Goal: Transaction & Acquisition: Purchase product/service

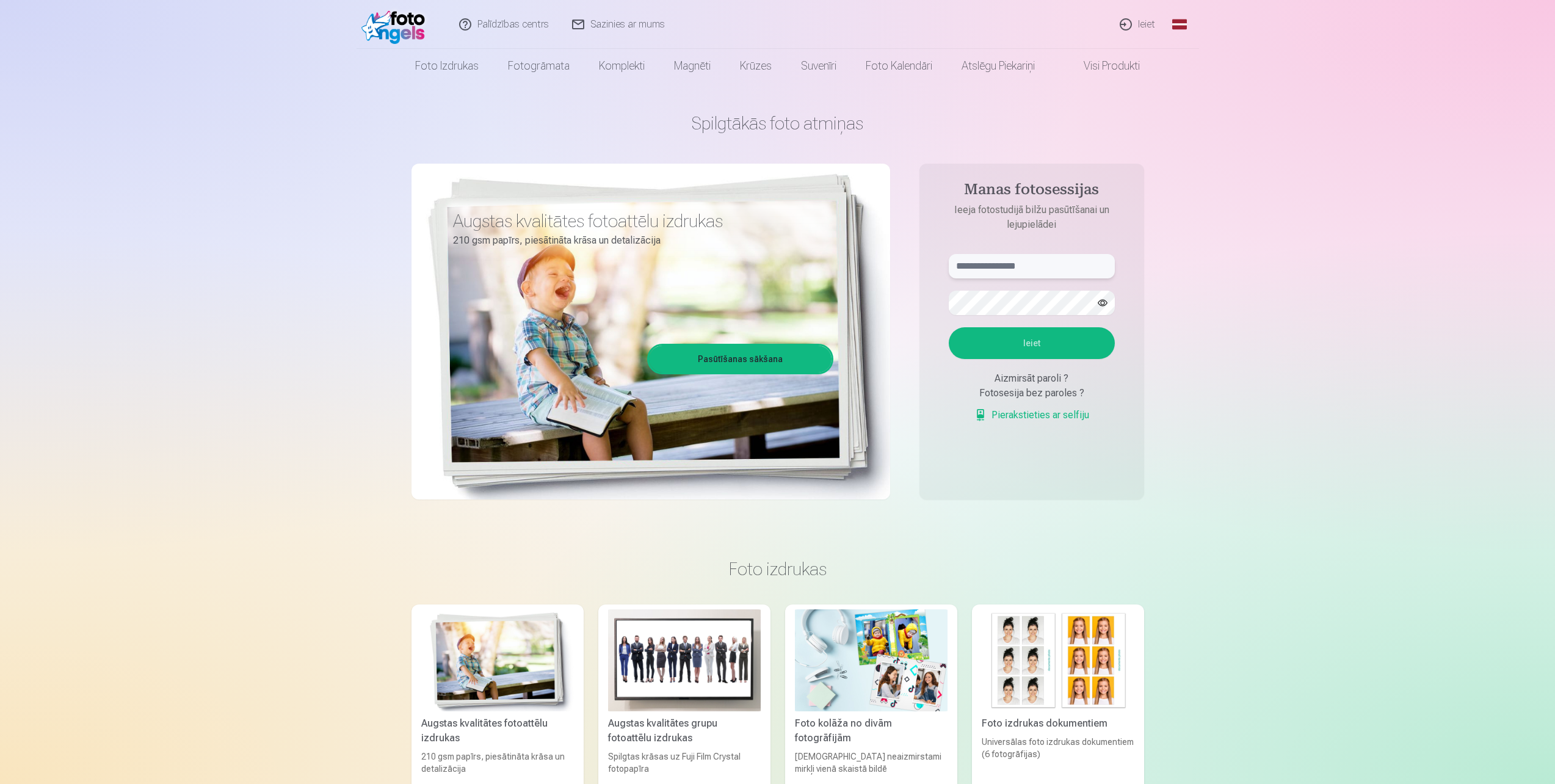
click at [981, 275] on input "text" at bounding box center [1032, 266] width 166 height 25
type input "**********"
click at [1058, 336] on button "Ieiet" at bounding box center [1032, 343] width 166 height 31
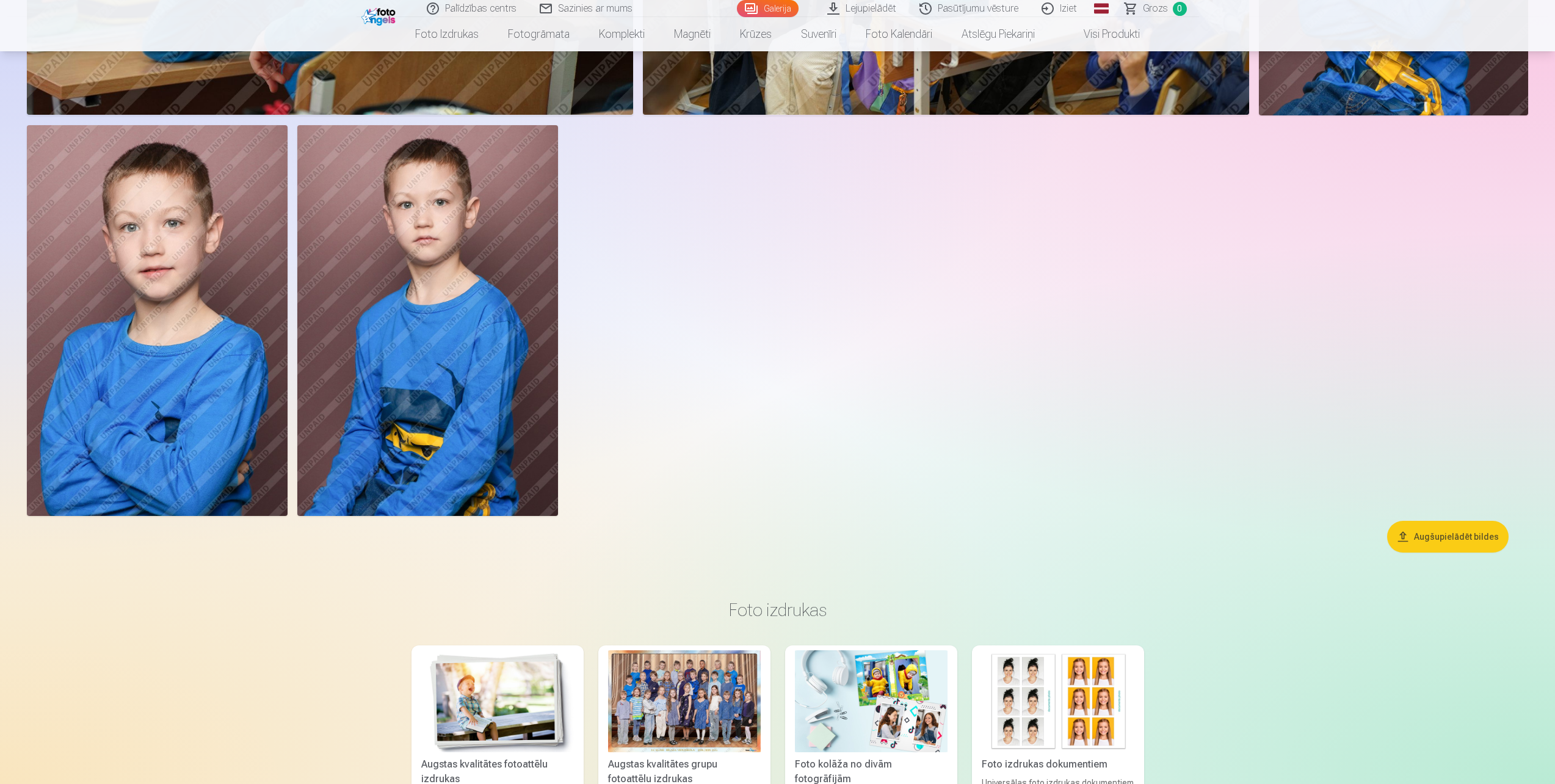
scroll to position [6164, 0]
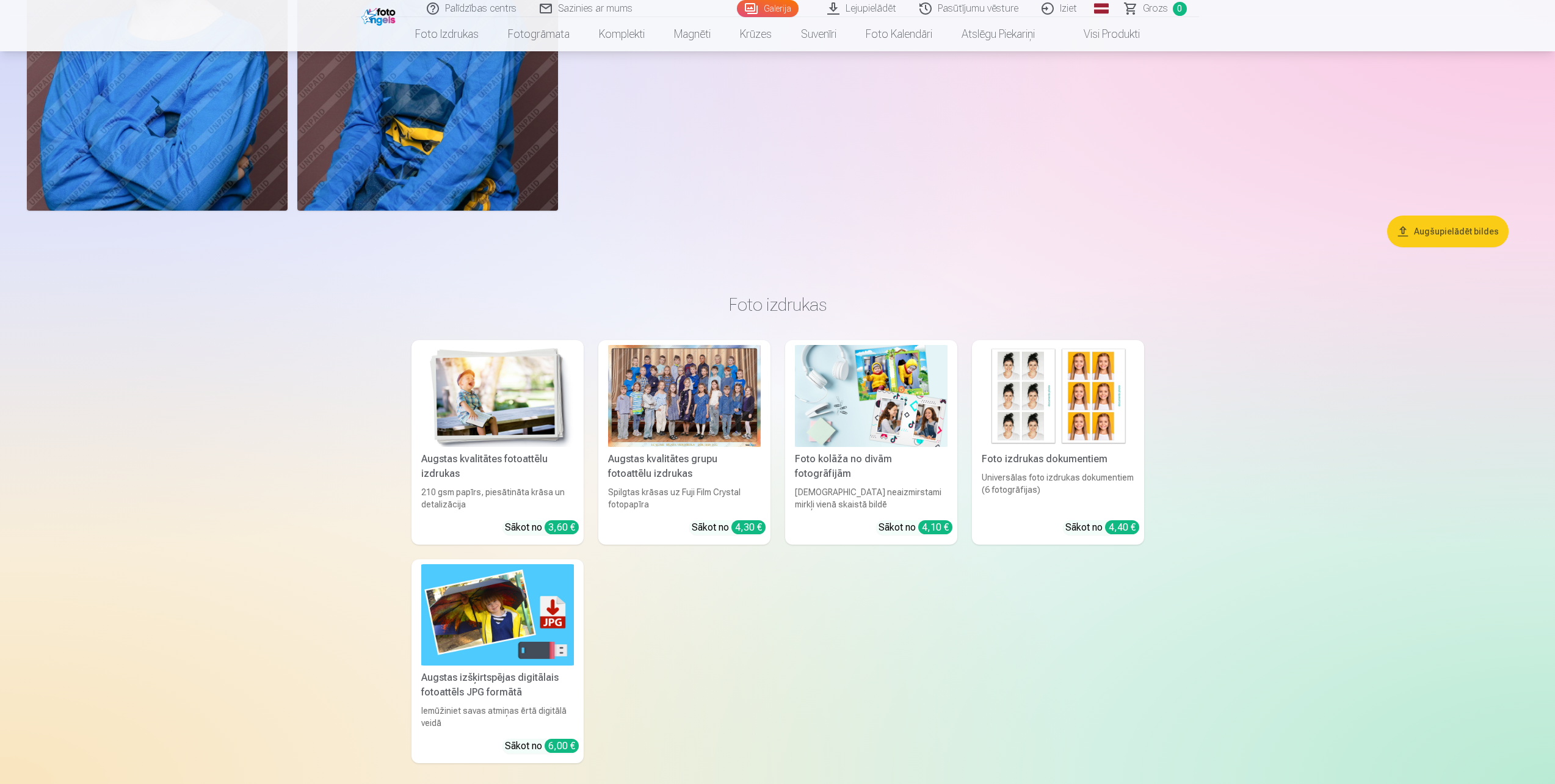
click at [660, 424] on div at bounding box center [684, 396] width 153 height 102
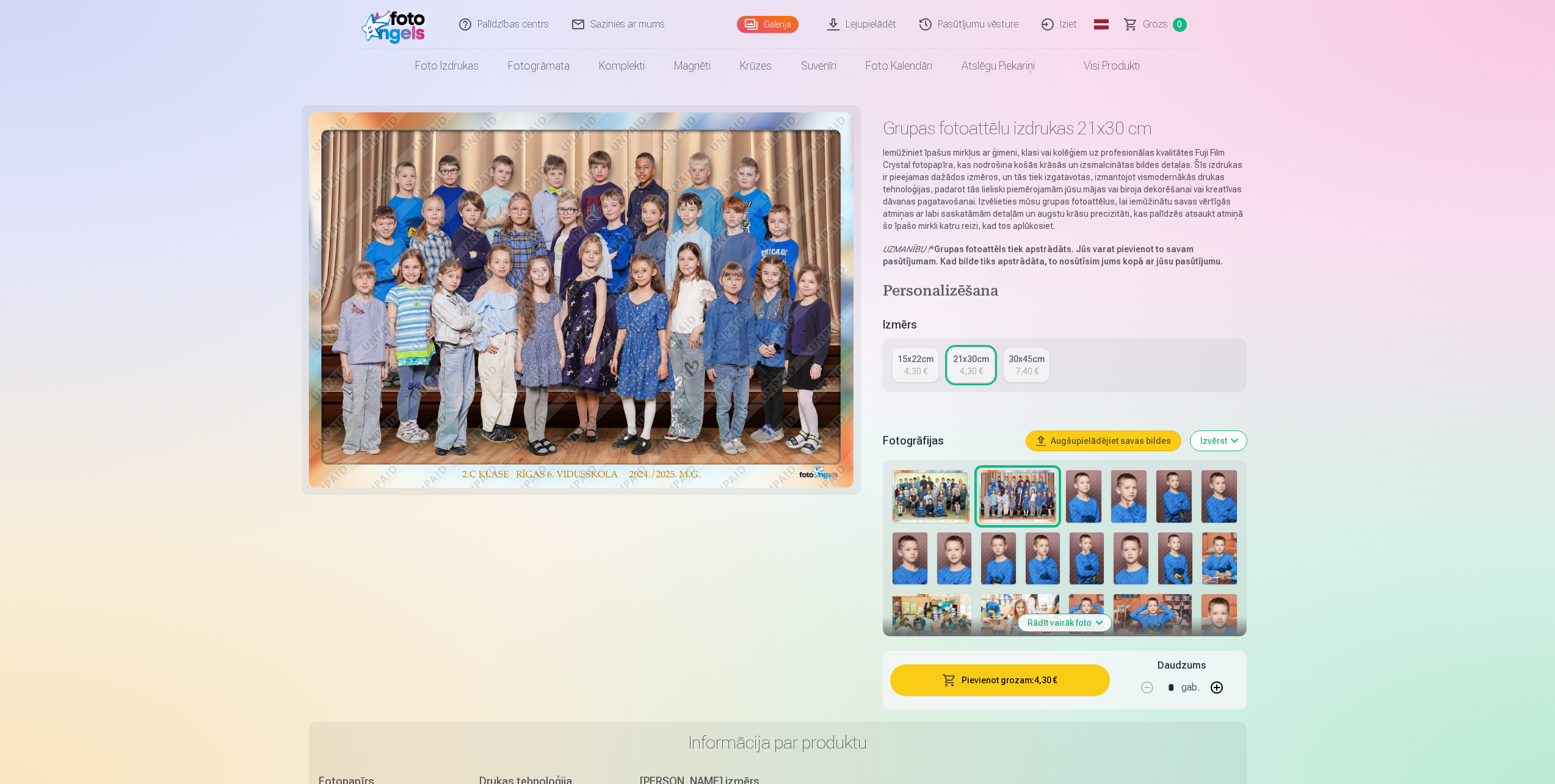
click at [965, 368] on div "4,30 €" at bounding box center [971, 371] width 23 height 12
click at [992, 681] on button "Pievienot grozam : 4,30 €" at bounding box center [1000, 680] width 219 height 31
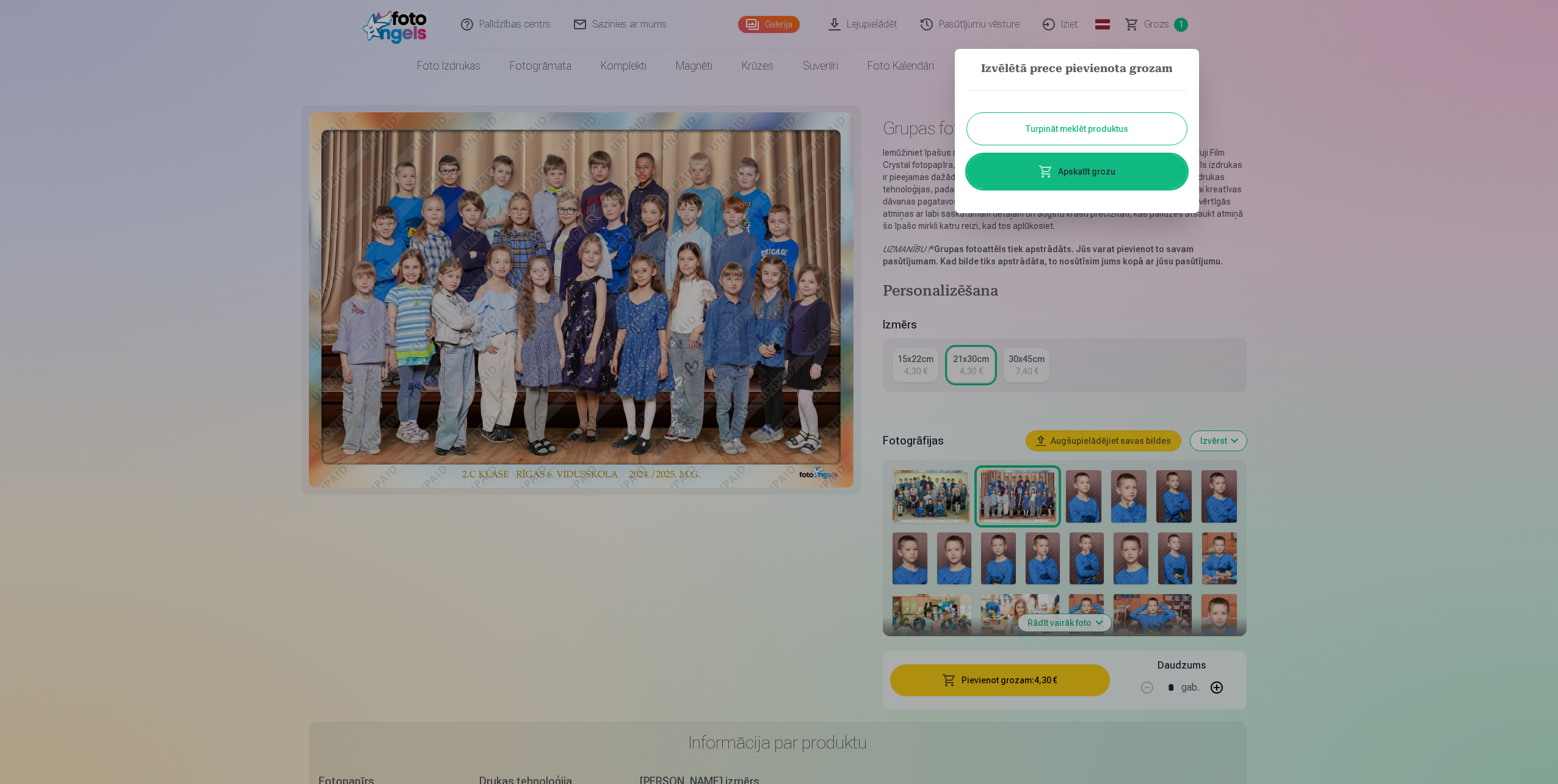
click at [1038, 129] on button "Turpināt meklēt produktus" at bounding box center [1077, 129] width 220 height 31
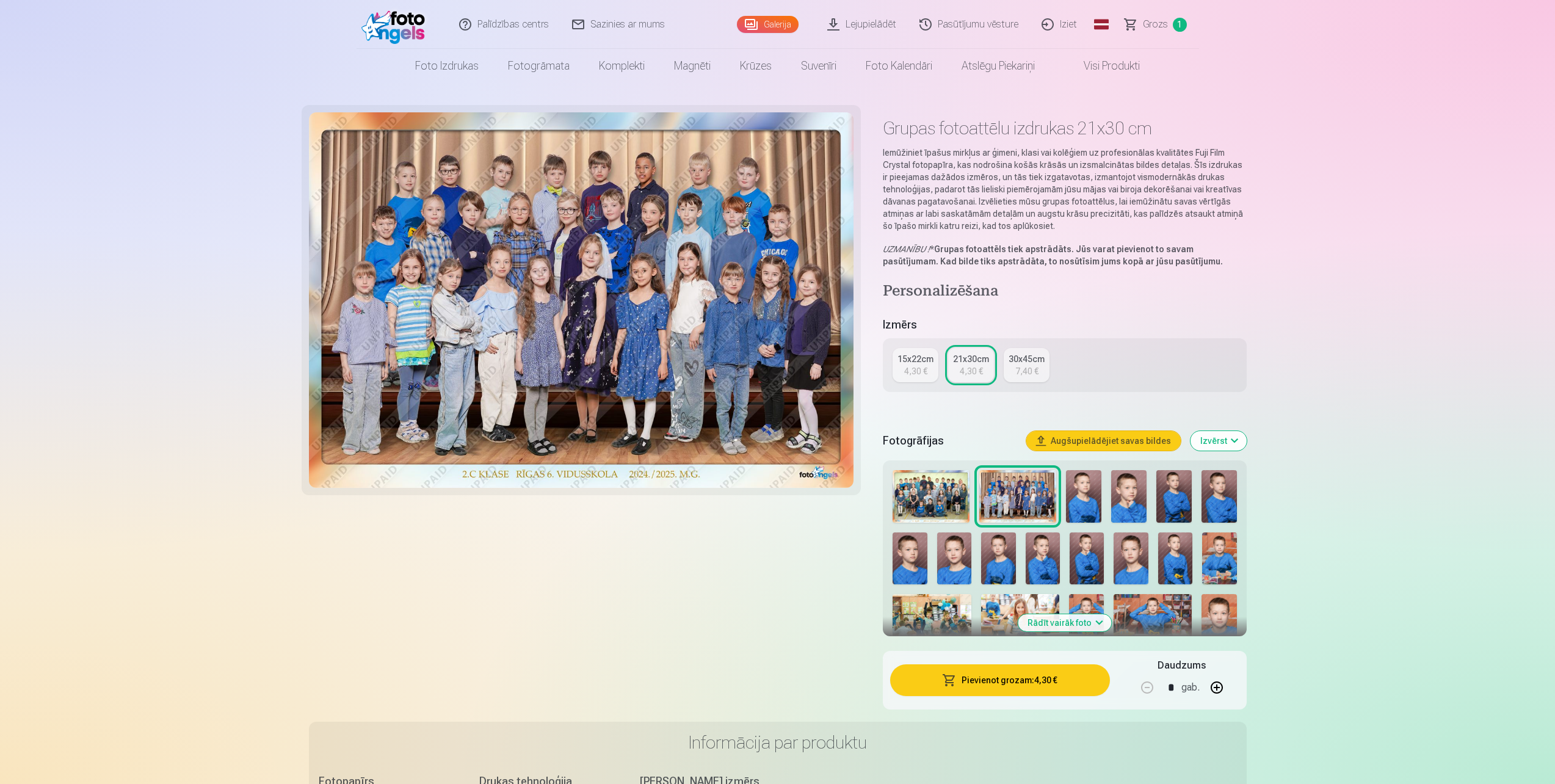
click at [928, 482] on img at bounding box center [931, 496] width 77 height 53
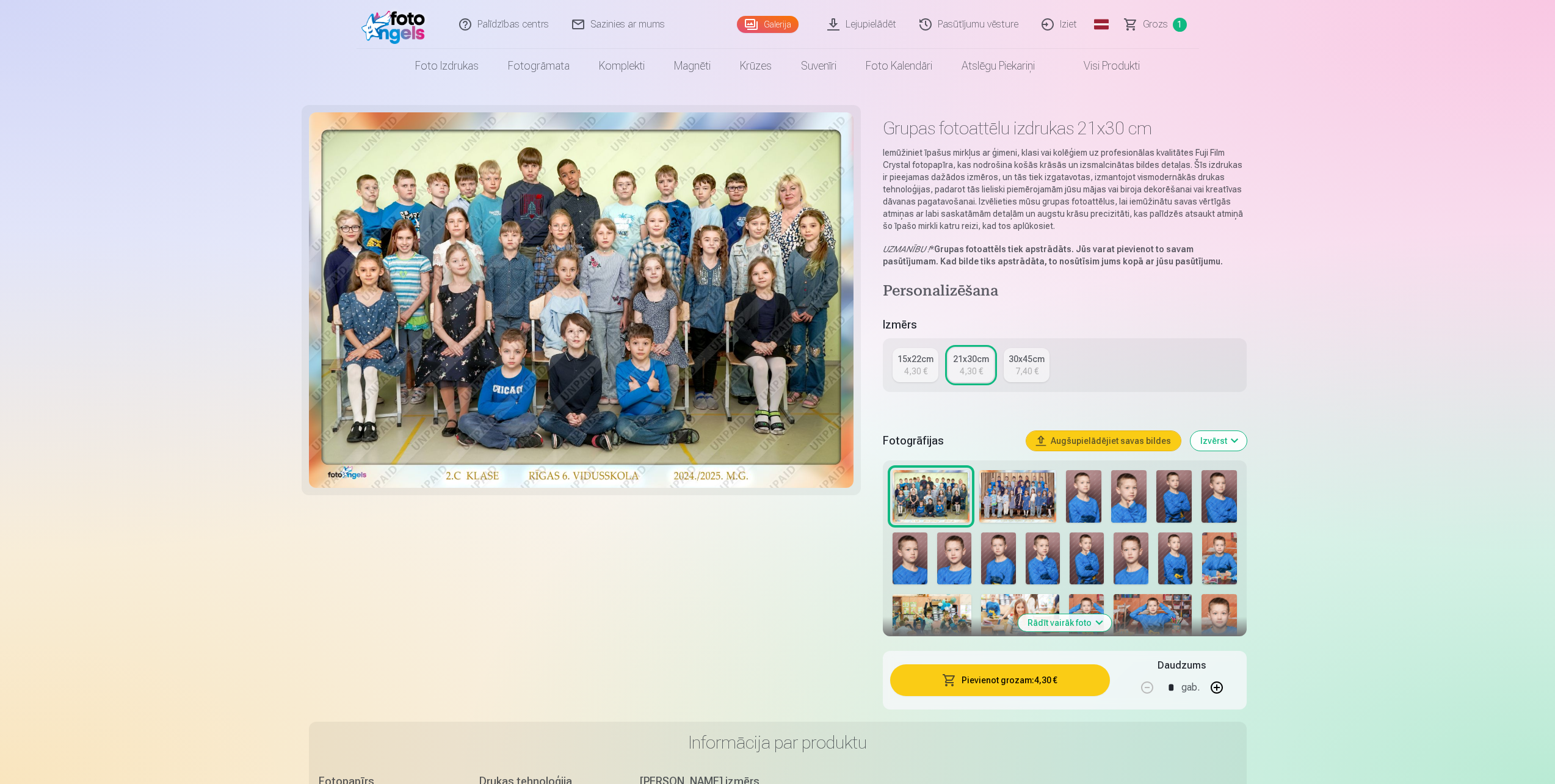
click at [997, 486] on img at bounding box center [1018, 496] width 77 height 53
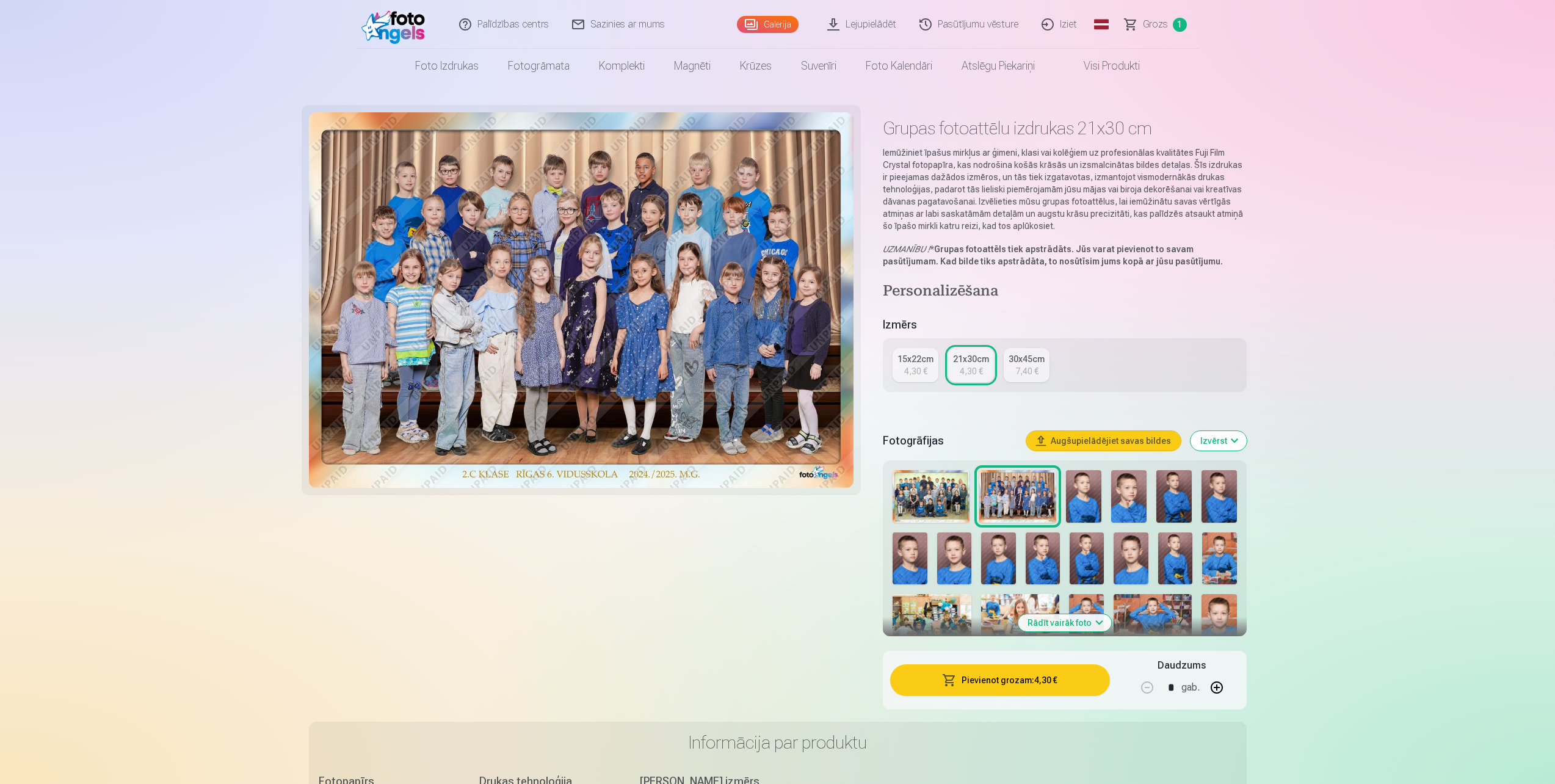
click at [947, 490] on img at bounding box center [931, 496] width 77 height 53
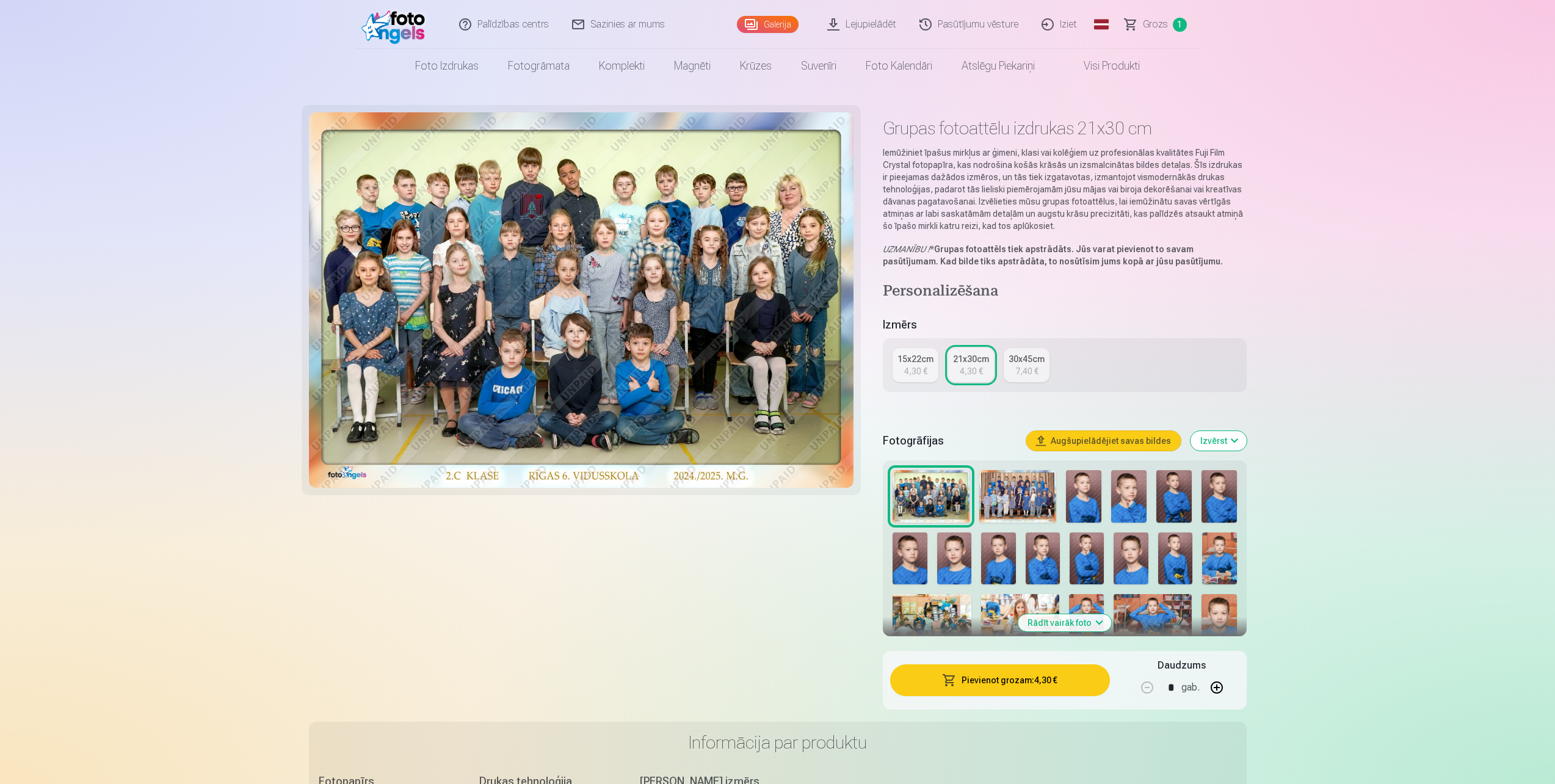
click at [992, 491] on img at bounding box center [1018, 496] width 77 height 53
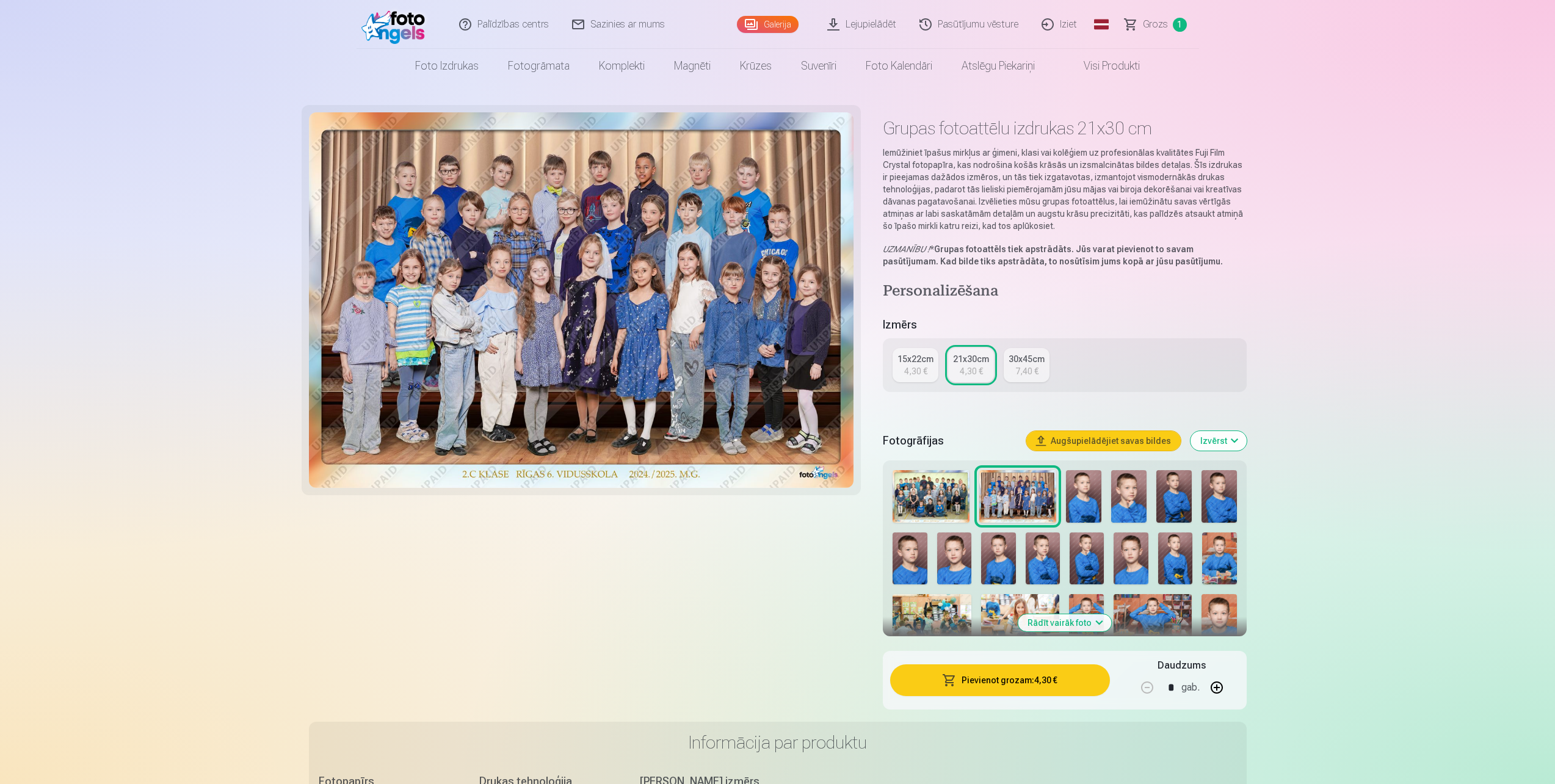
click at [942, 492] on img at bounding box center [931, 496] width 77 height 53
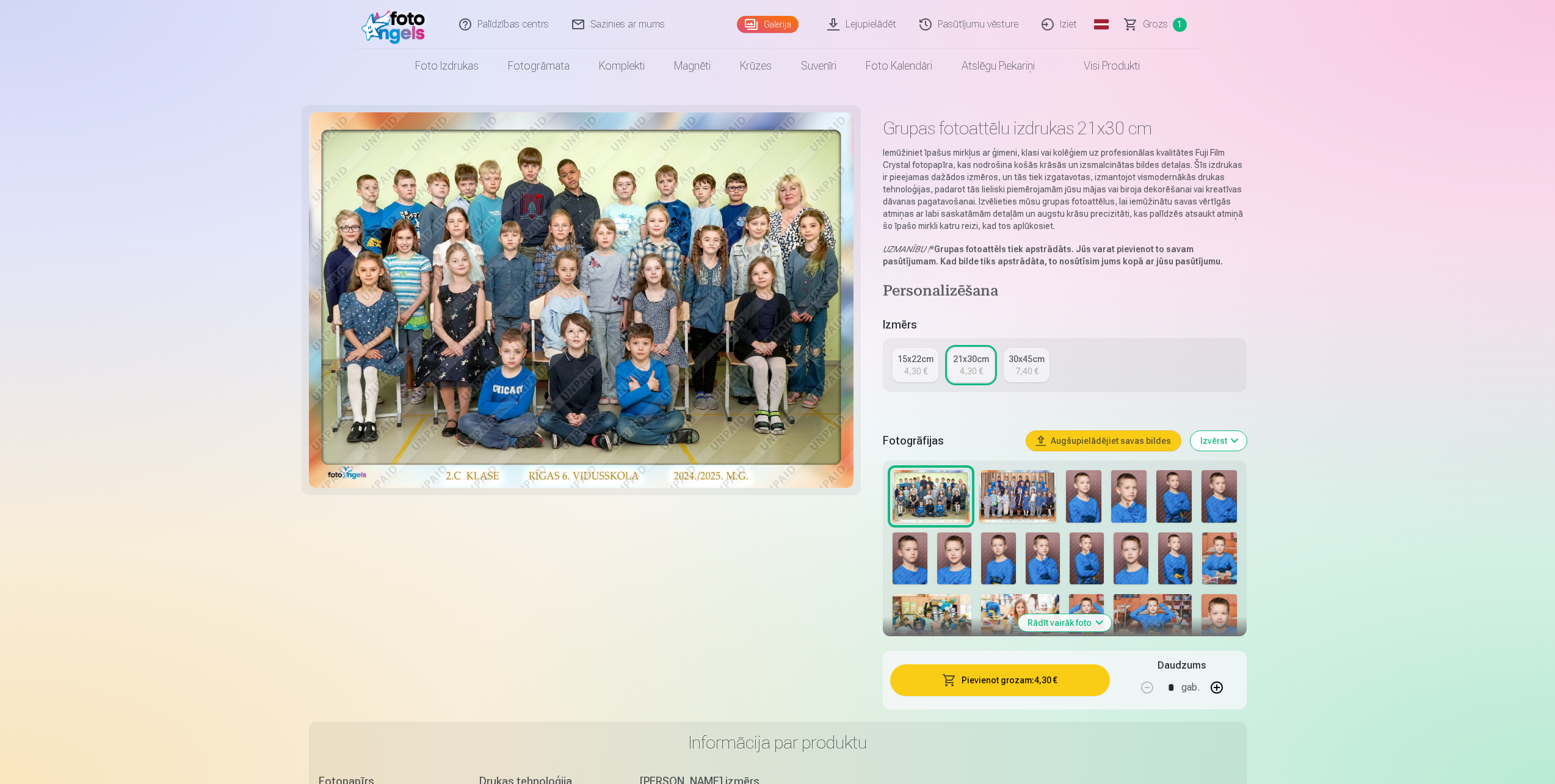
click at [1158, 14] on link "Grozs 1" at bounding box center [1156, 24] width 86 height 49
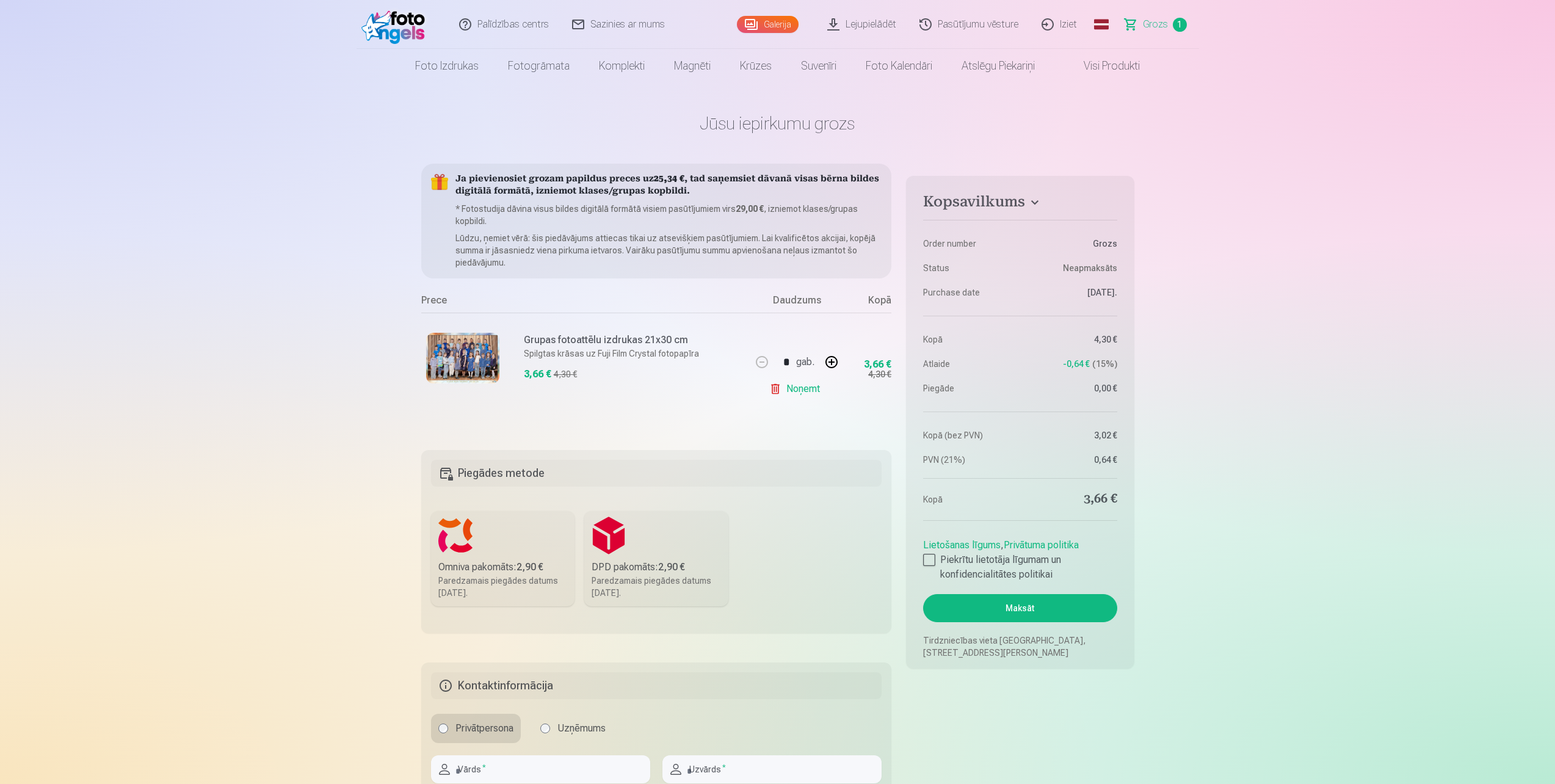
click at [792, 394] on link "Noņemt" at bounding box center [797, 389] width 55 height 25
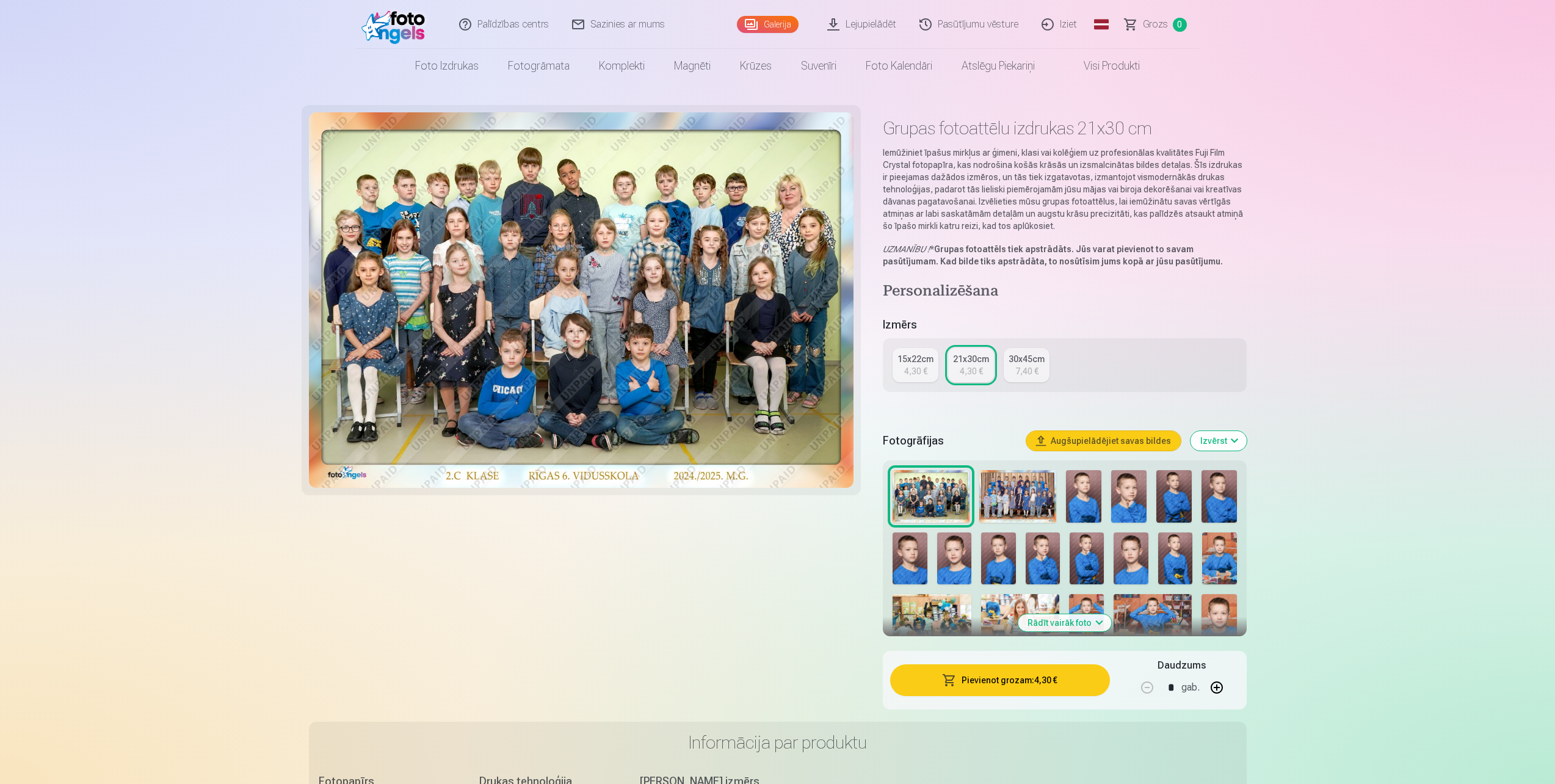
click at [1028, 683] on button "Pievienot grozam : 4,30 €" at bounding box center [1000, 680] width 219 height 31
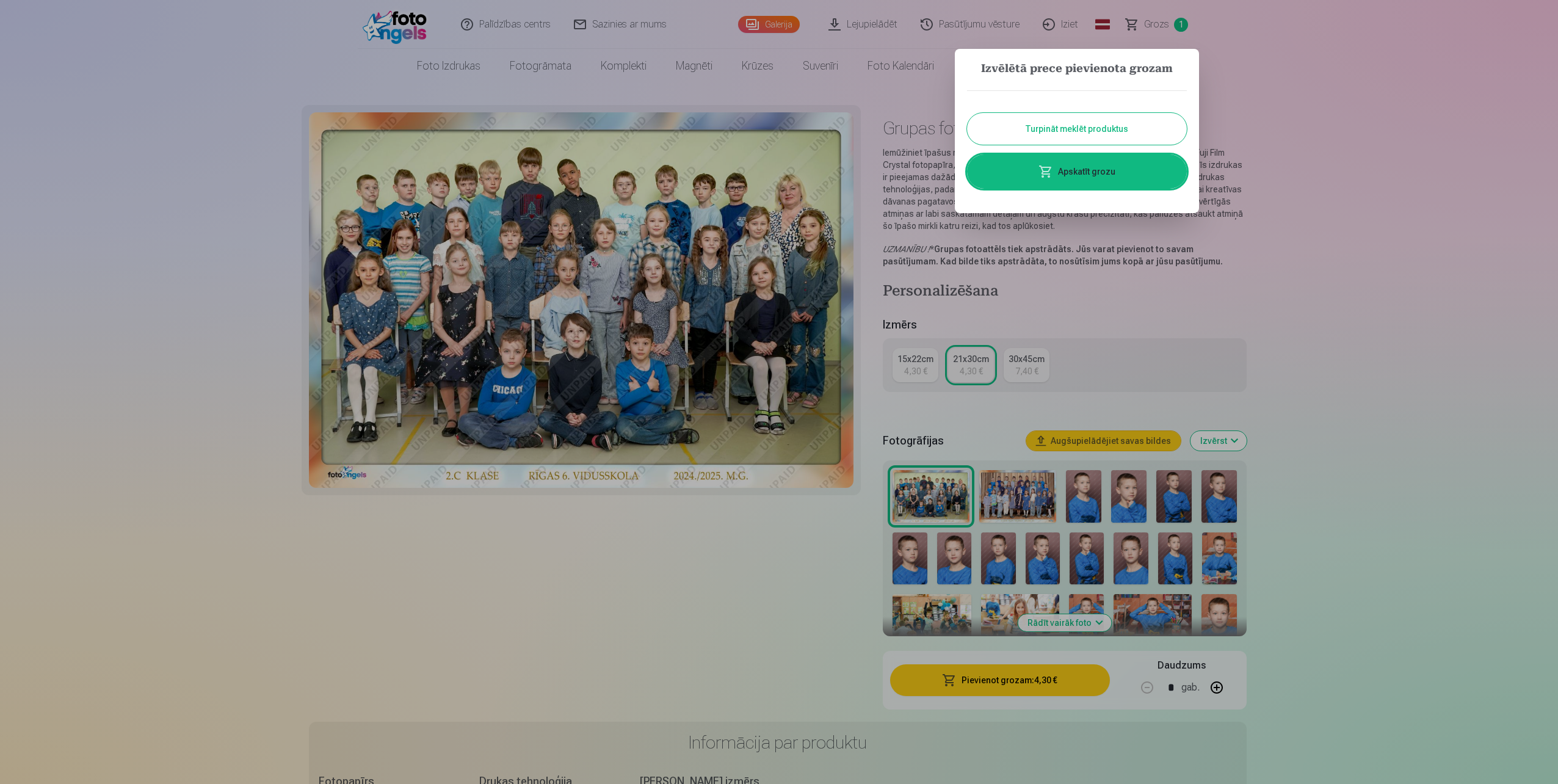
click at [1052, 133] on button "Turpināt meklēt produktus" at bounding box center [1077, 129] width 220 height 31
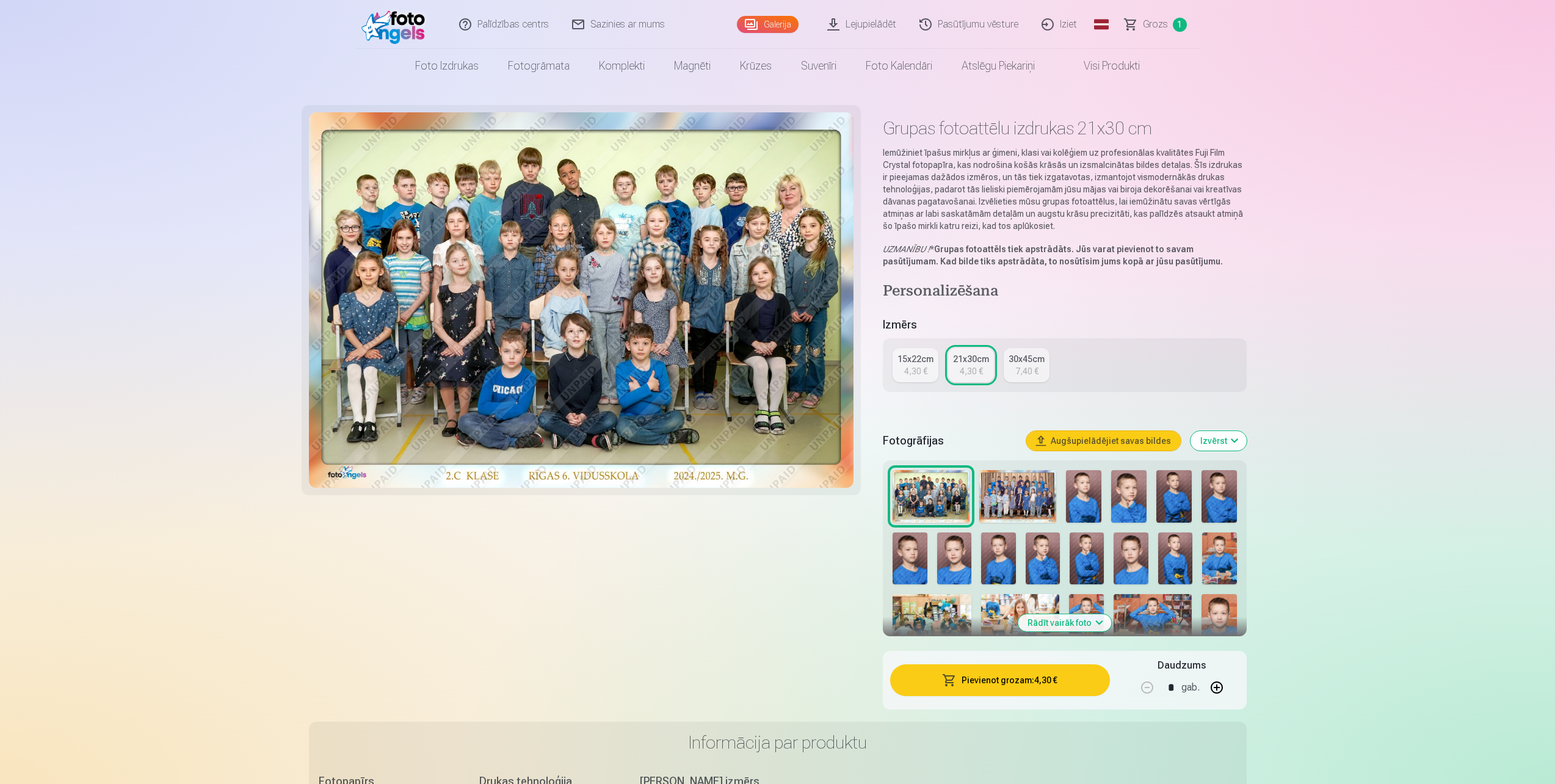
scroll to position [61, 0]
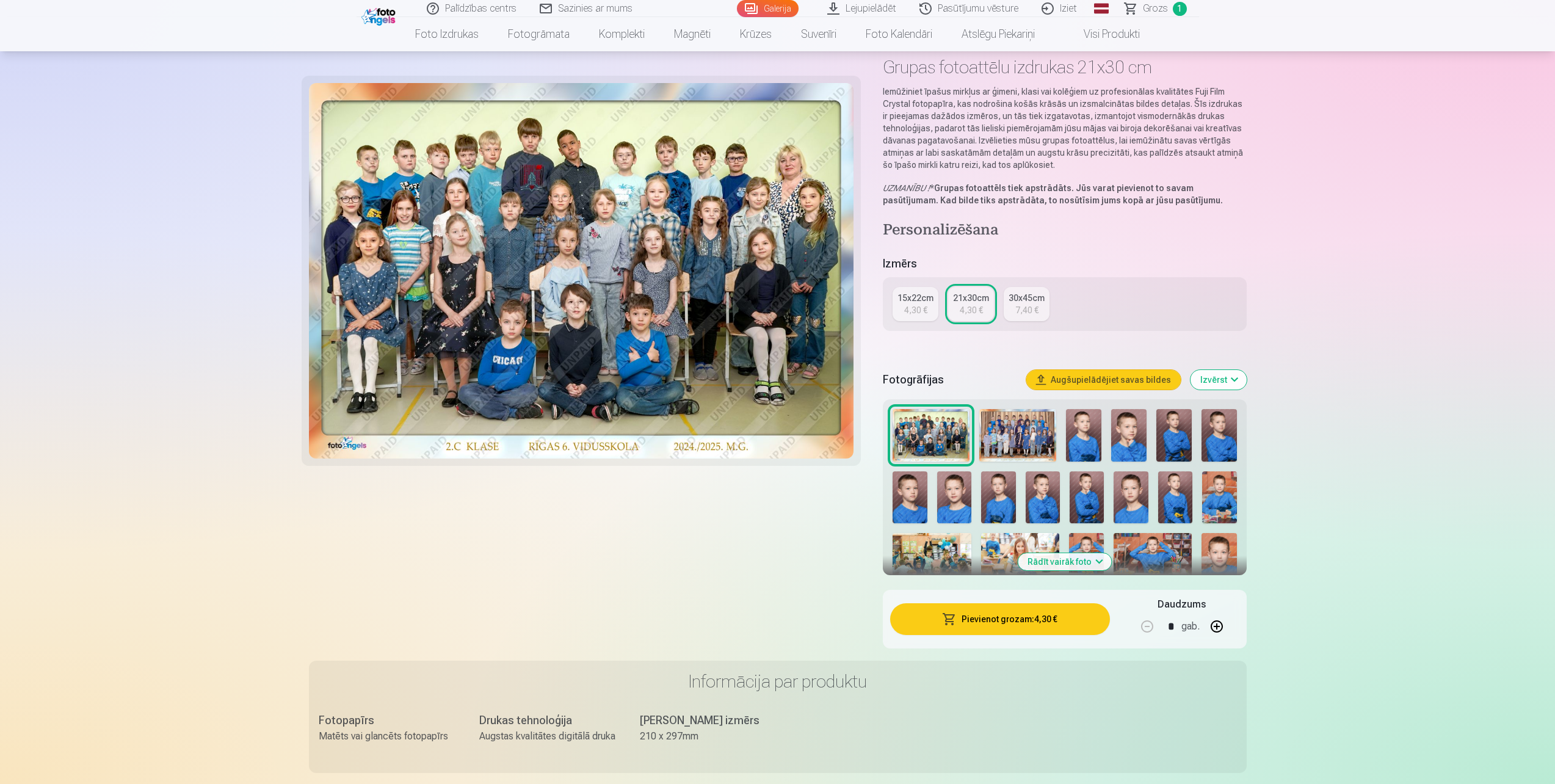
click at [1212, 383] on button "Izvērst" at bounding box center [1219, 379] width 56 height 20
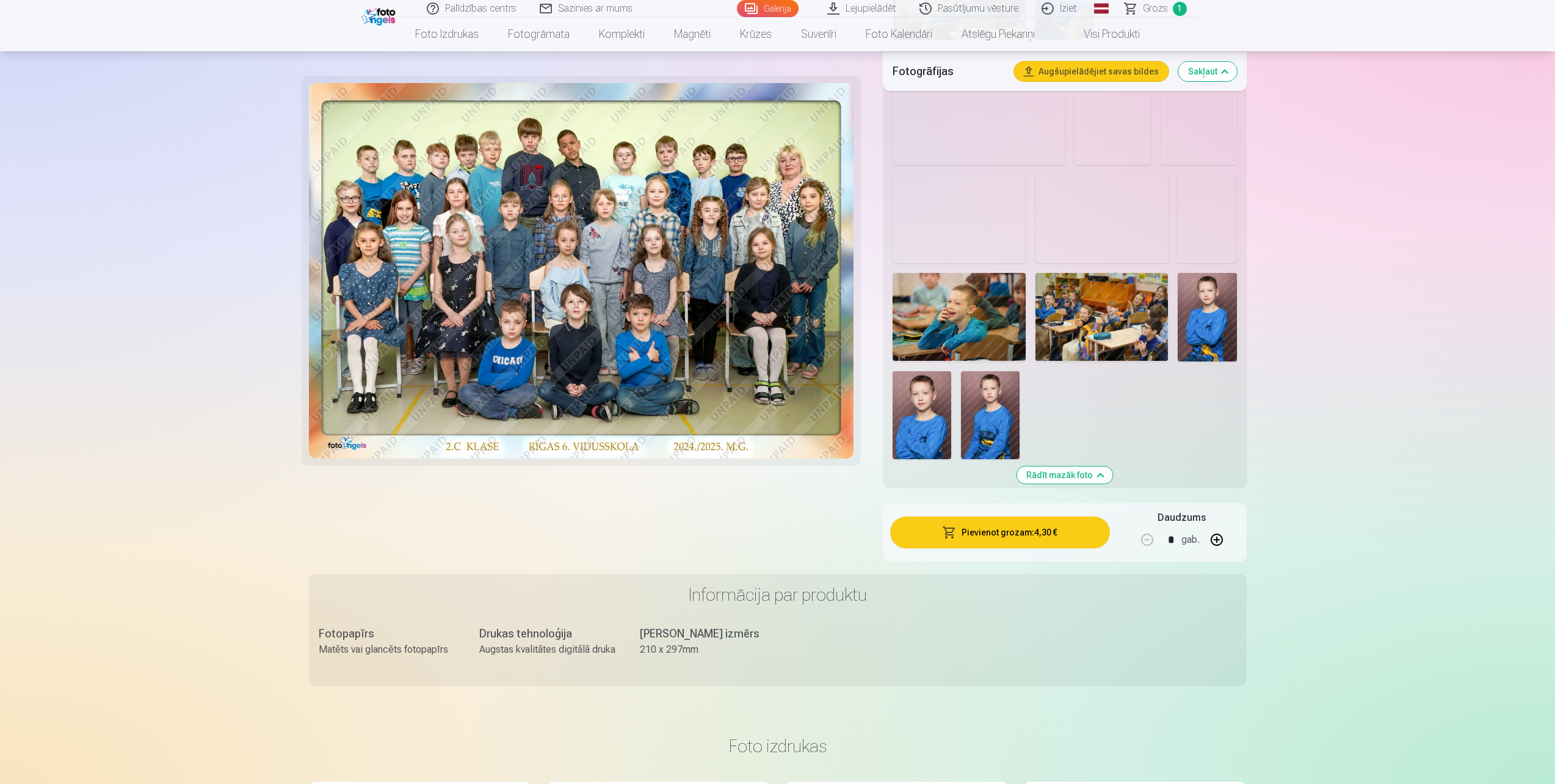
scroll to position [1221, 0]
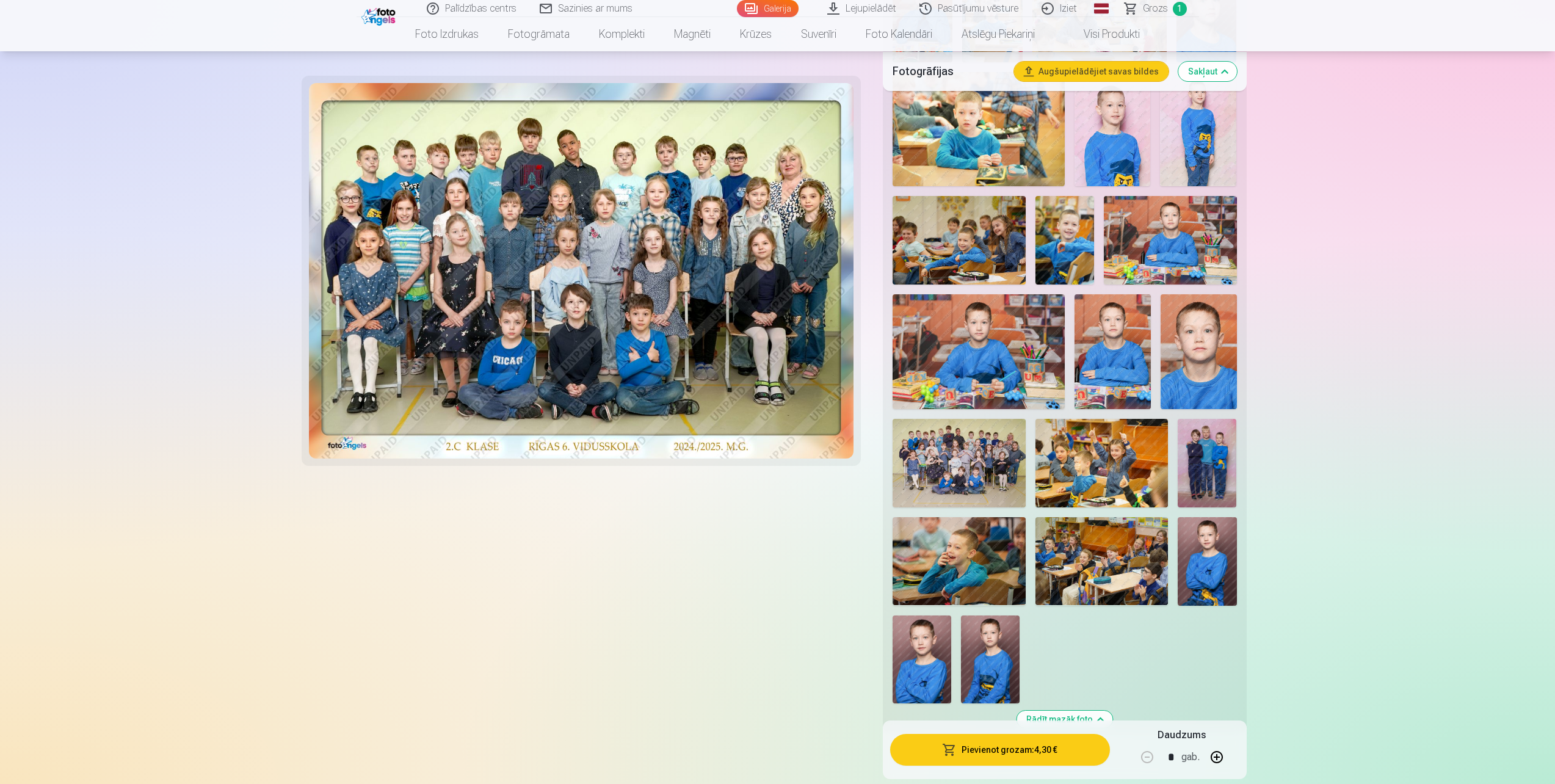
click at [985, 470] on img at bounding box center [958, 462] width 132 height 88
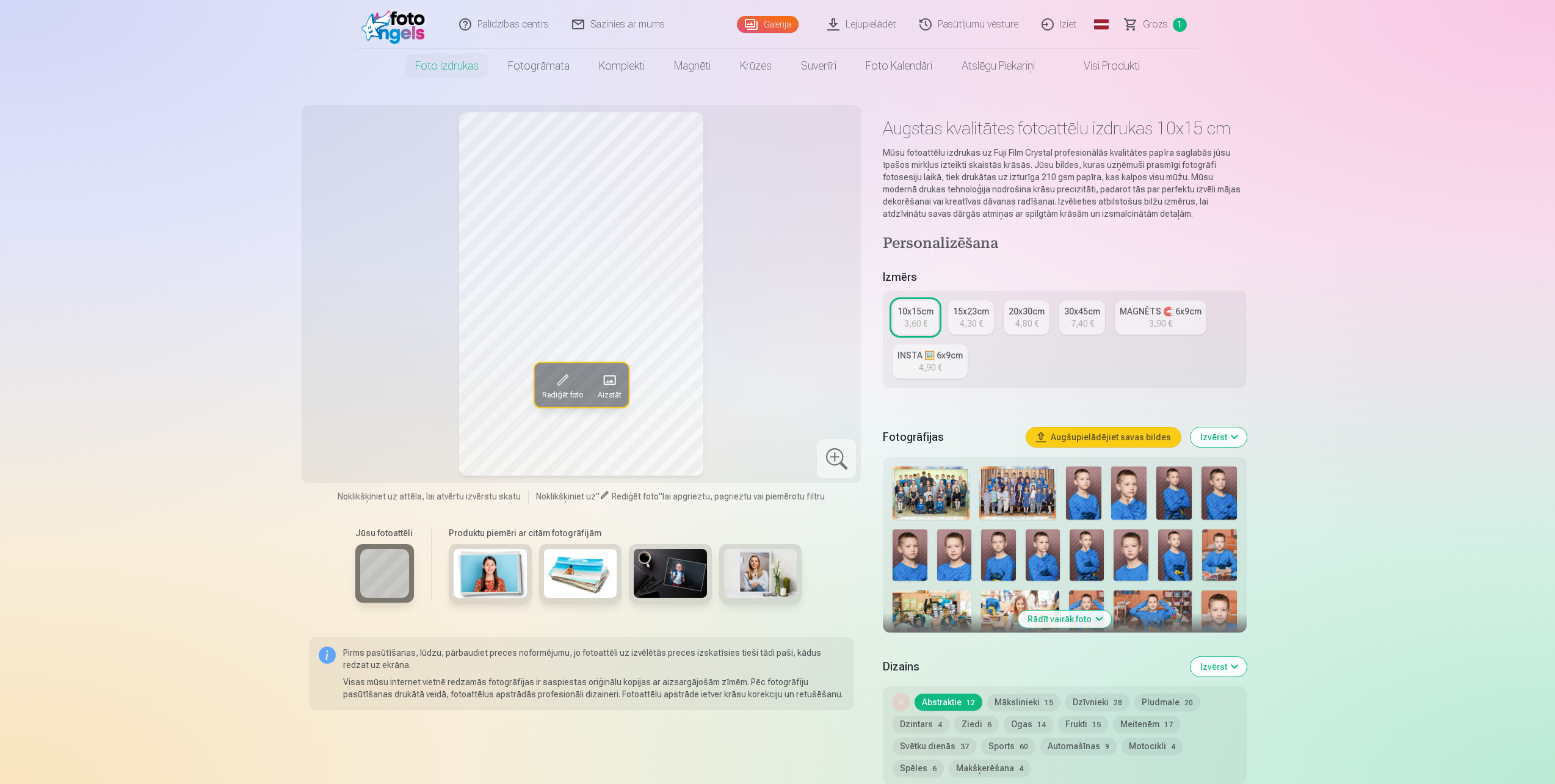
click at [1027, 492] on img at bounding box center [1018, 493] width 77 height 53
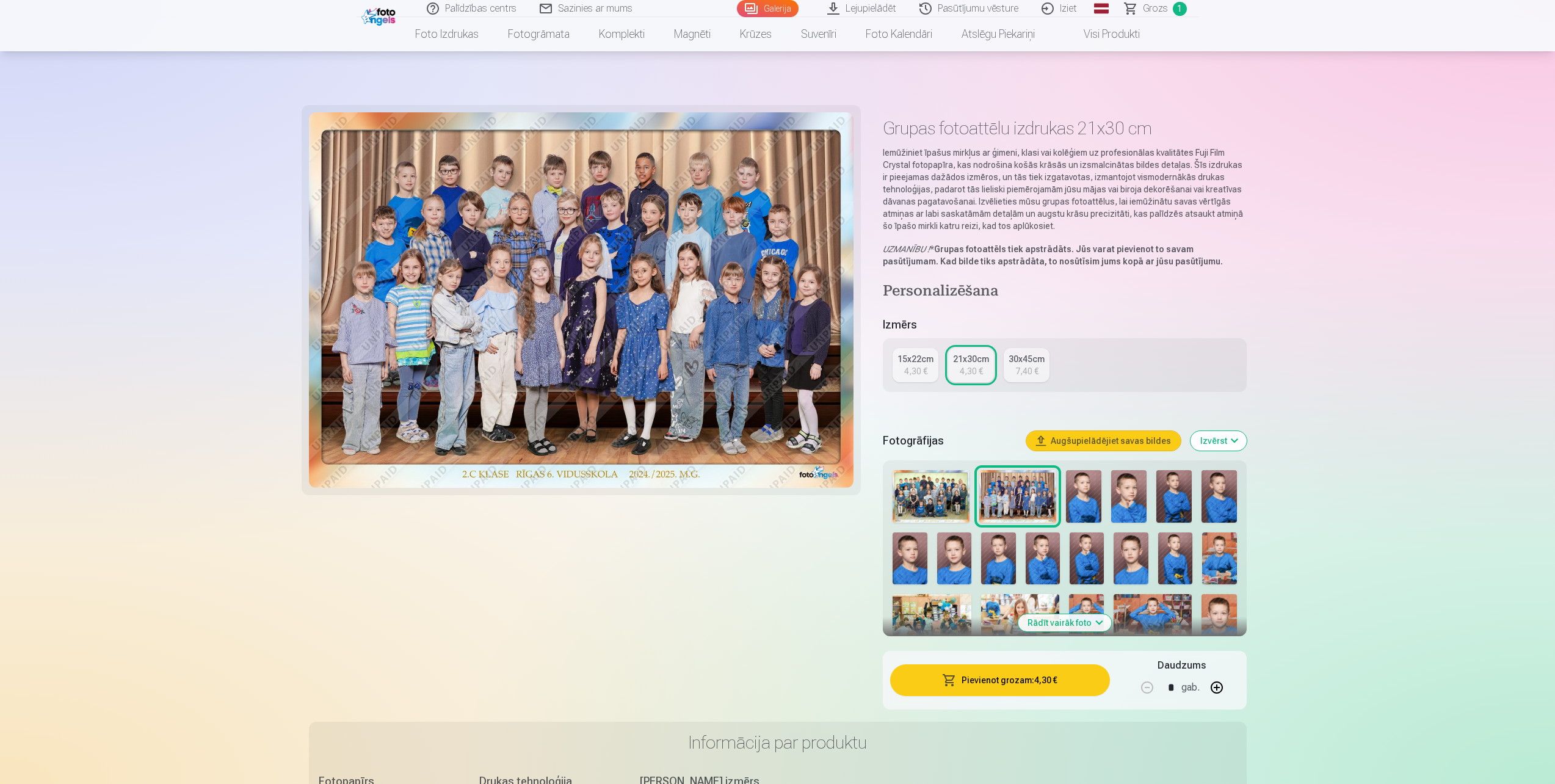
scroll to position [61, 0]
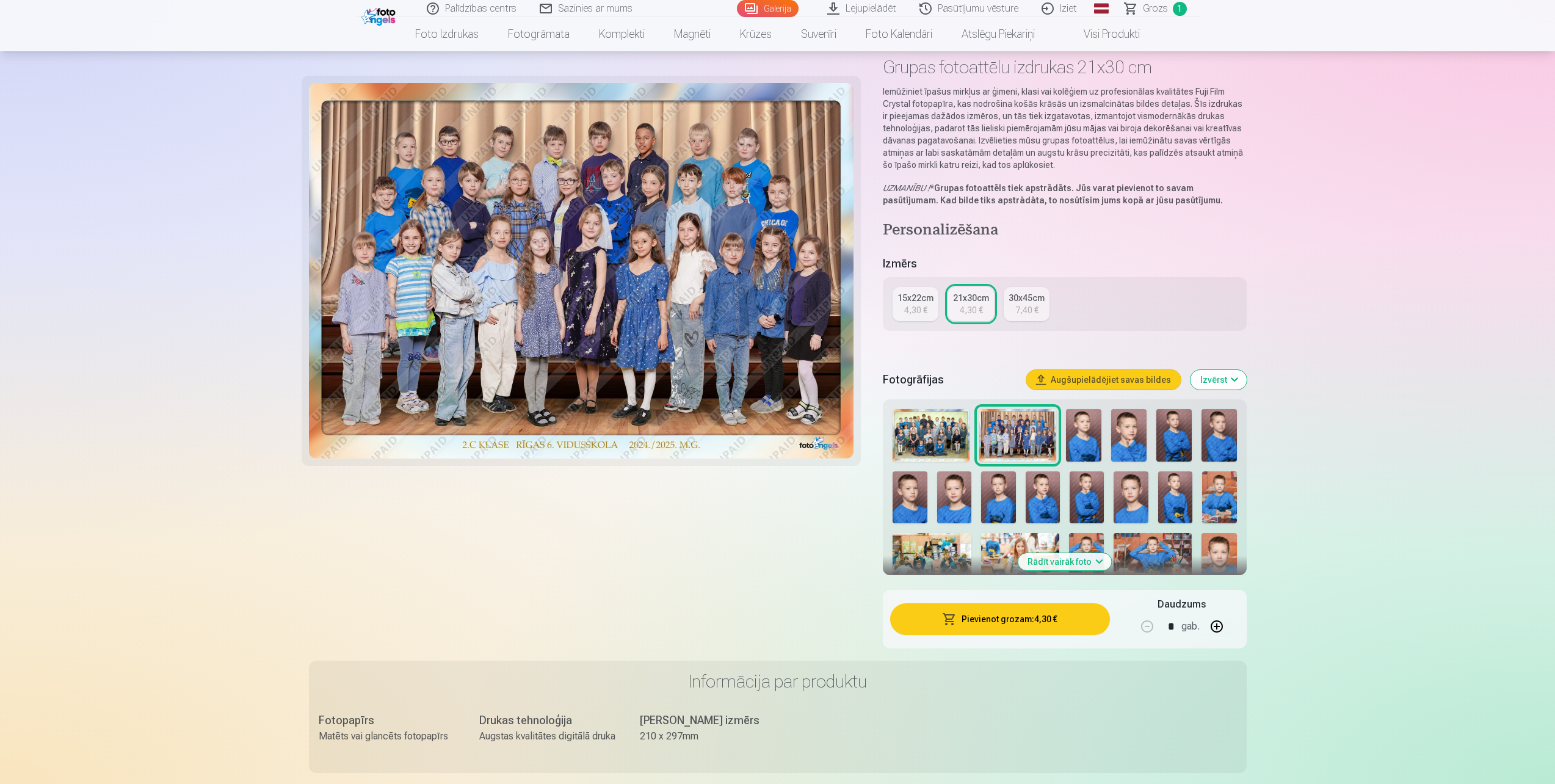
click at [1073, 559] on button "Rādīt vairāk foto" at bounding box center [1065, 561] width 93 height 17
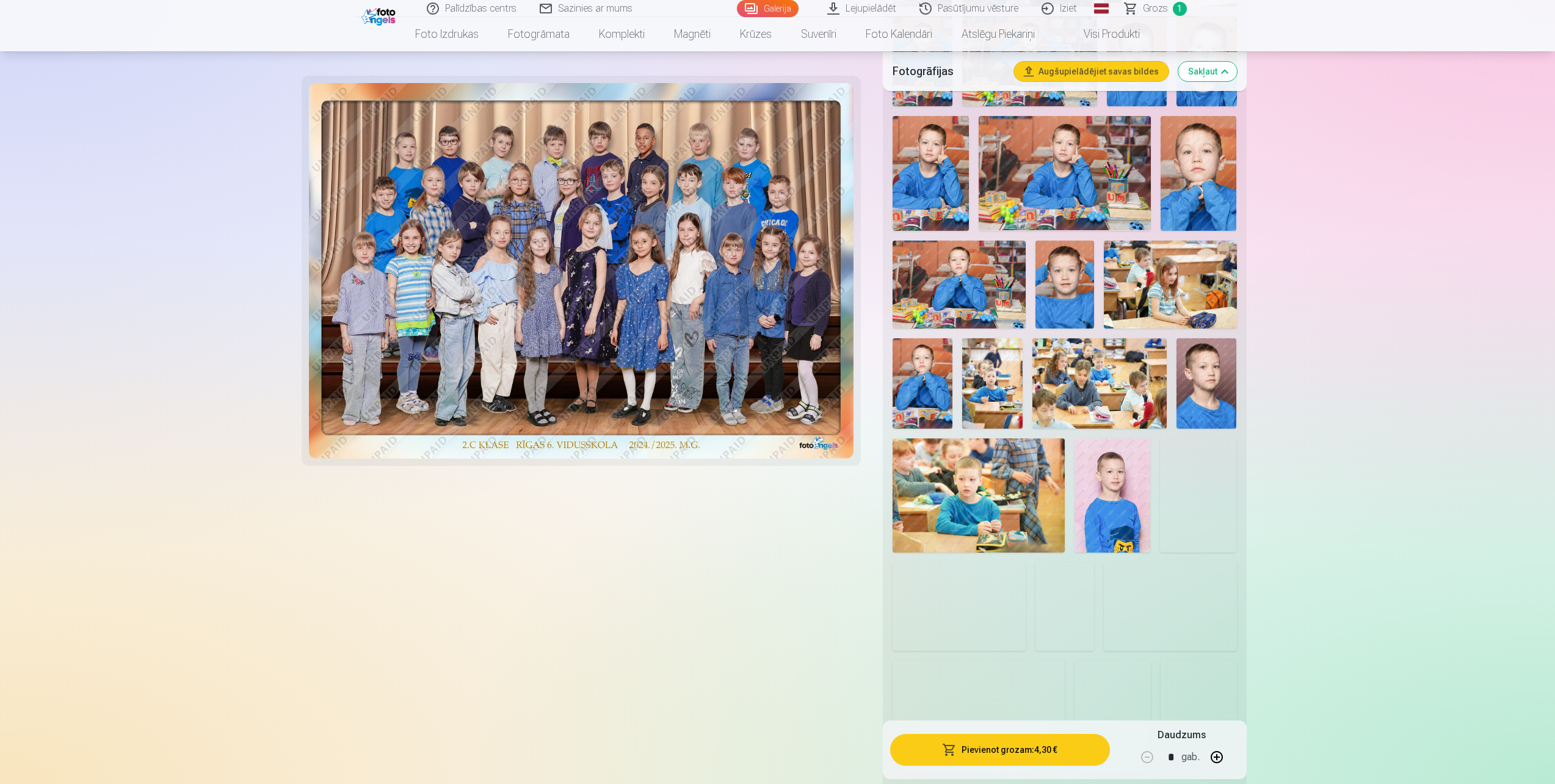
scroll to position [915, 0]
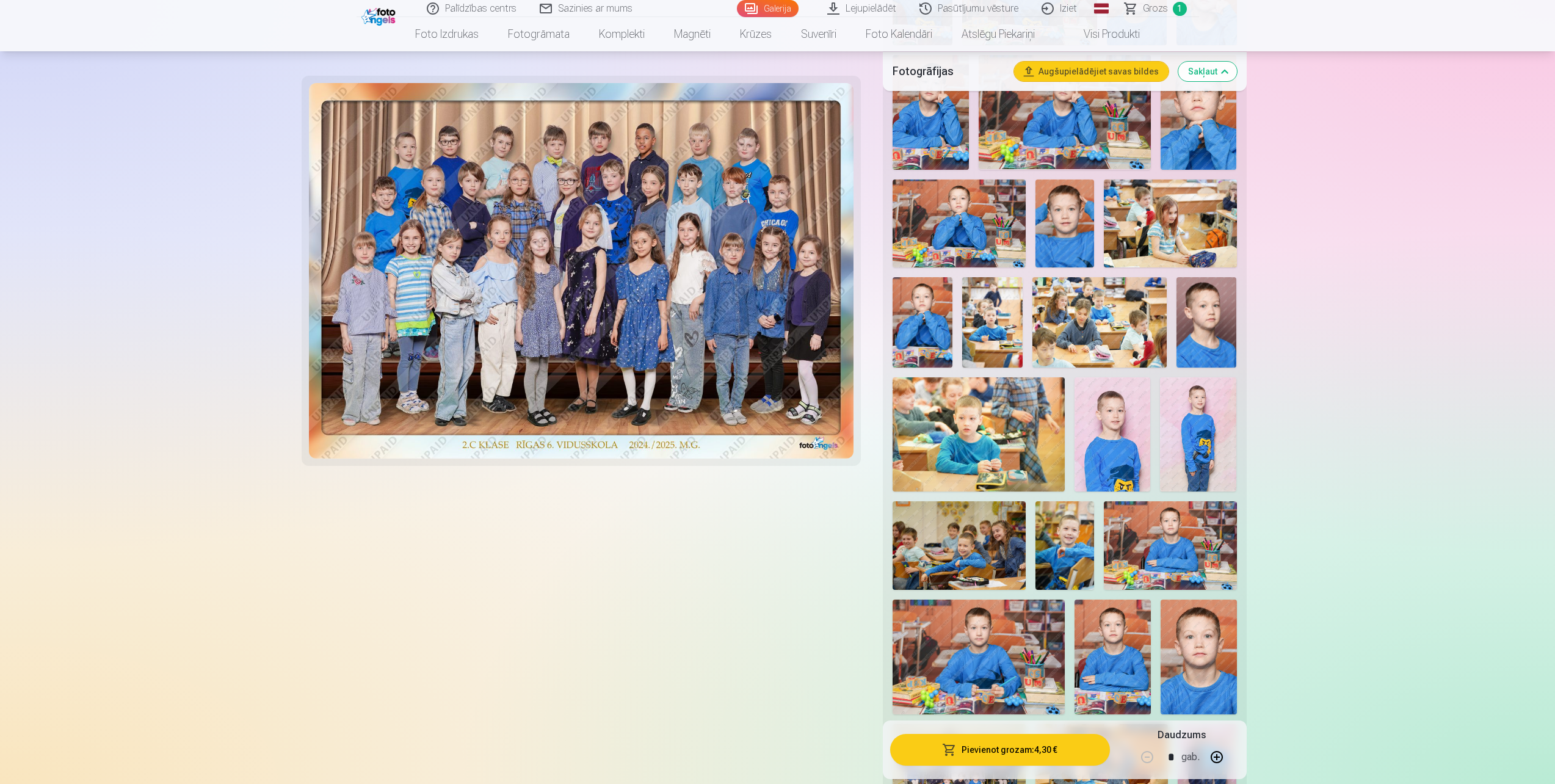
click at [994, 540] on img at bounding box center [958, 545] width 132 height 88
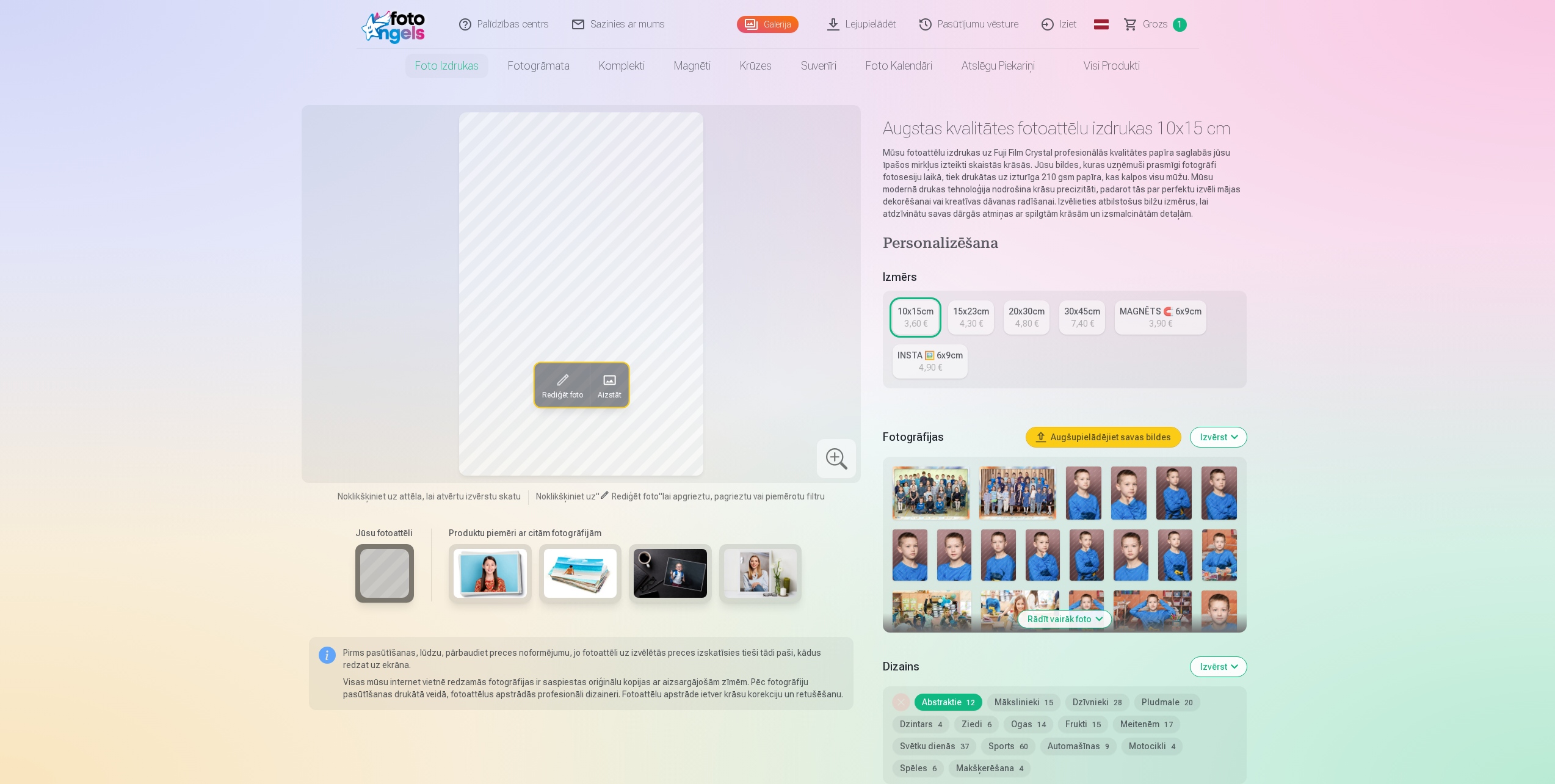
click at [972, 316] on div "15x23cm" at bounding box center [971, 312] width 36 height 12
click at [915, 318] on div "3,60 €" at bounding box center [916, 324] width 23 height 12
click at [968, 316] on div "15x23cm" at bounding box center [971, 312] width 36 height 12
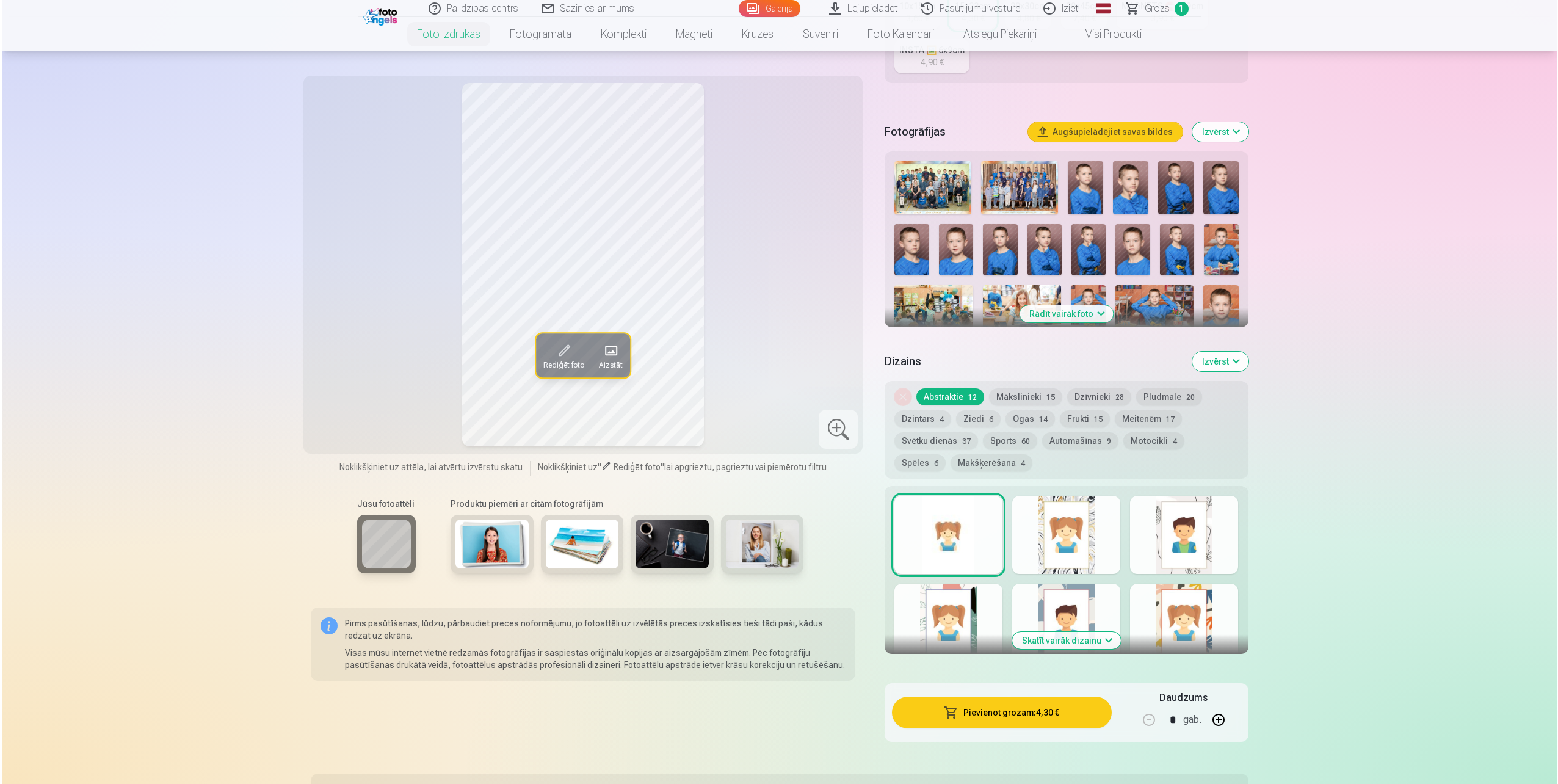
scroll to position [488, 0]
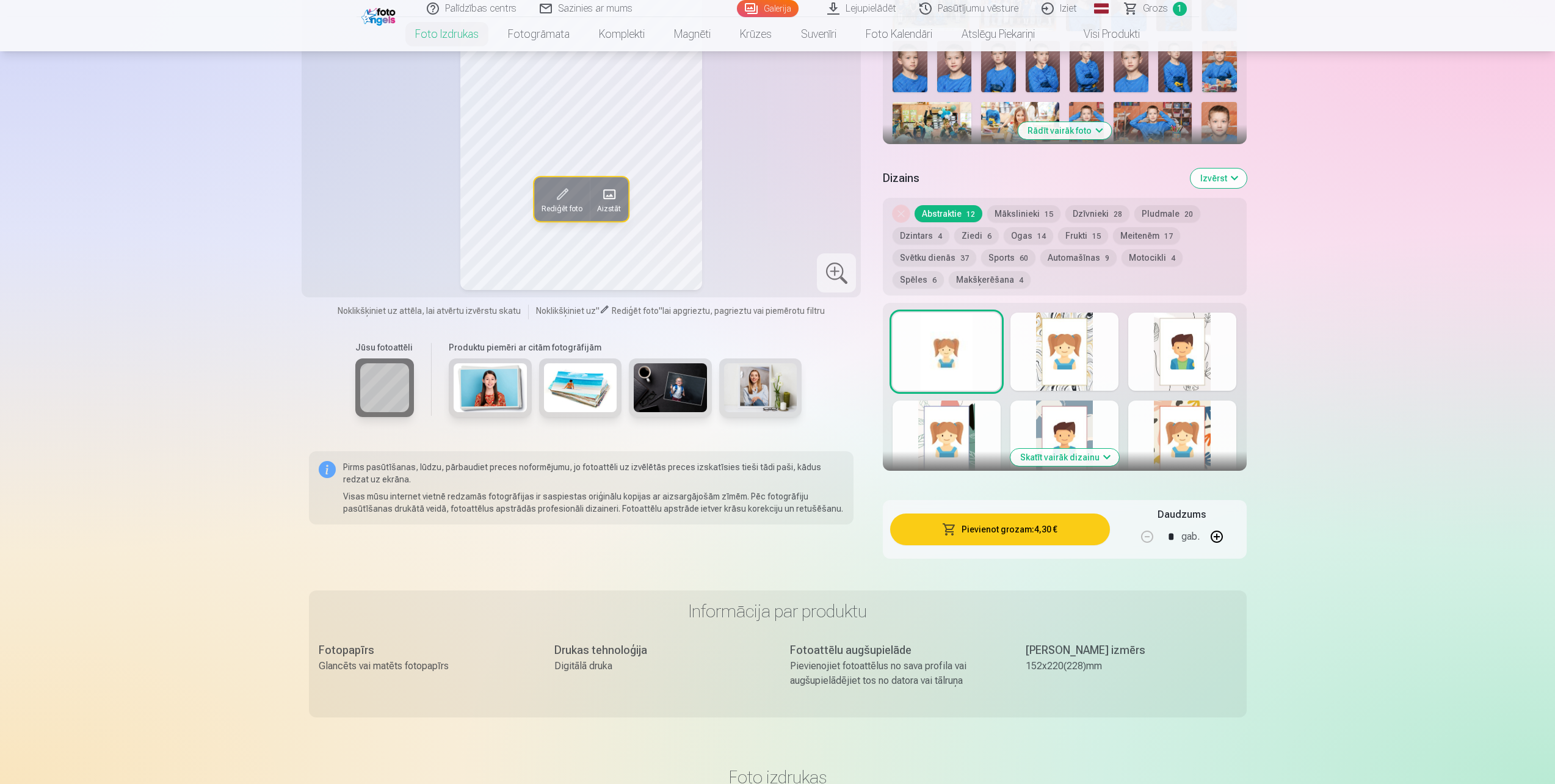
click at [999, 533] on button "Pievienot grozam : 4,30 €" at bounding box center [1000, 529] width 219 height 31
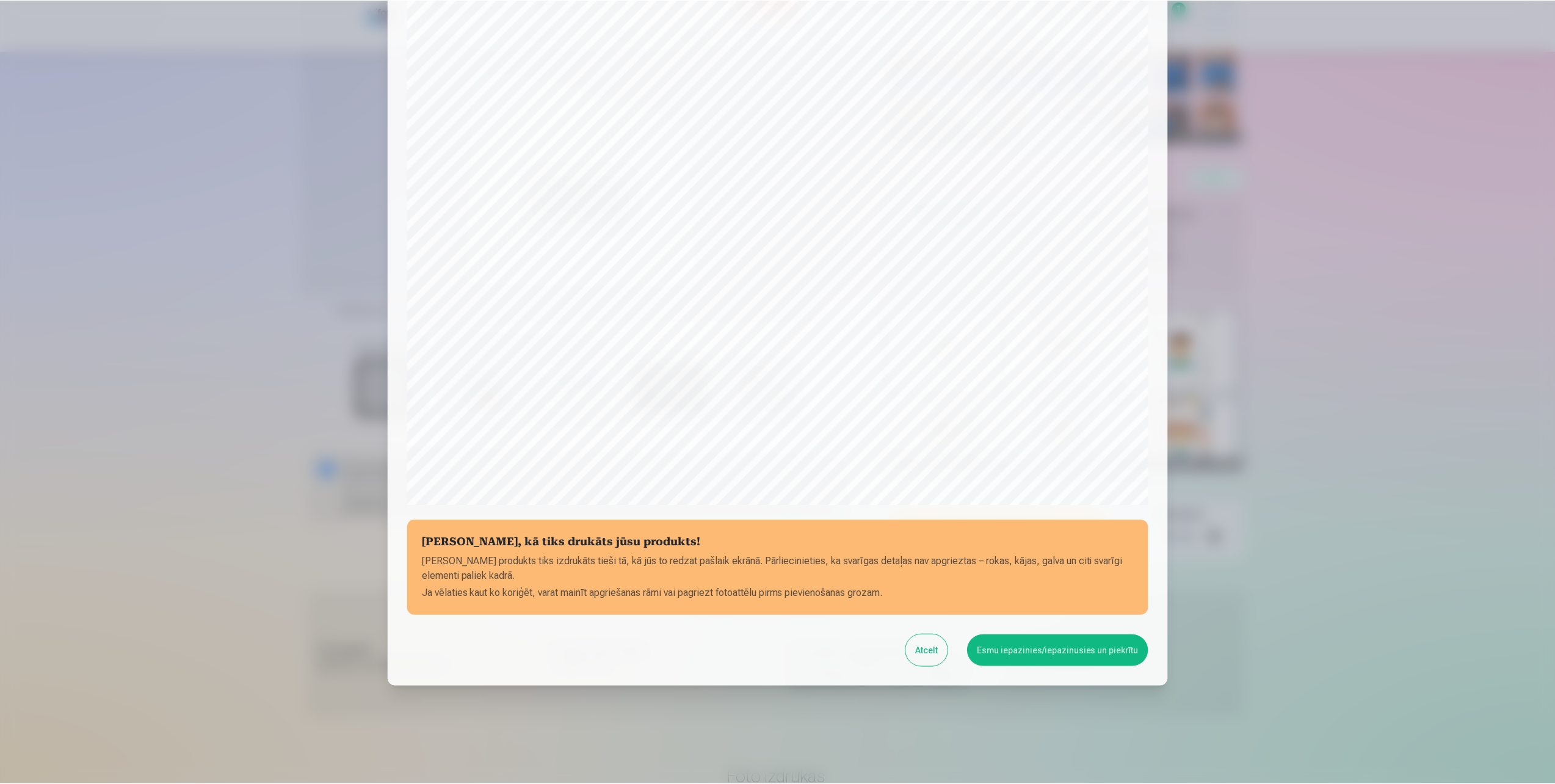
scroll to position [0, 0]
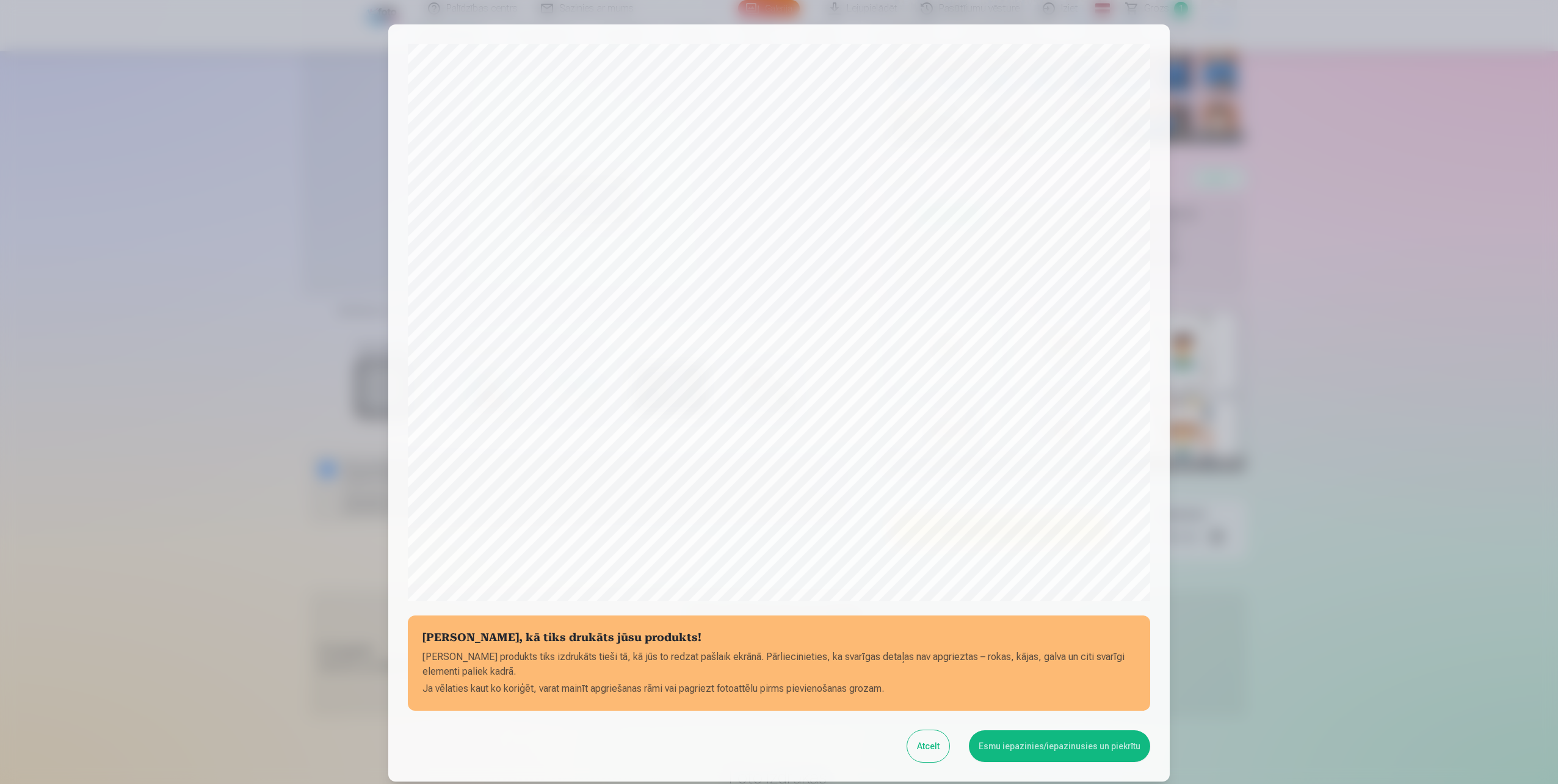
click at [934, 743] on button "Atcelt" at bounding box center [929, 746] width 42 height 31
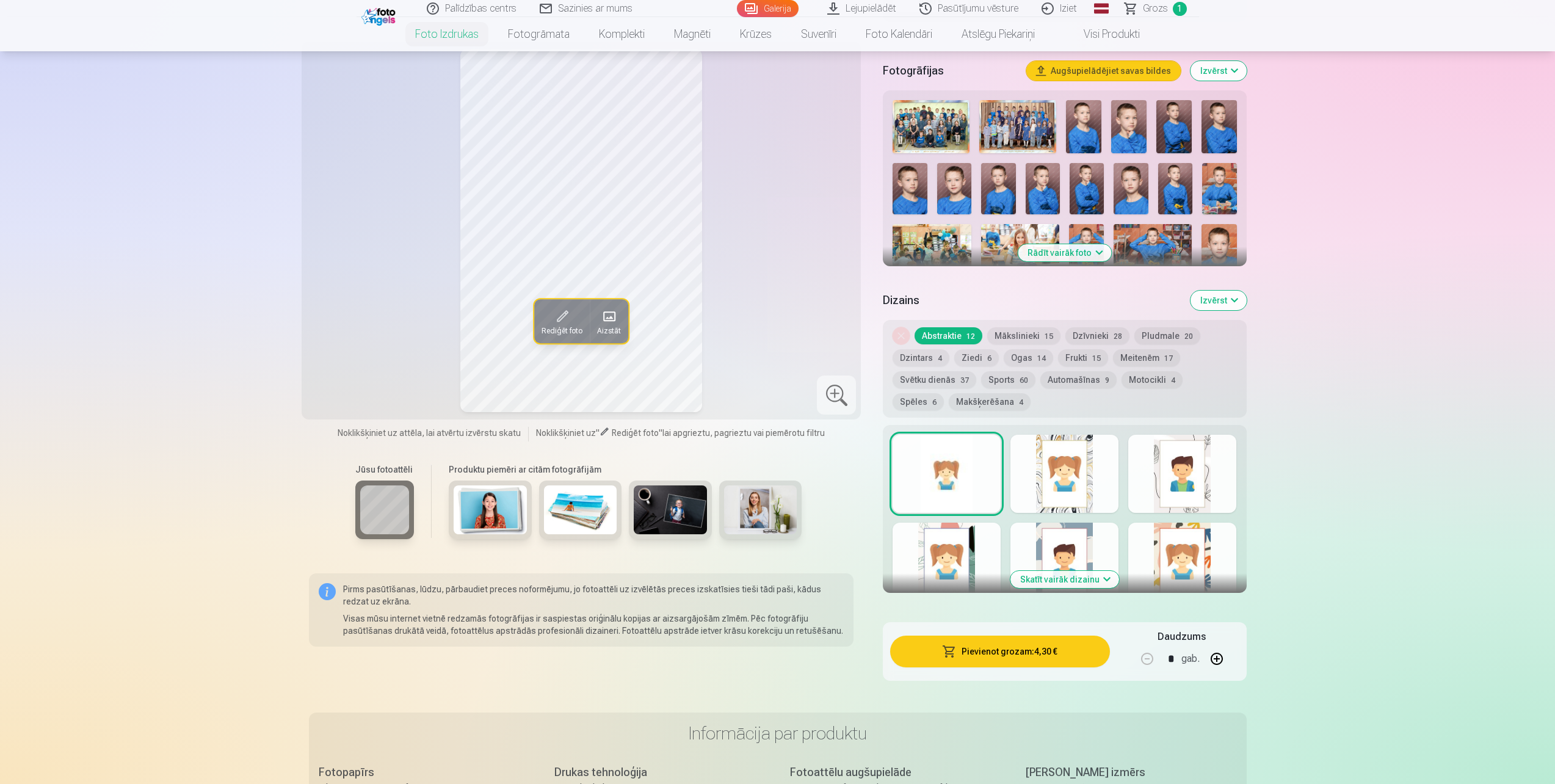
scroll to position [305, 0]
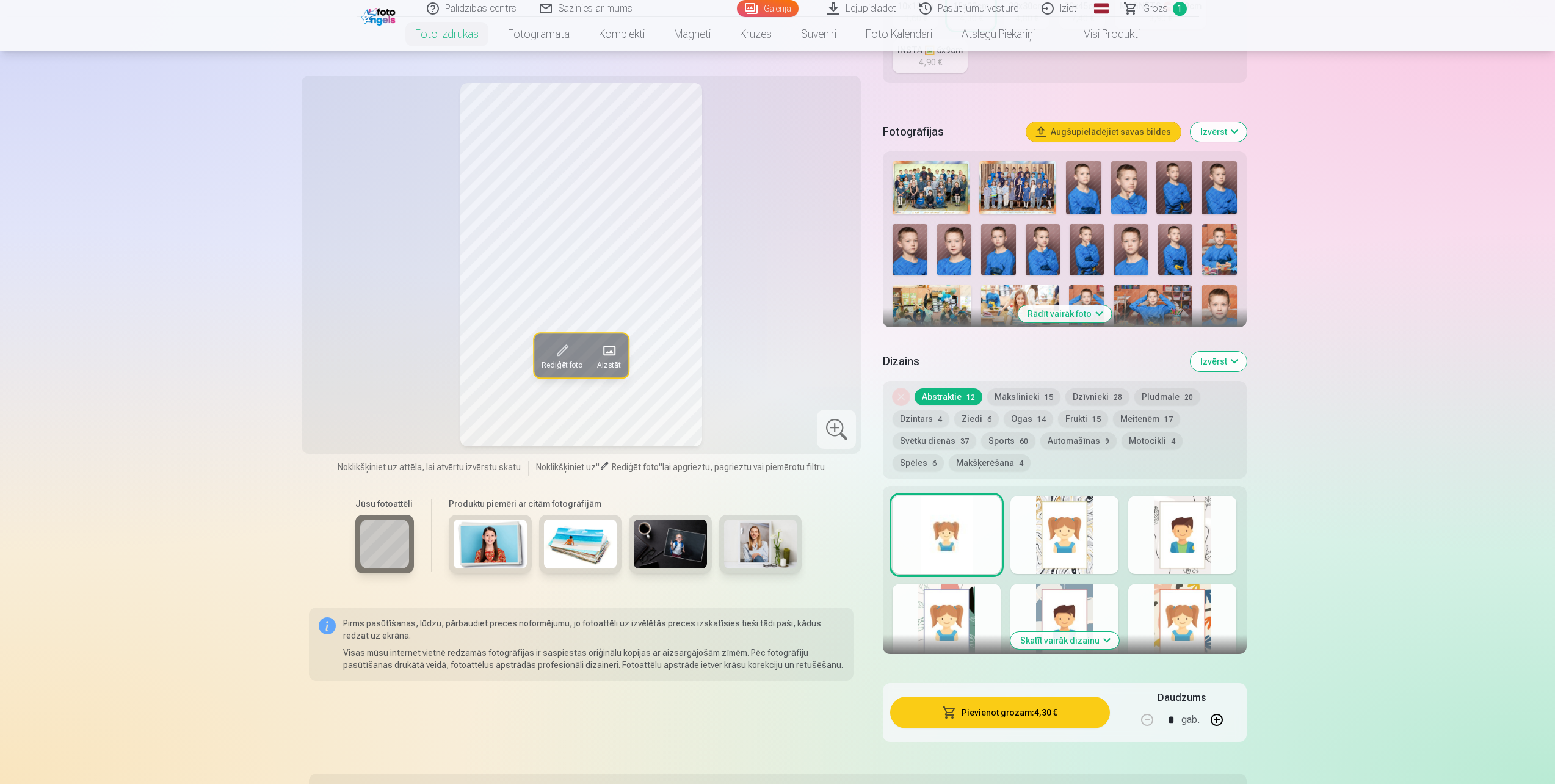
click at [1080, 520] on div at bounding box center [1065, 535] width 108 height 78
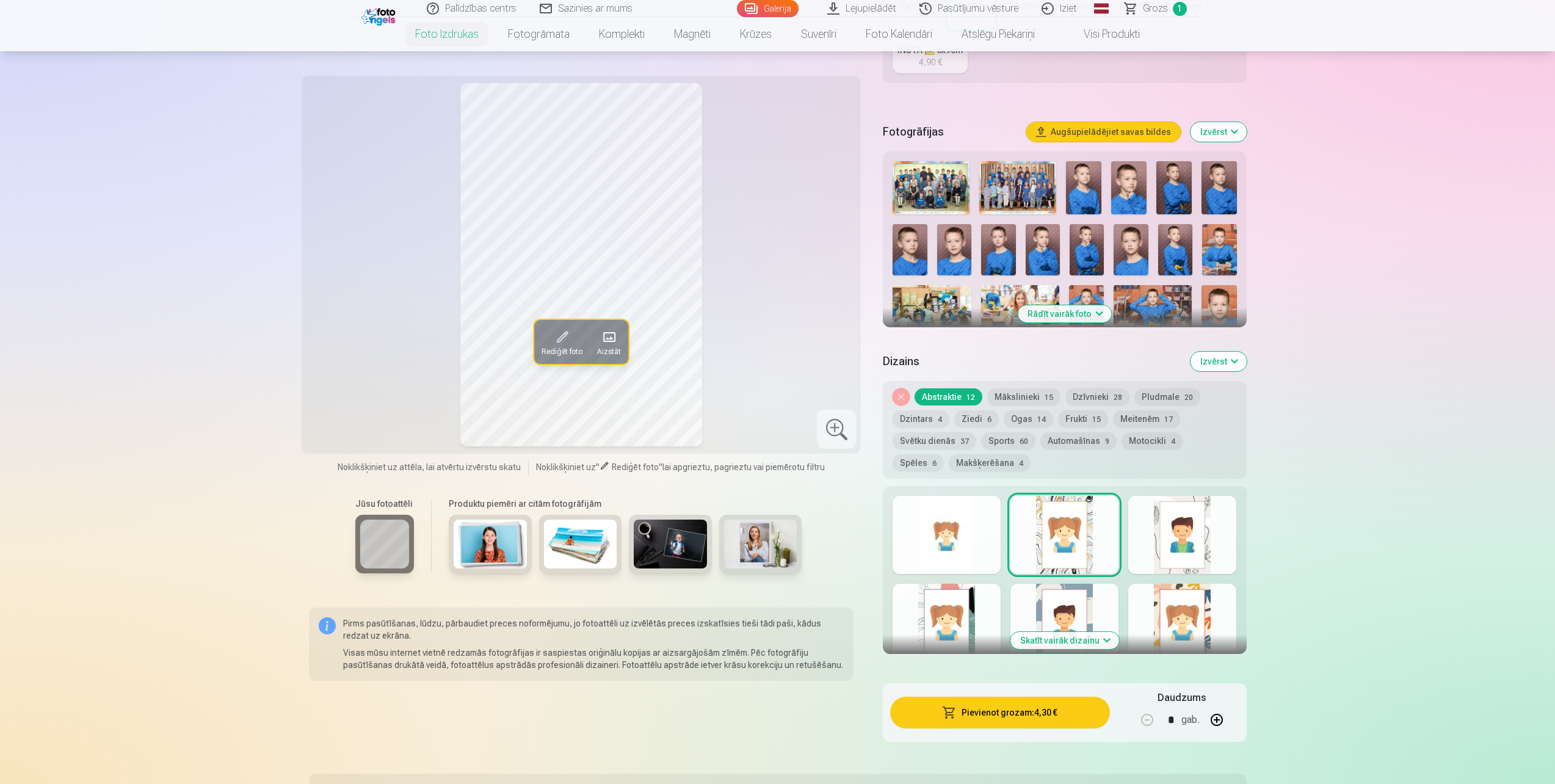
click at [922, 515] on div at bounding box center [947, 535] width 108 height 78
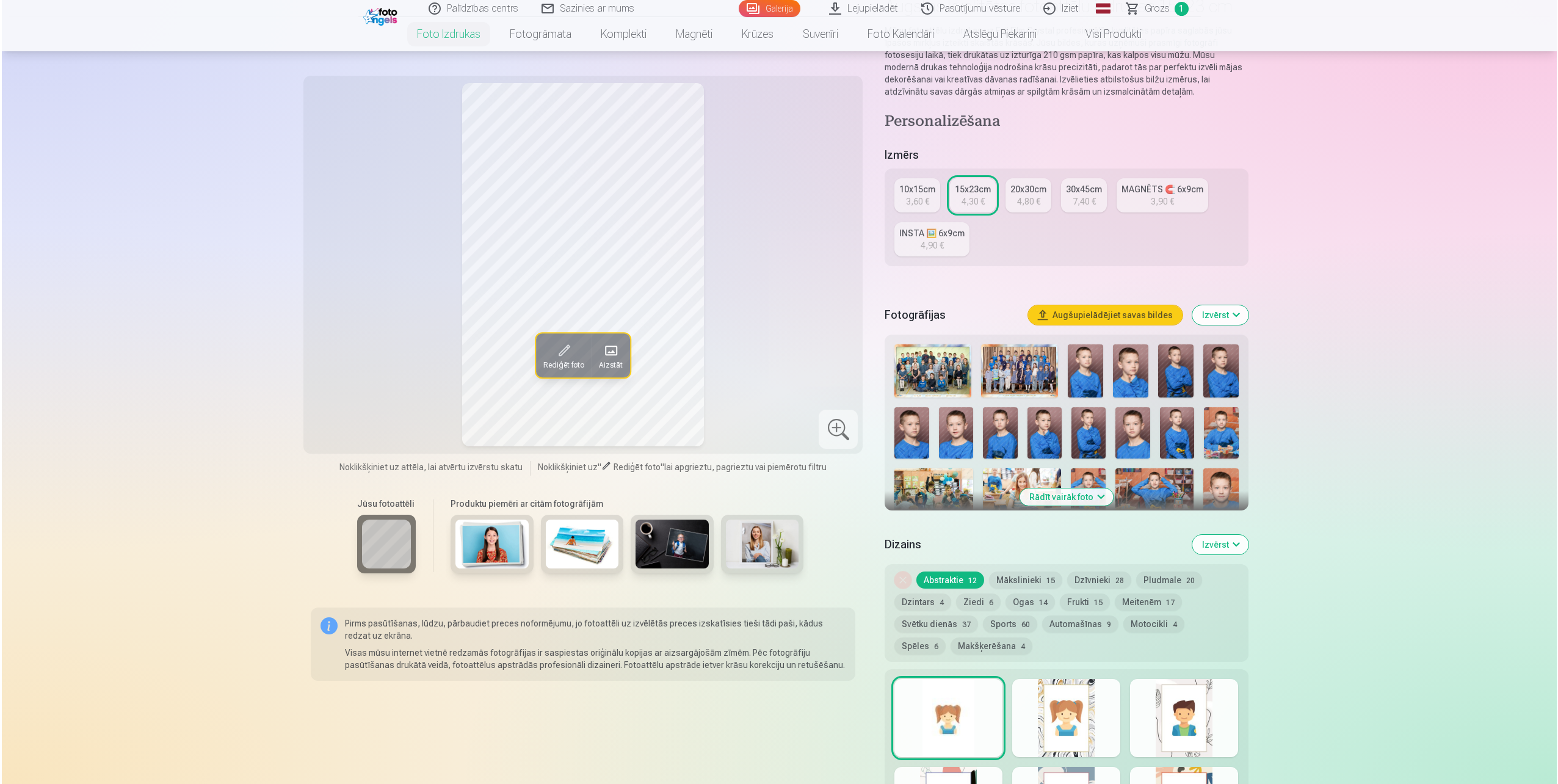
scroll to position [366, 0]
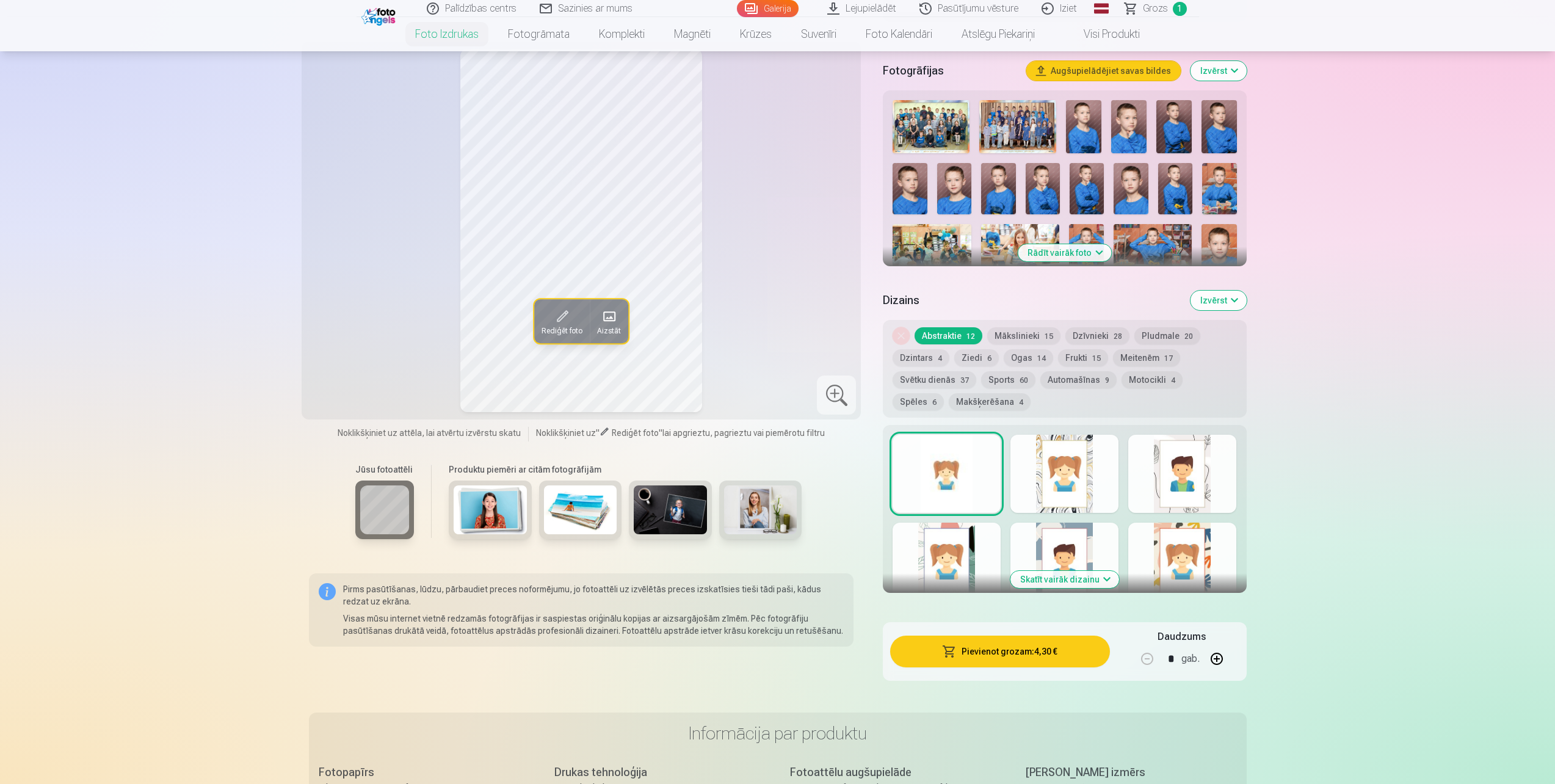
click at [1000, 653] on button "Pievienot grozam : 4,30 €" at bounding box center [1000, 651] width 219 height 31
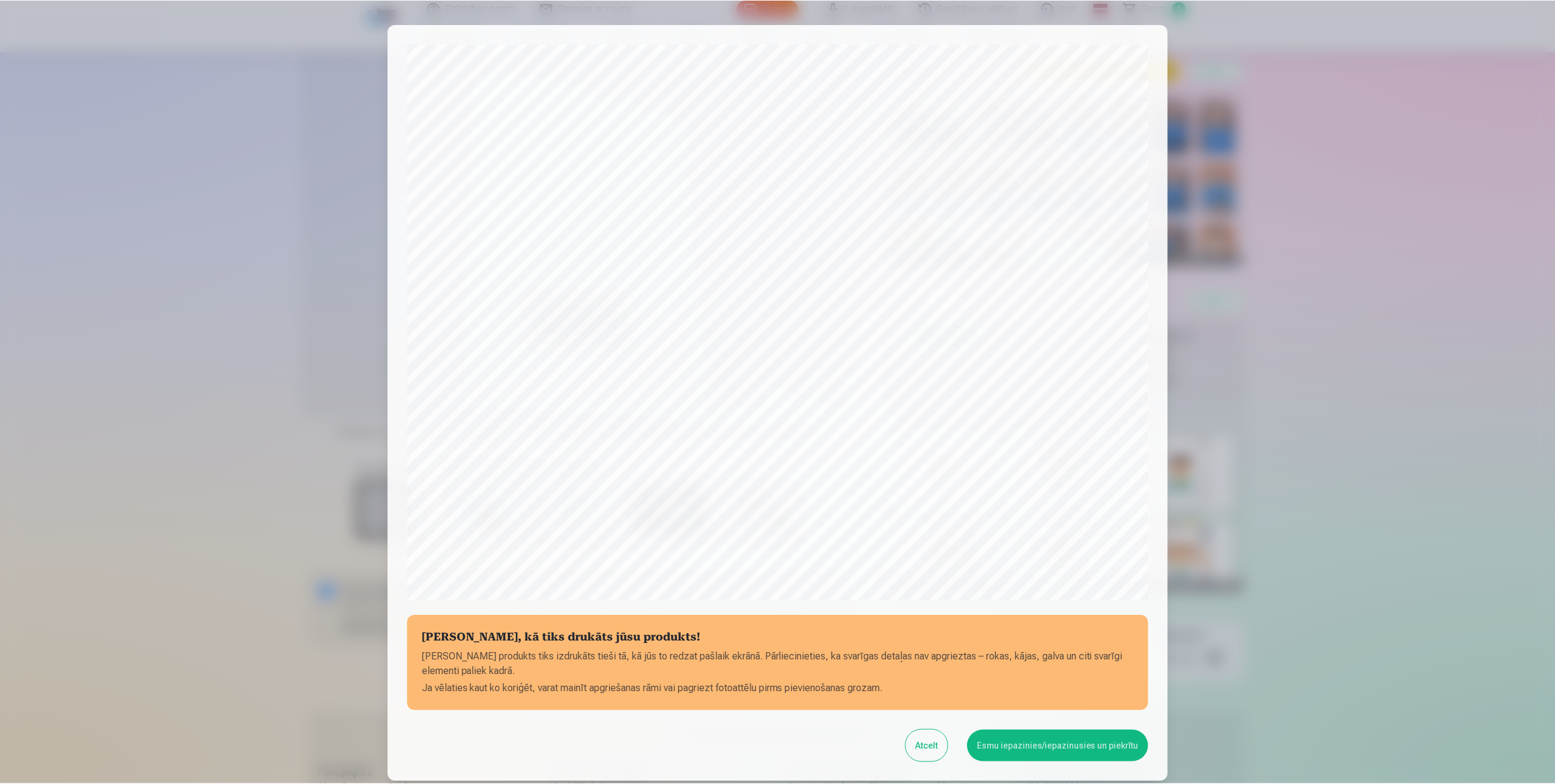
scroll to position [95, 0]
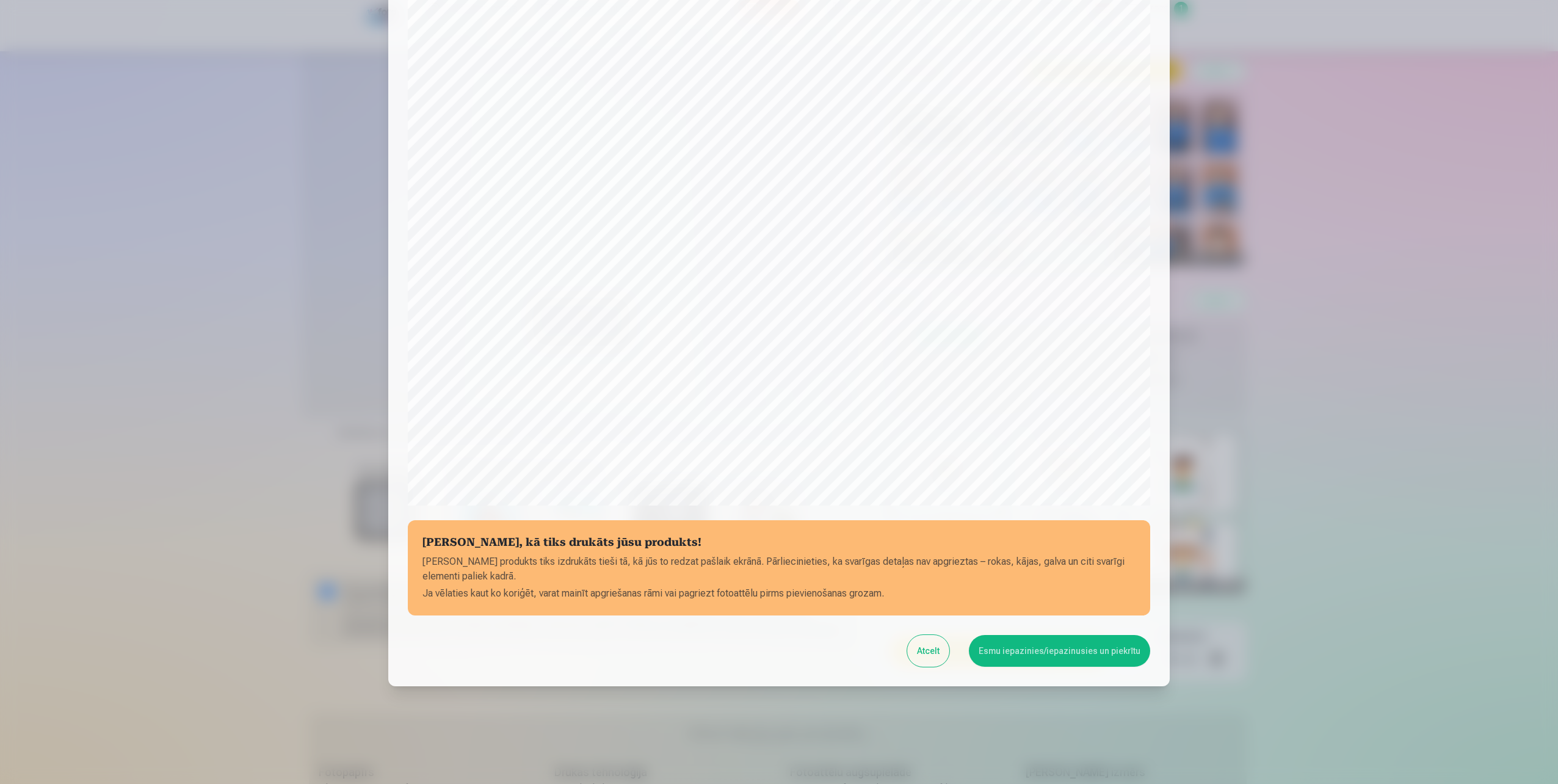
click at [1063, 651] on button "Esmu iepazinies/iepazinusies un piekrītu" at bounding box center [1059, 650] width 181 height 31
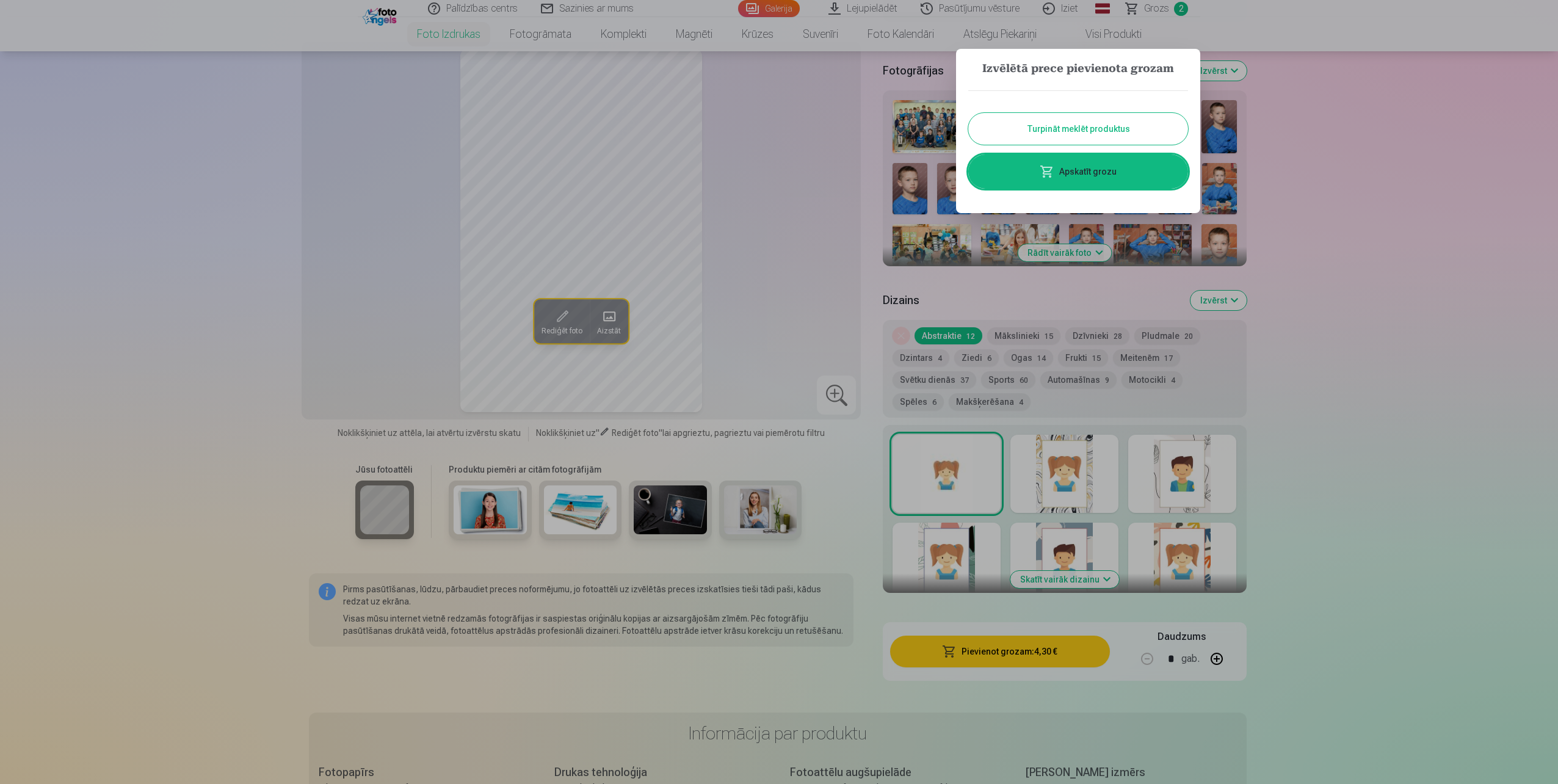
click at [1061, 129] on button "Turpināt meklēt produktus" at bounding box center [1078, 129] width 220 height 31
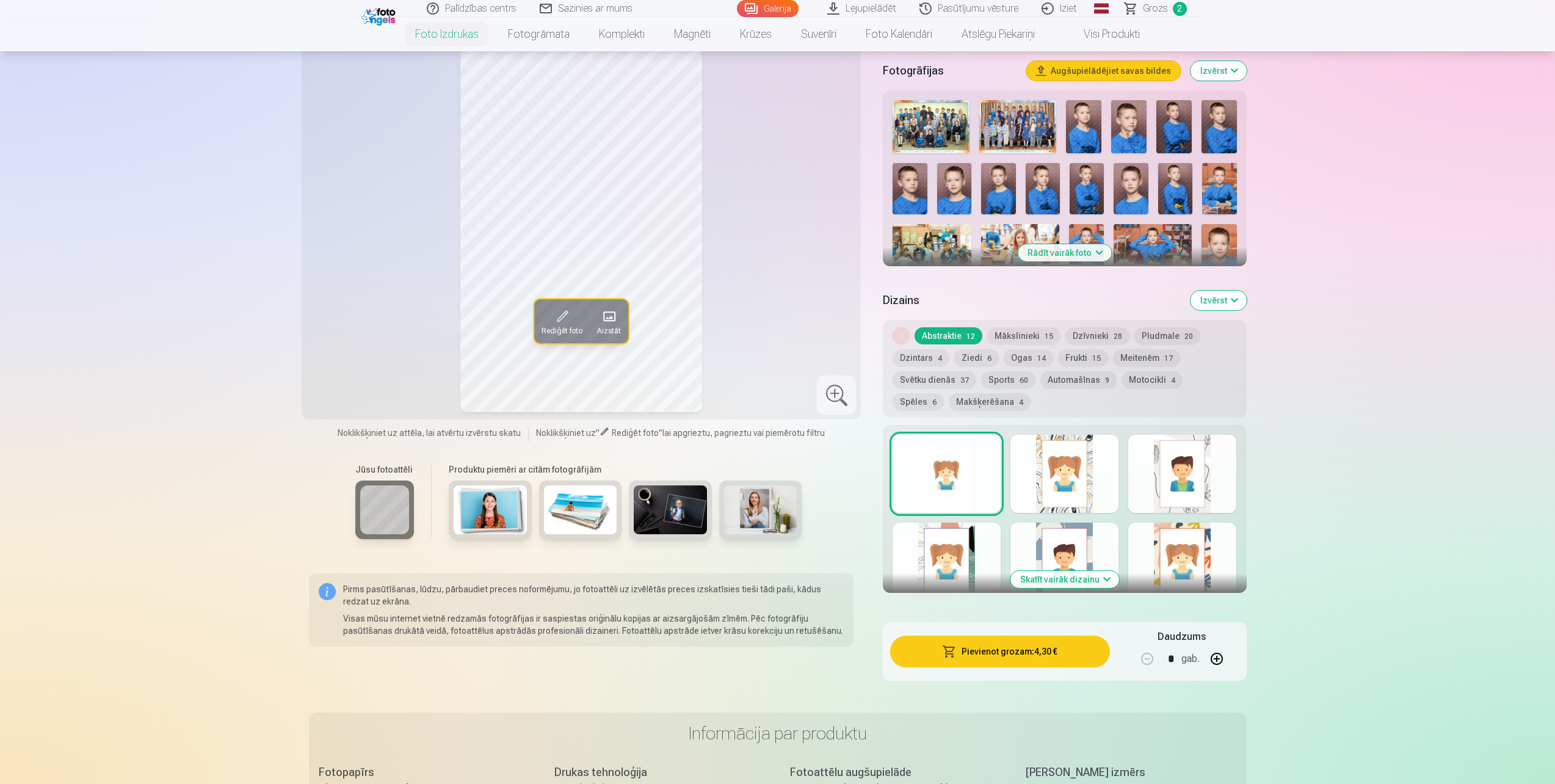
scroll to position [244, 0]
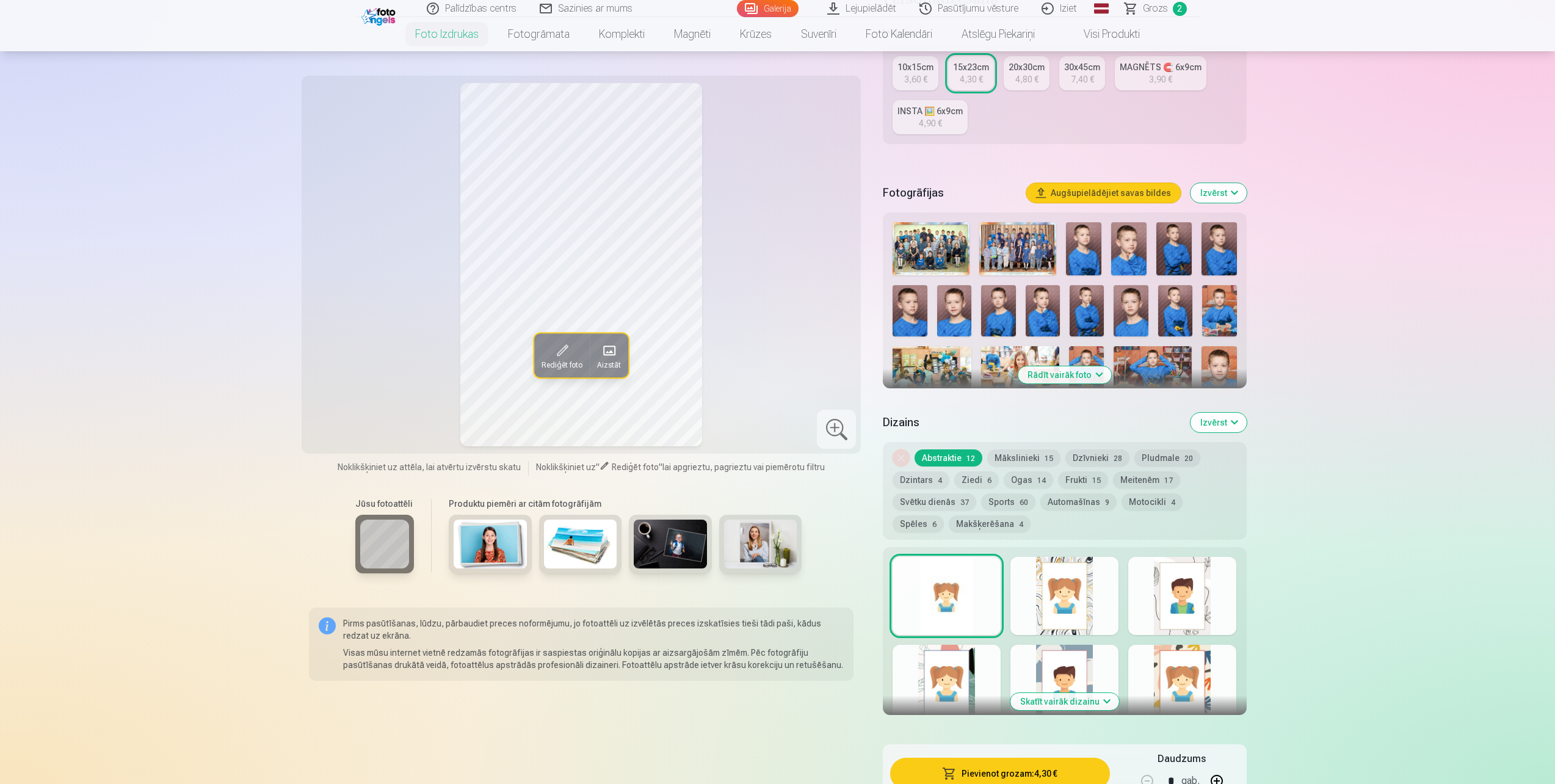
click at [1220, 423] on button "Izvērst" at bounding box center [1219, 422] width 56 height 20
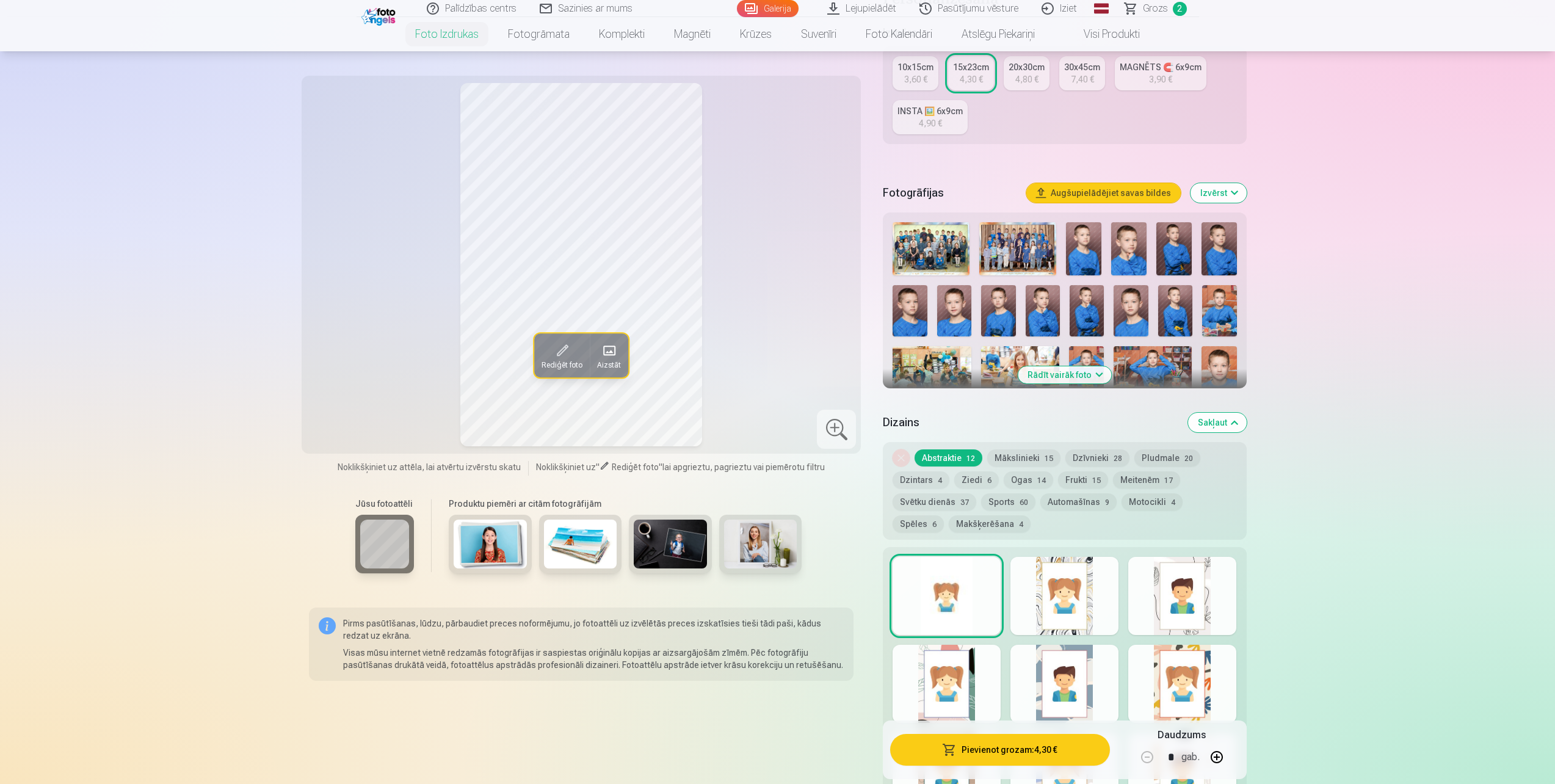
click at [1054, 376] on button "Rādīt vairāk foto" at bounding box center [1065, 375] width 93 height 17
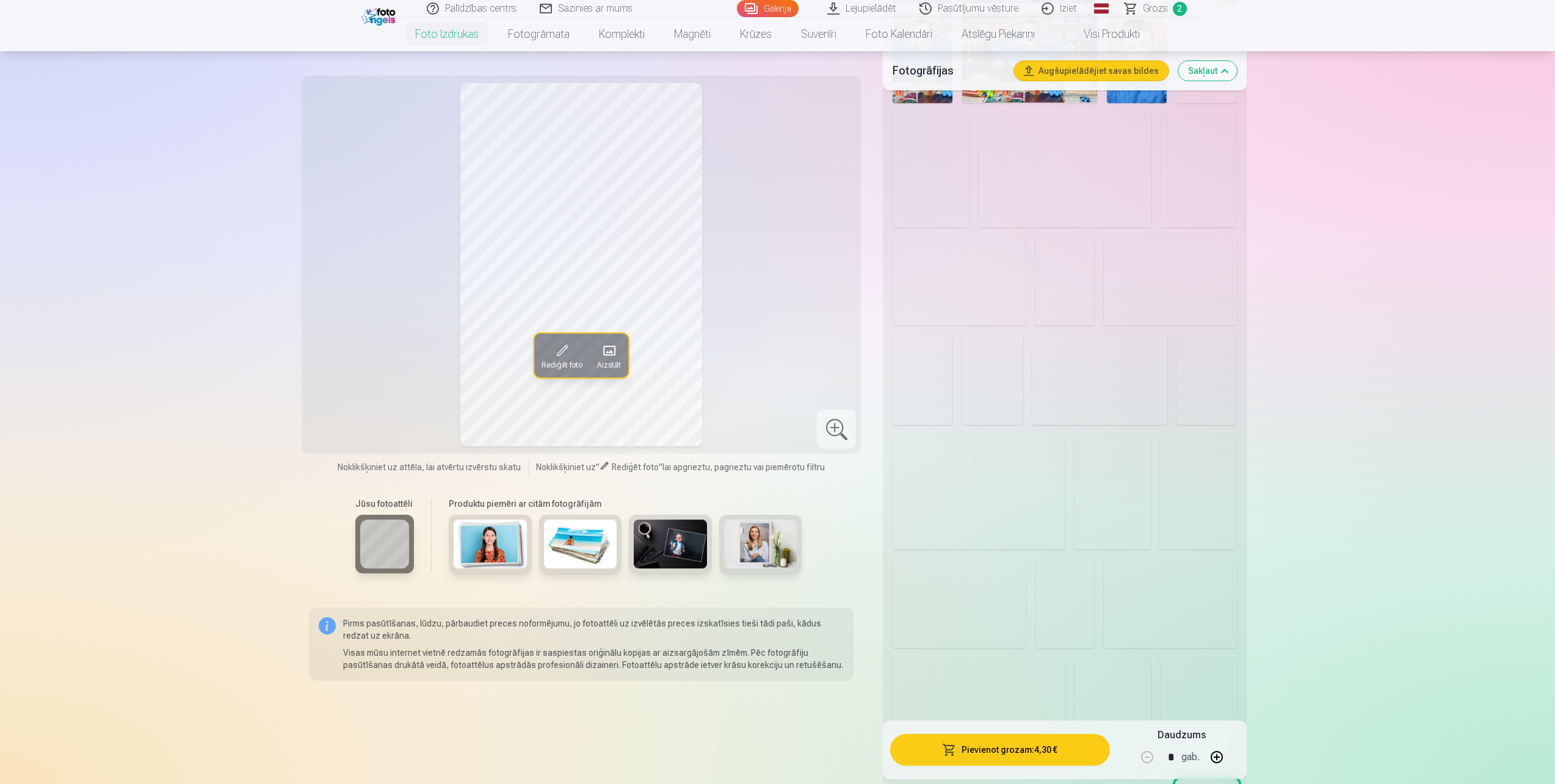
scroll to position [915, 0]
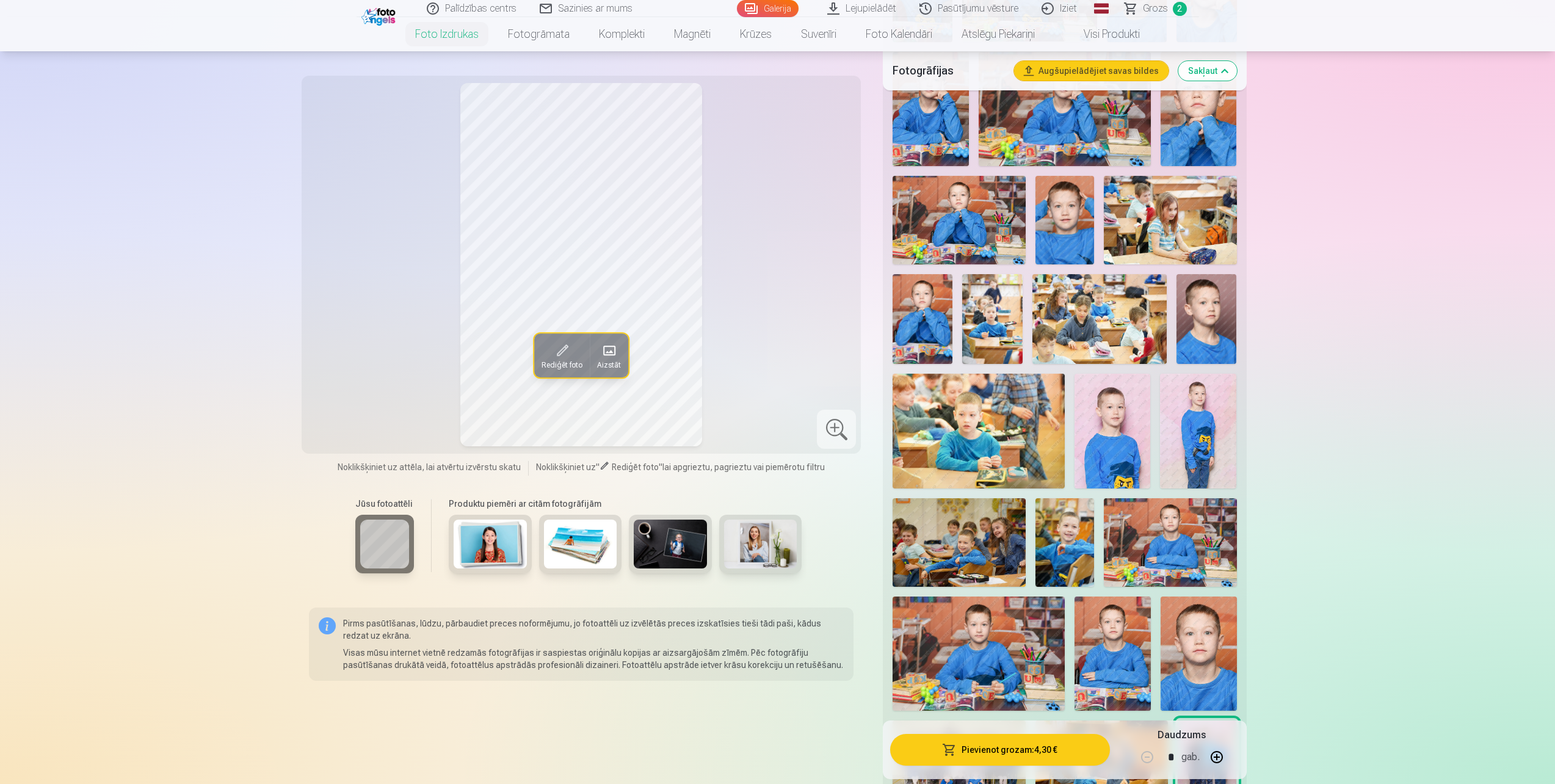
click at [962, 548] on img at bounding box center [958, 542] width 132 height 88
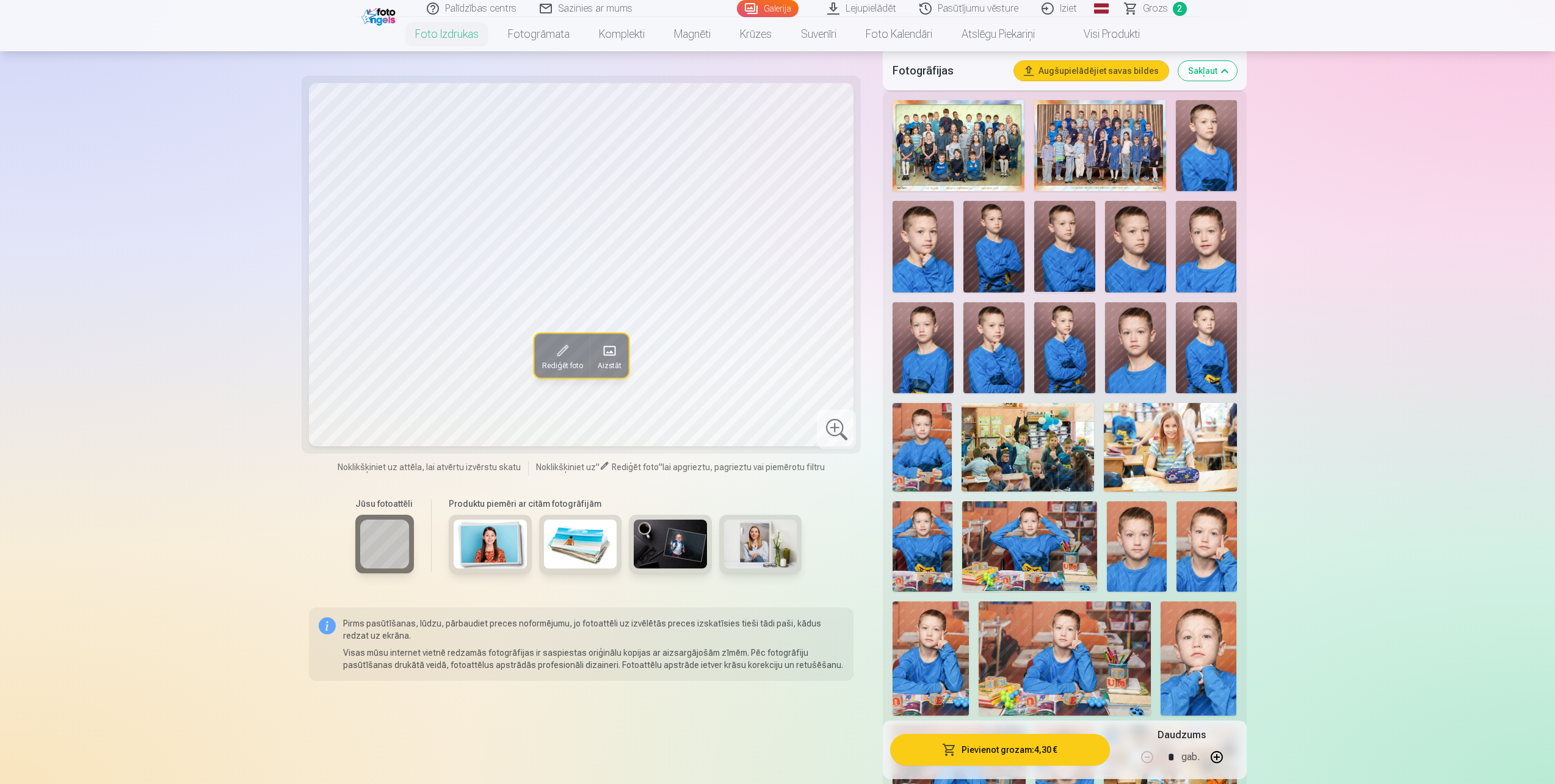
scroll to position [427, 0]
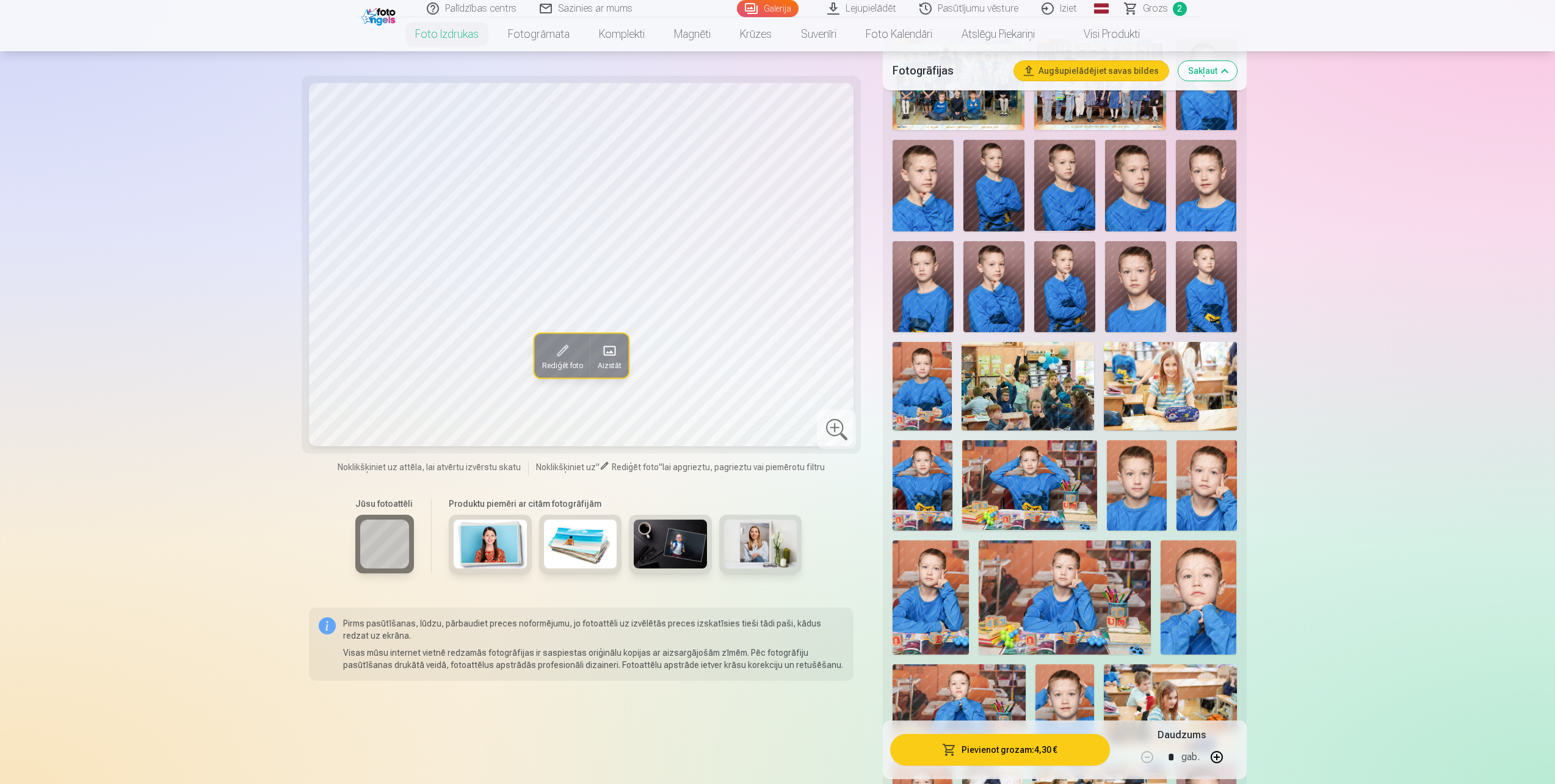
click at [1206, 479] on img at bounding box center [1206, 485] width 60 height 90
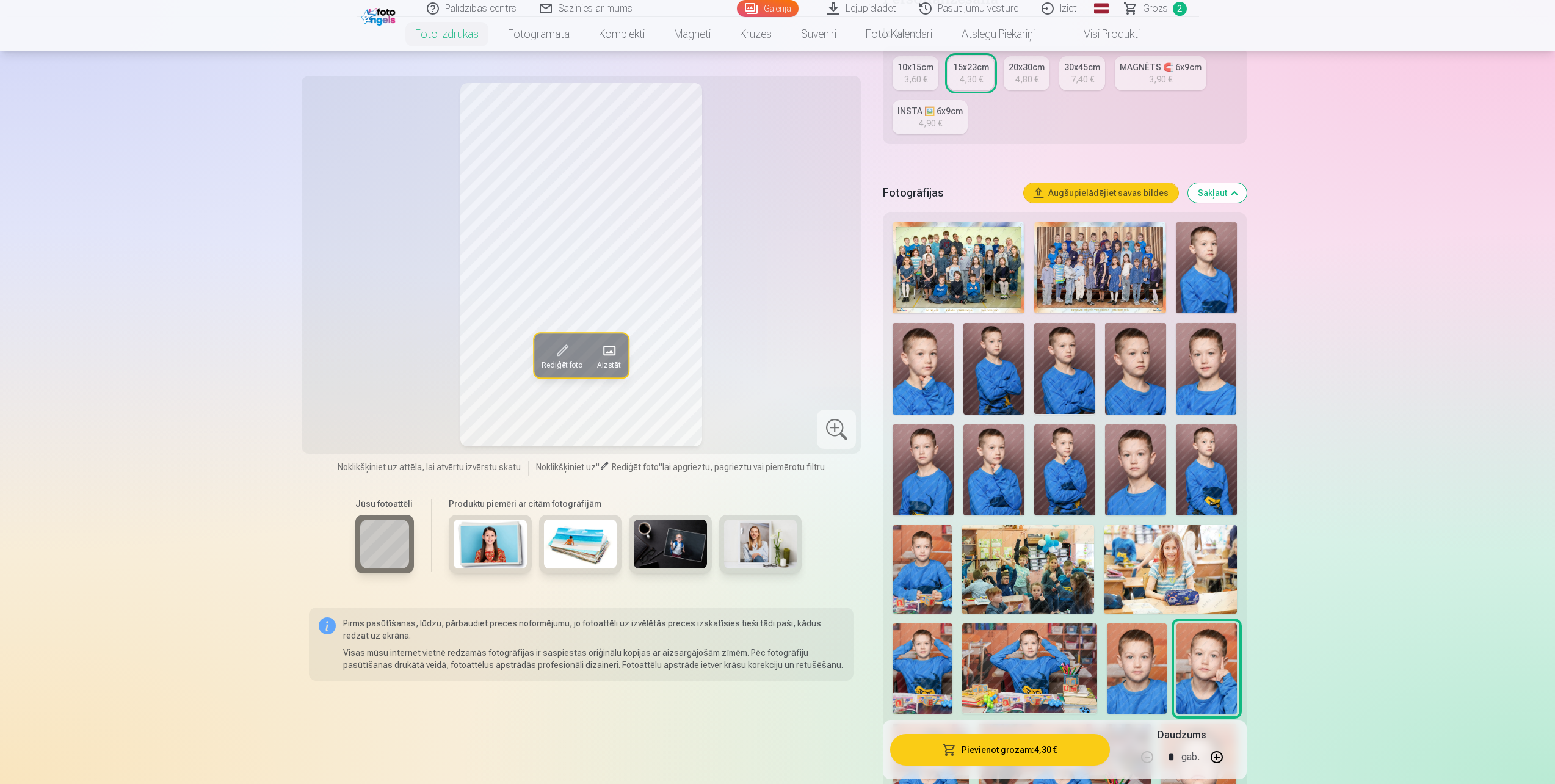
scroll to position [0, 0]
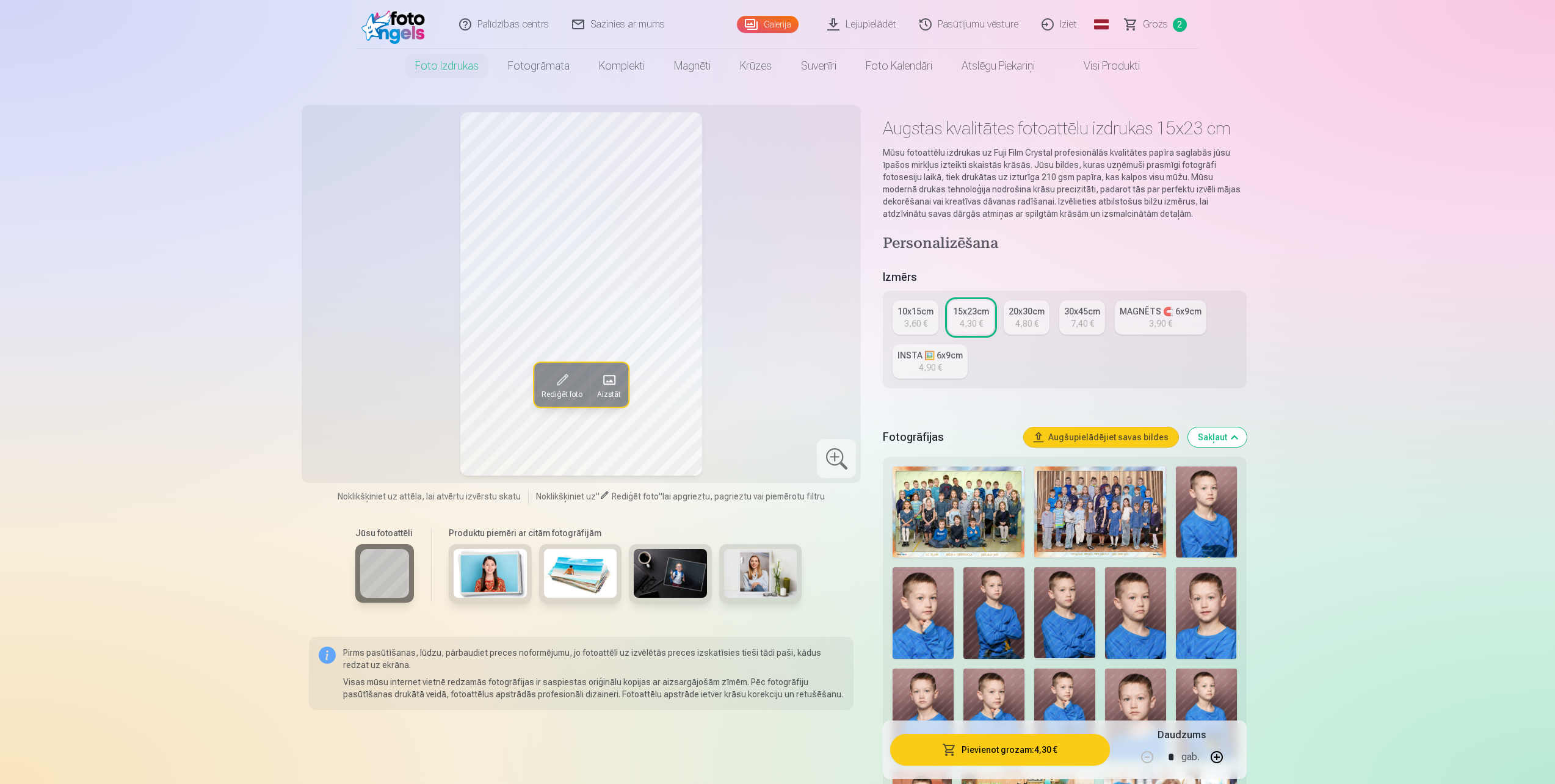
click at [1162, 321] on div "3,90 €" at bounding box center [1161, 324] width 23 height 12
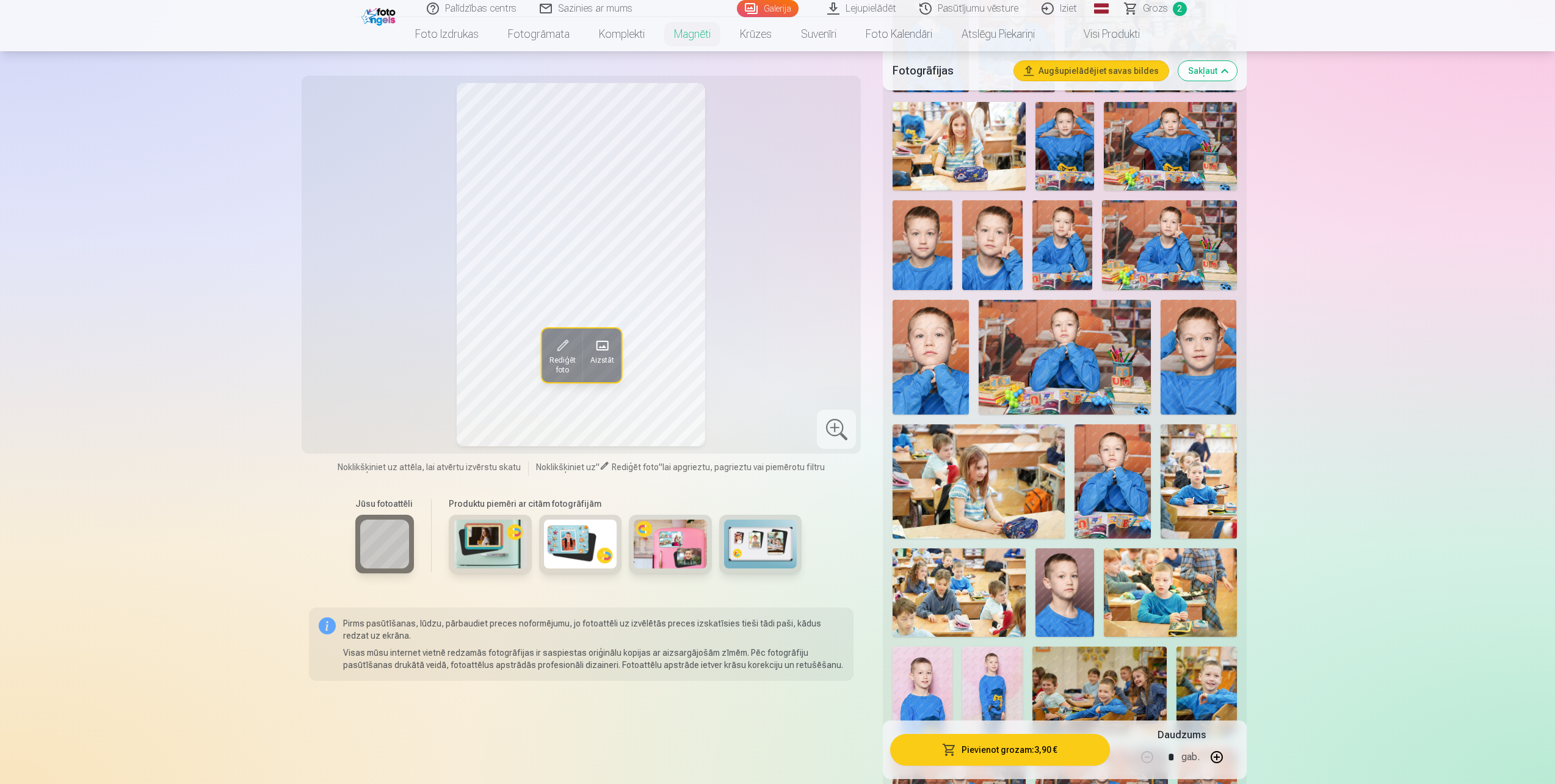
scroll to position [794, 0]
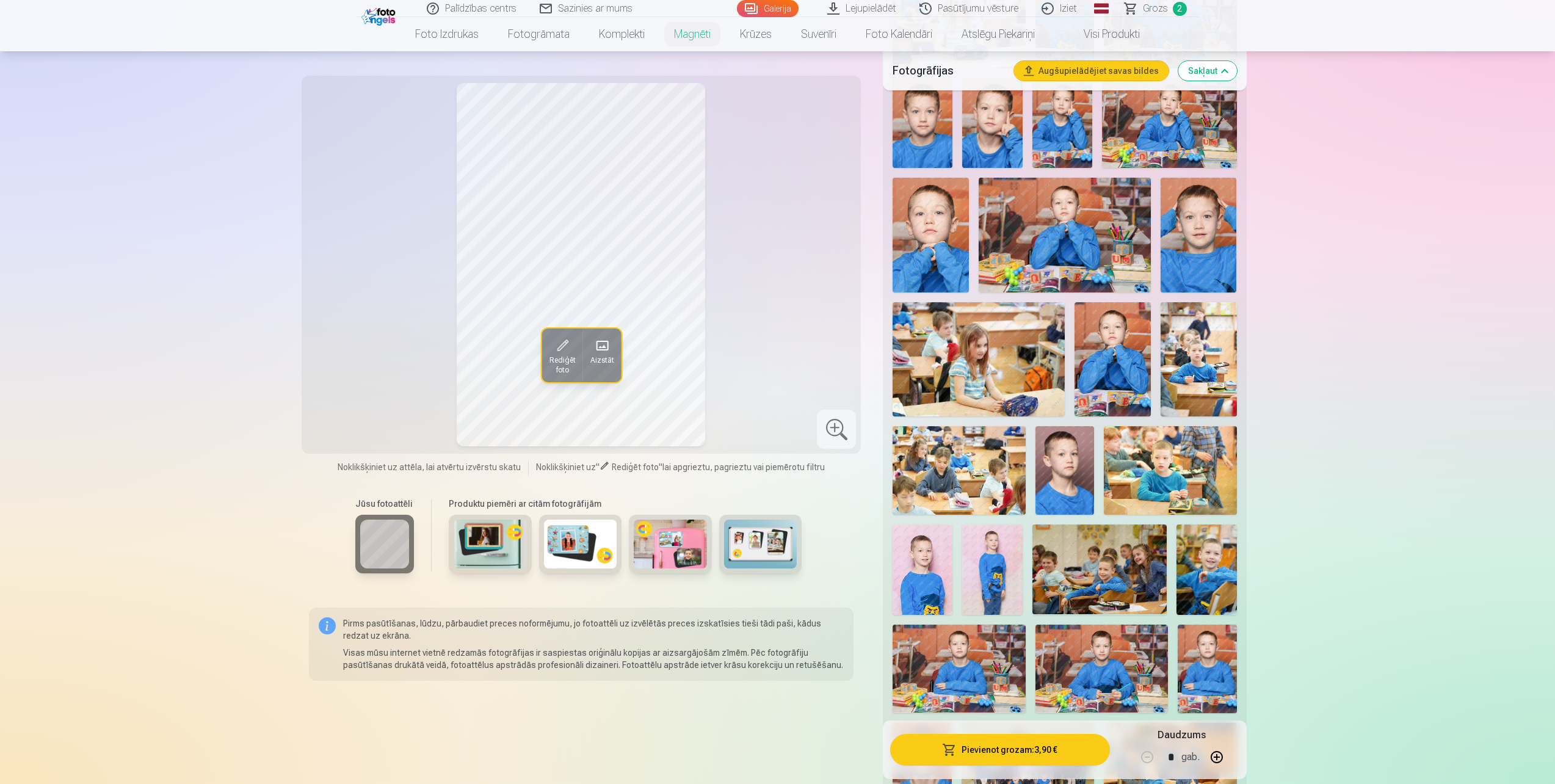
click at [1208, 553] on img at bounding box center [1206, 569] width 60 height 90
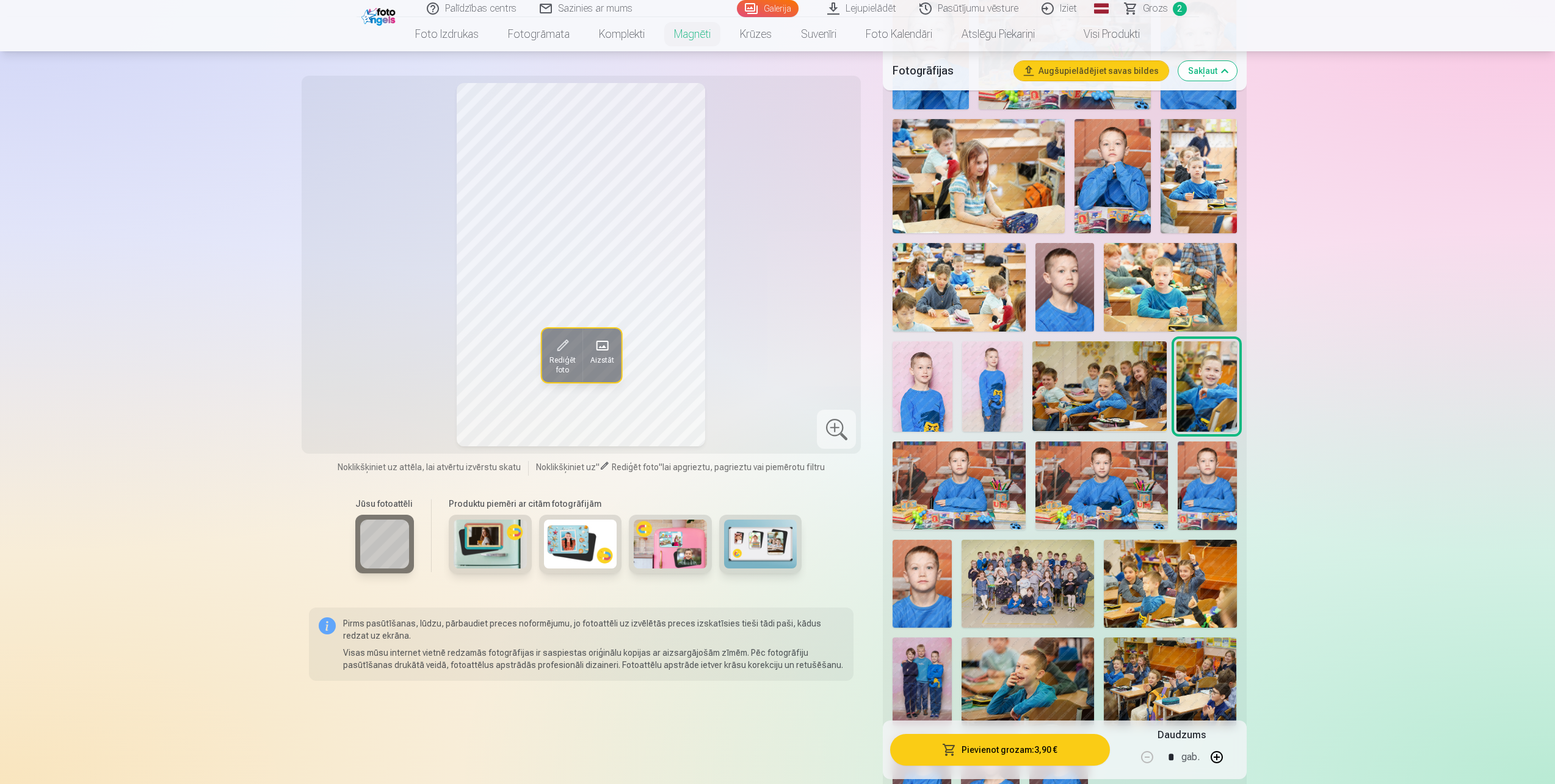
click at [1209, 480] on img at bounding box center [1208, 485] width 59 height 88
click at [1110, 469] on img at bounding box center [1102, 485] width 132 height 88
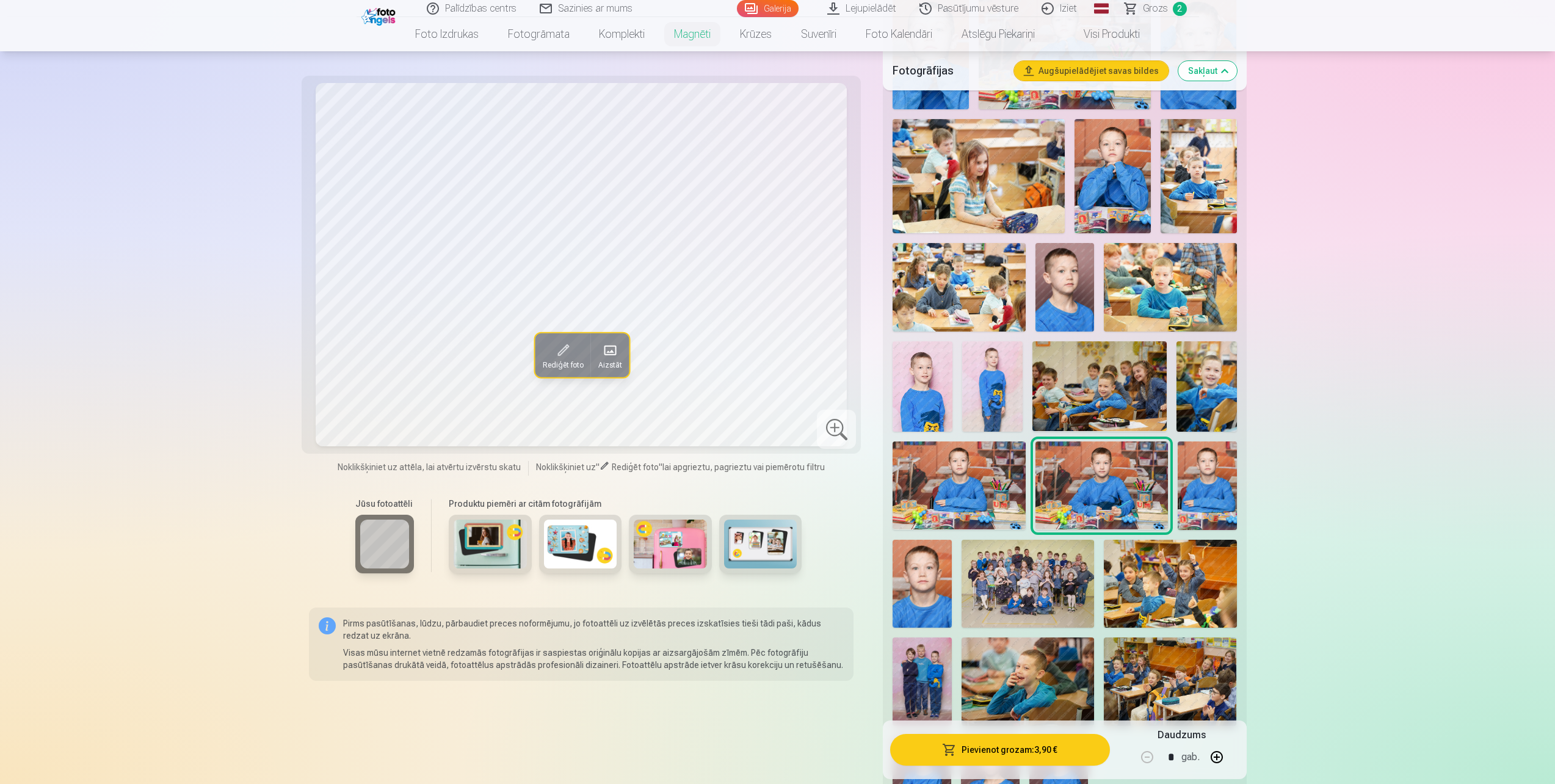
click at [961, 475] on img at bounding box center [958, 485] width 132 height 88
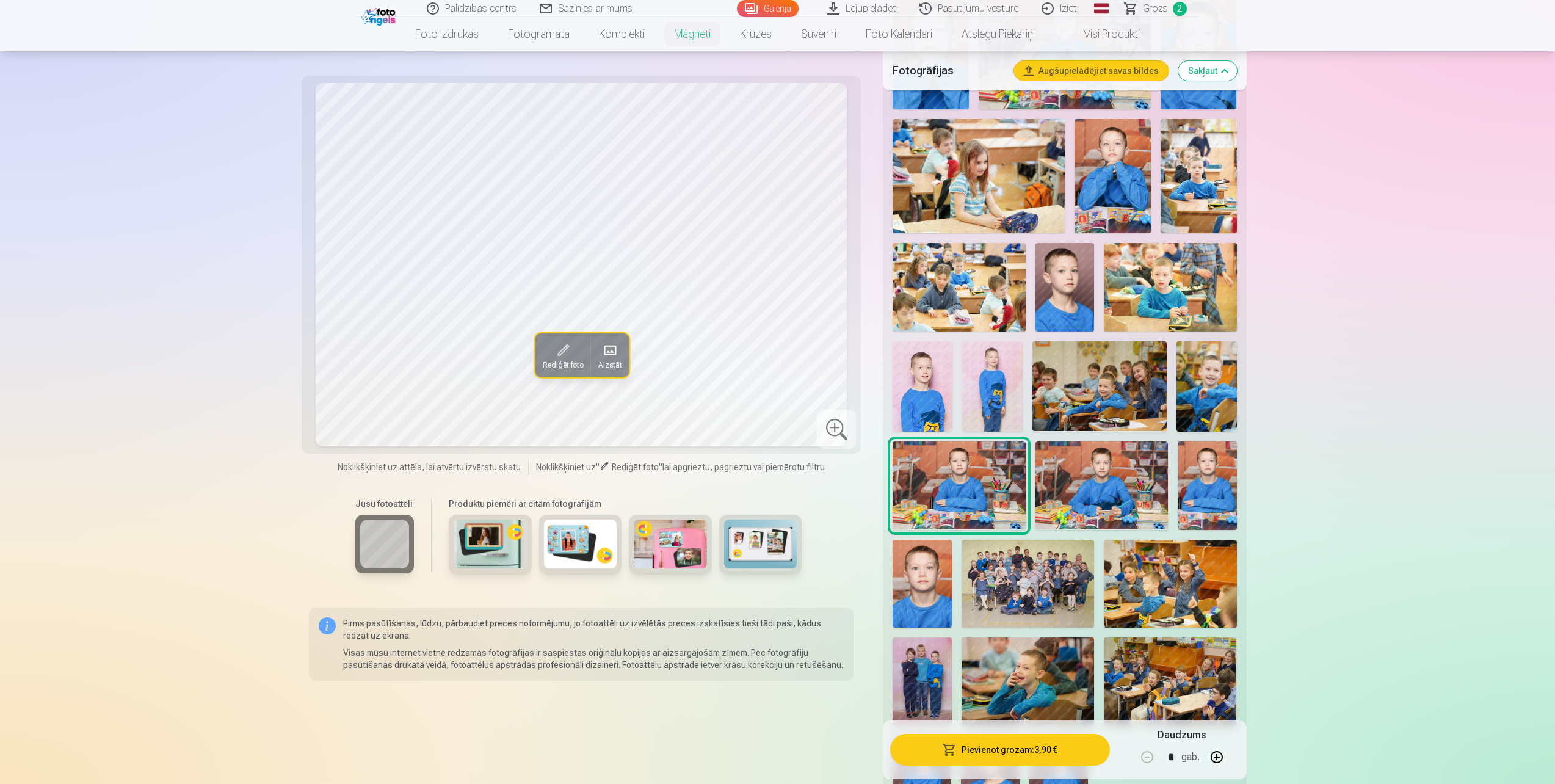
click at [1209, 483] on img at bounding box center [1208, 485] width 59 height 88
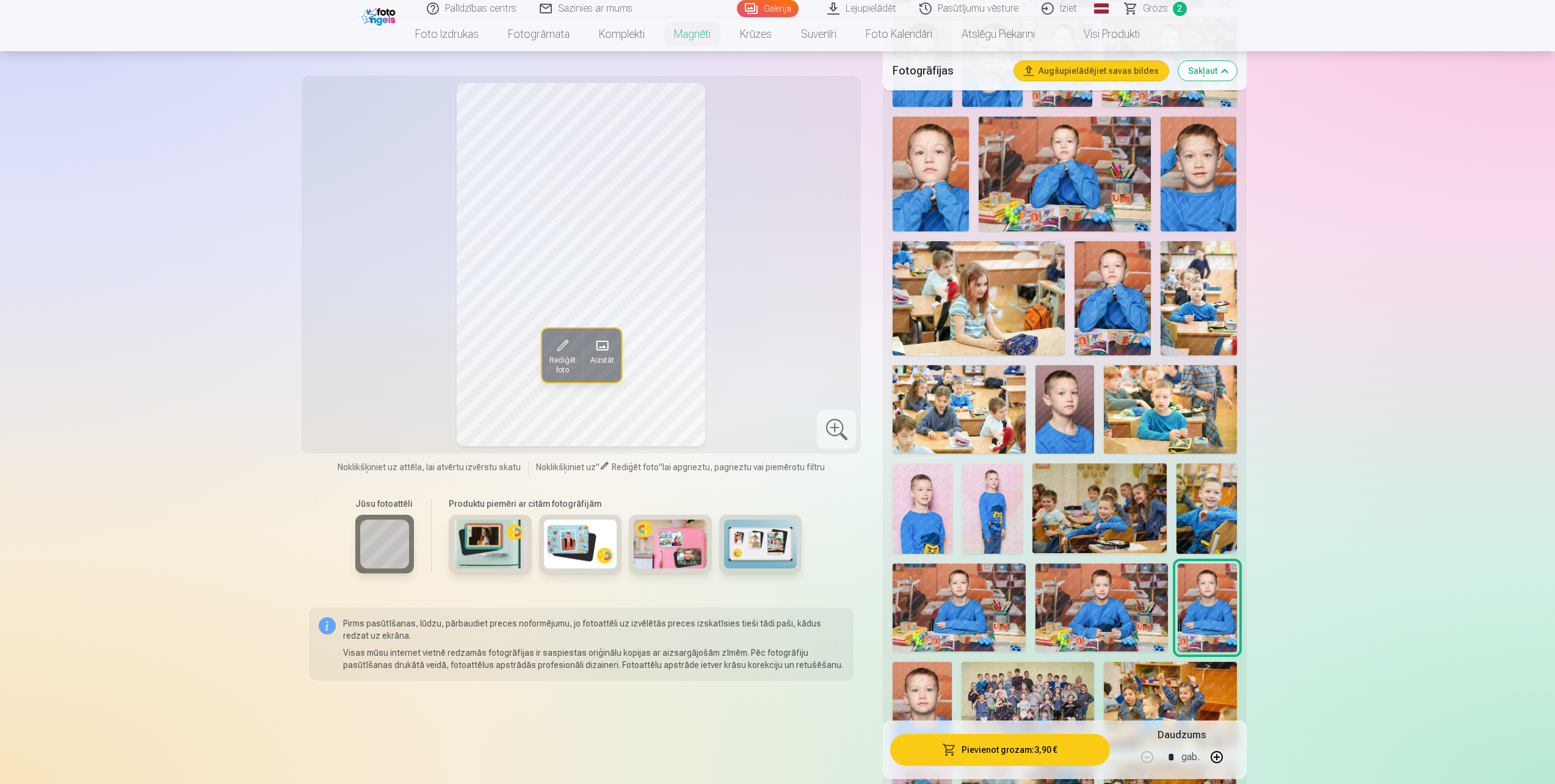
scroll to position [733, 0]
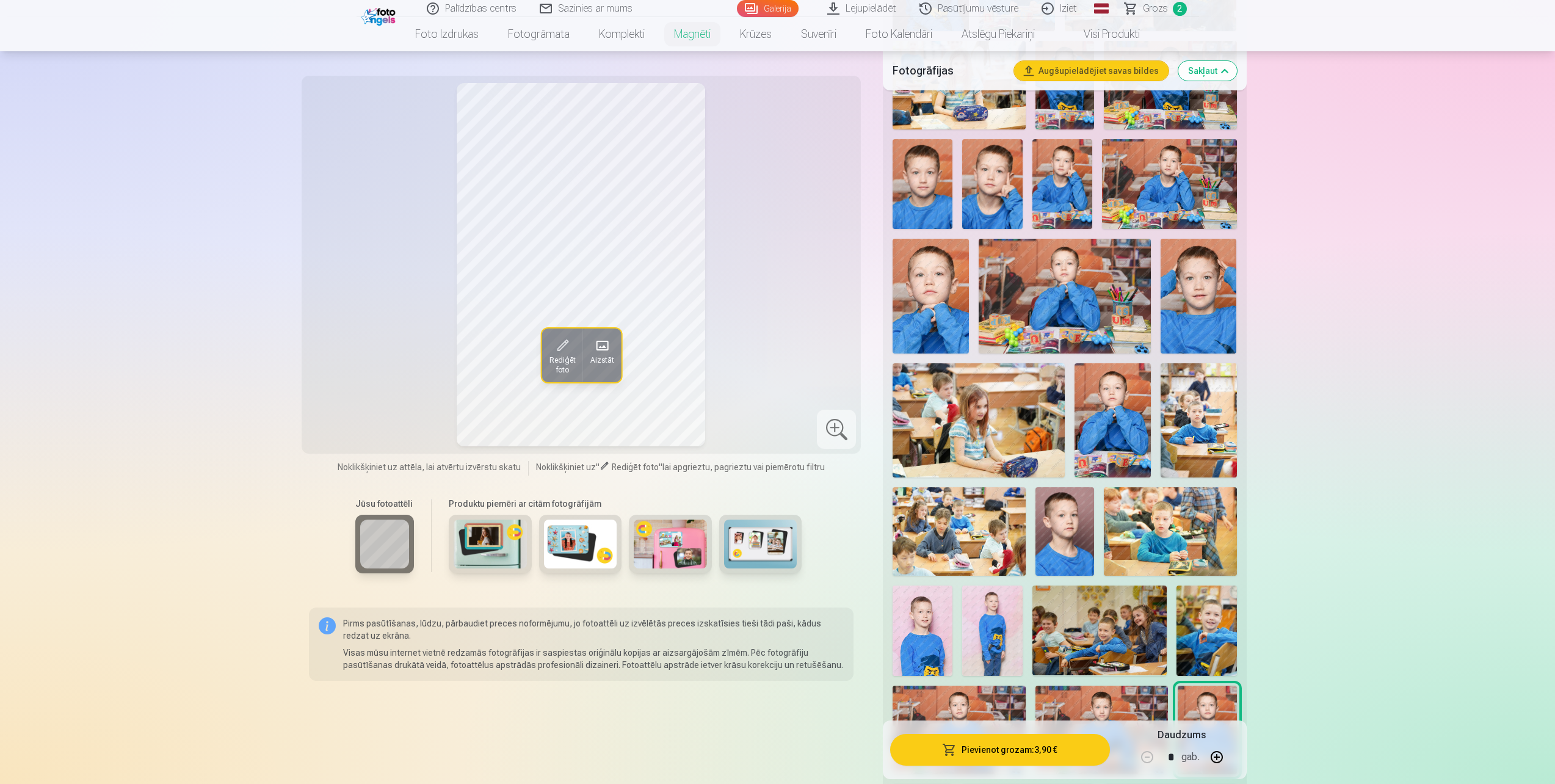
click at [1206, 306] on img at bounding box center [1199, 296] width 76 height 115
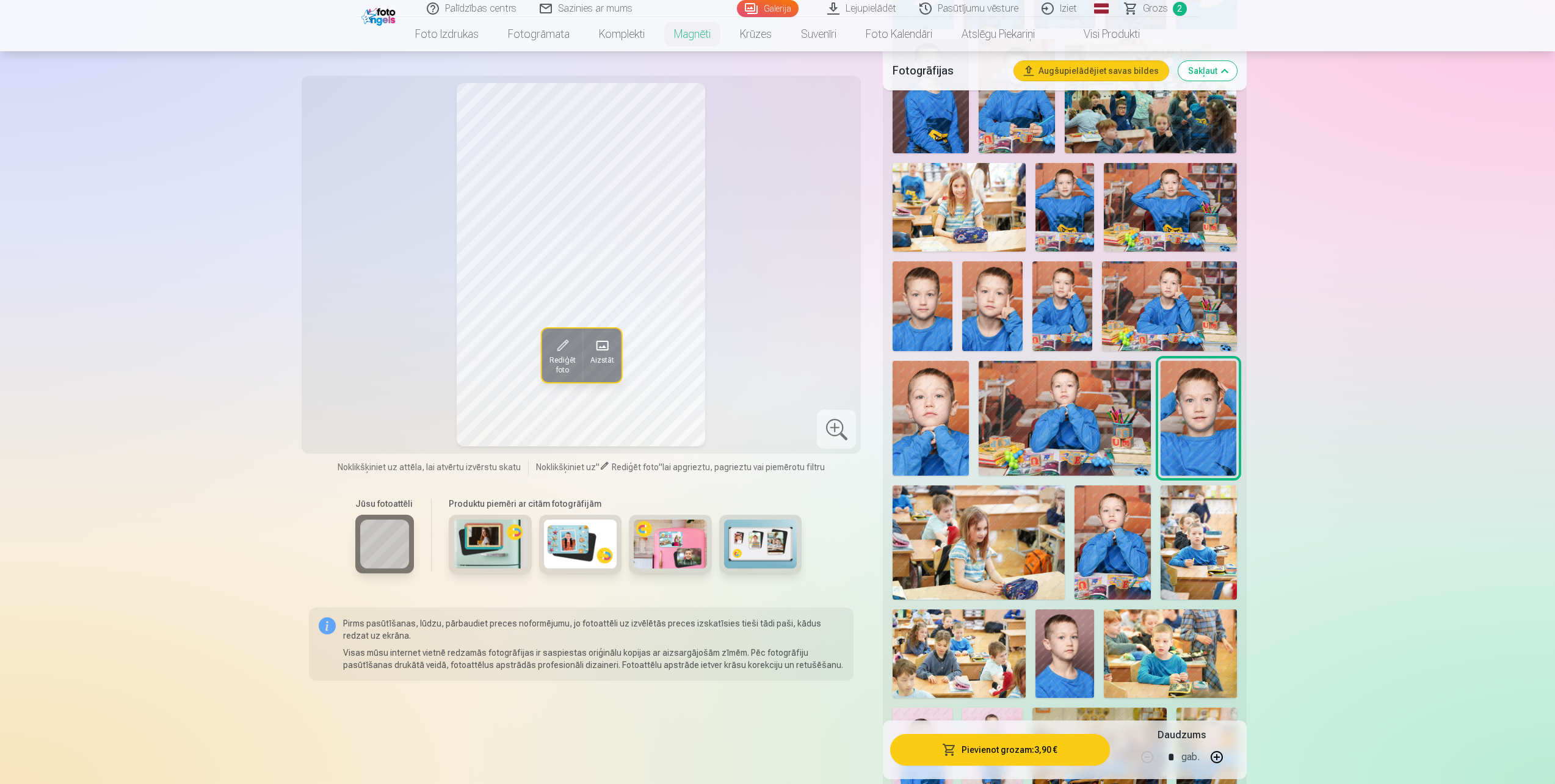
click at [1189, 296] on img at bounding box center [1169, 306] width 135 height 90
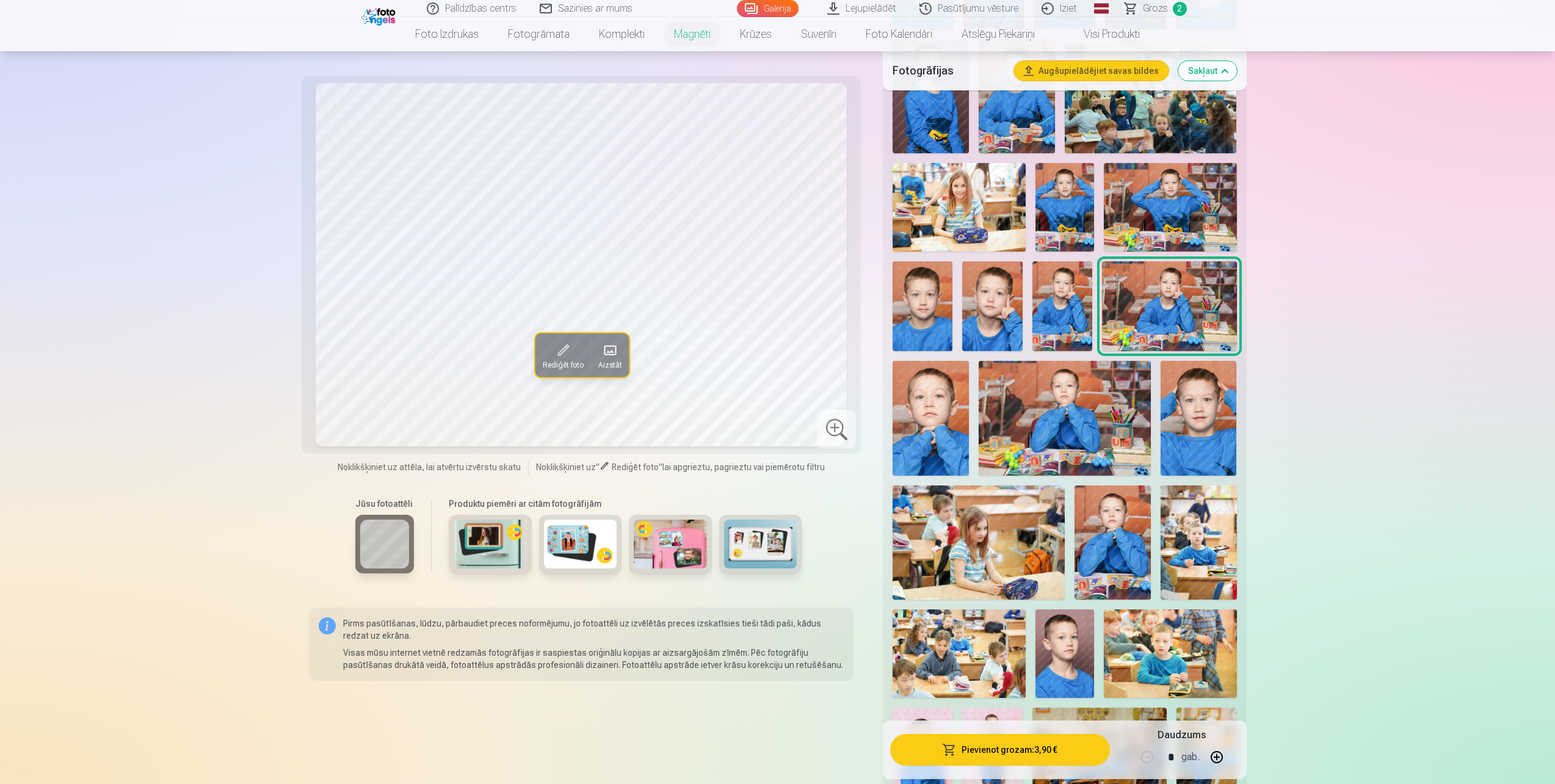
scroll to position [488, 0]
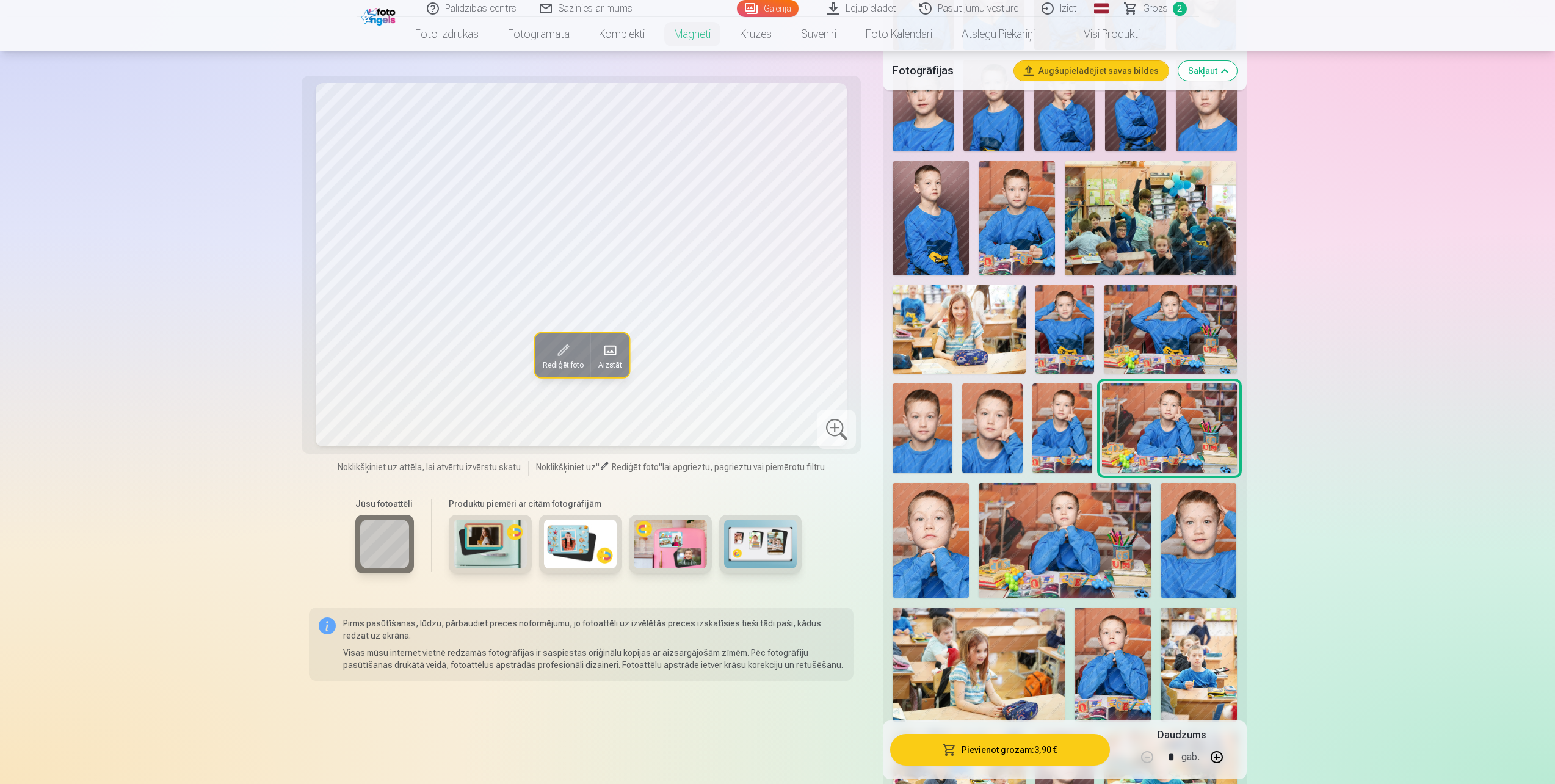
click at [977, 413] on img at bounding box center [992, 428] width 60 height 90
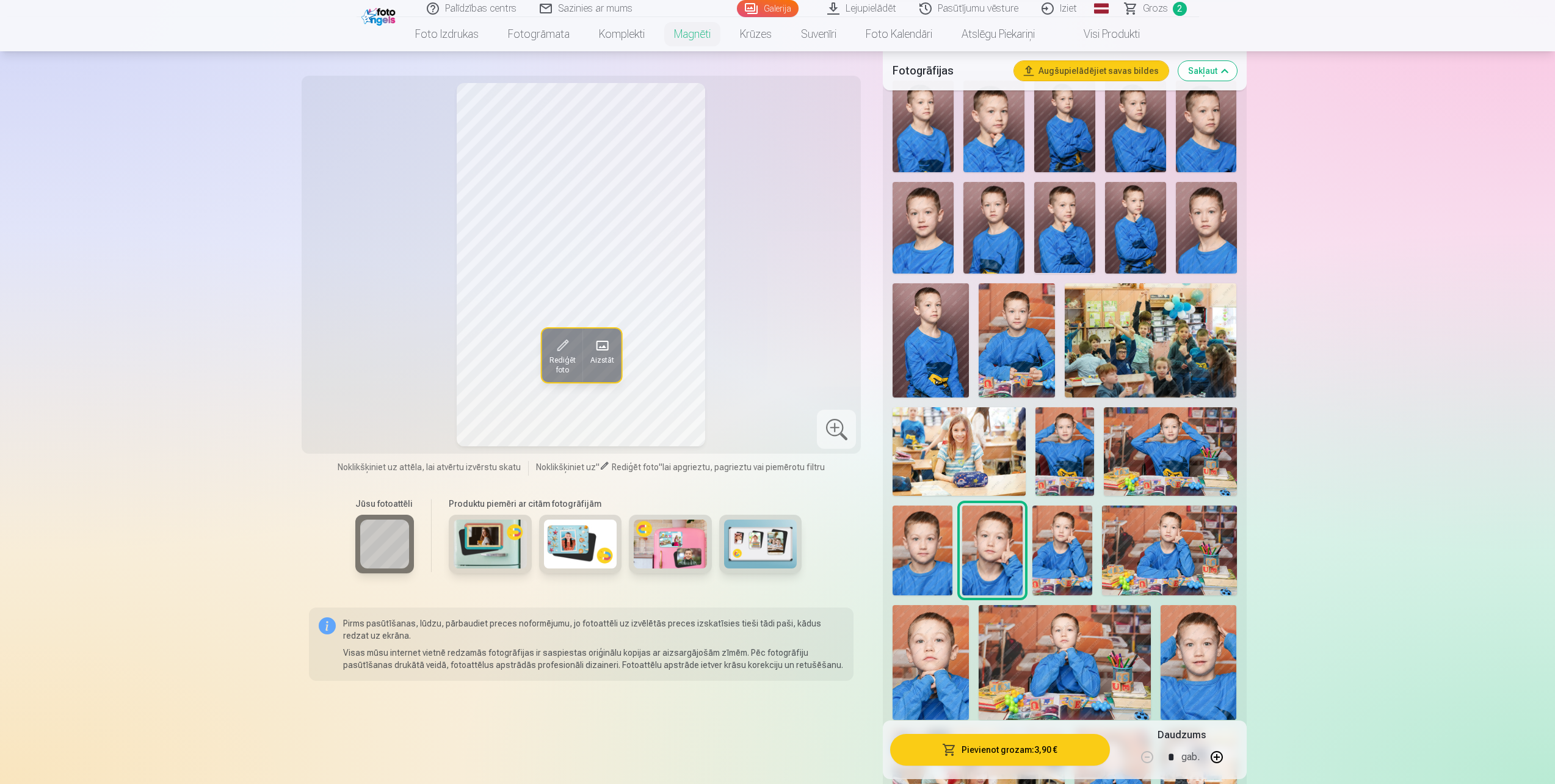
scroll to position [244, 0]
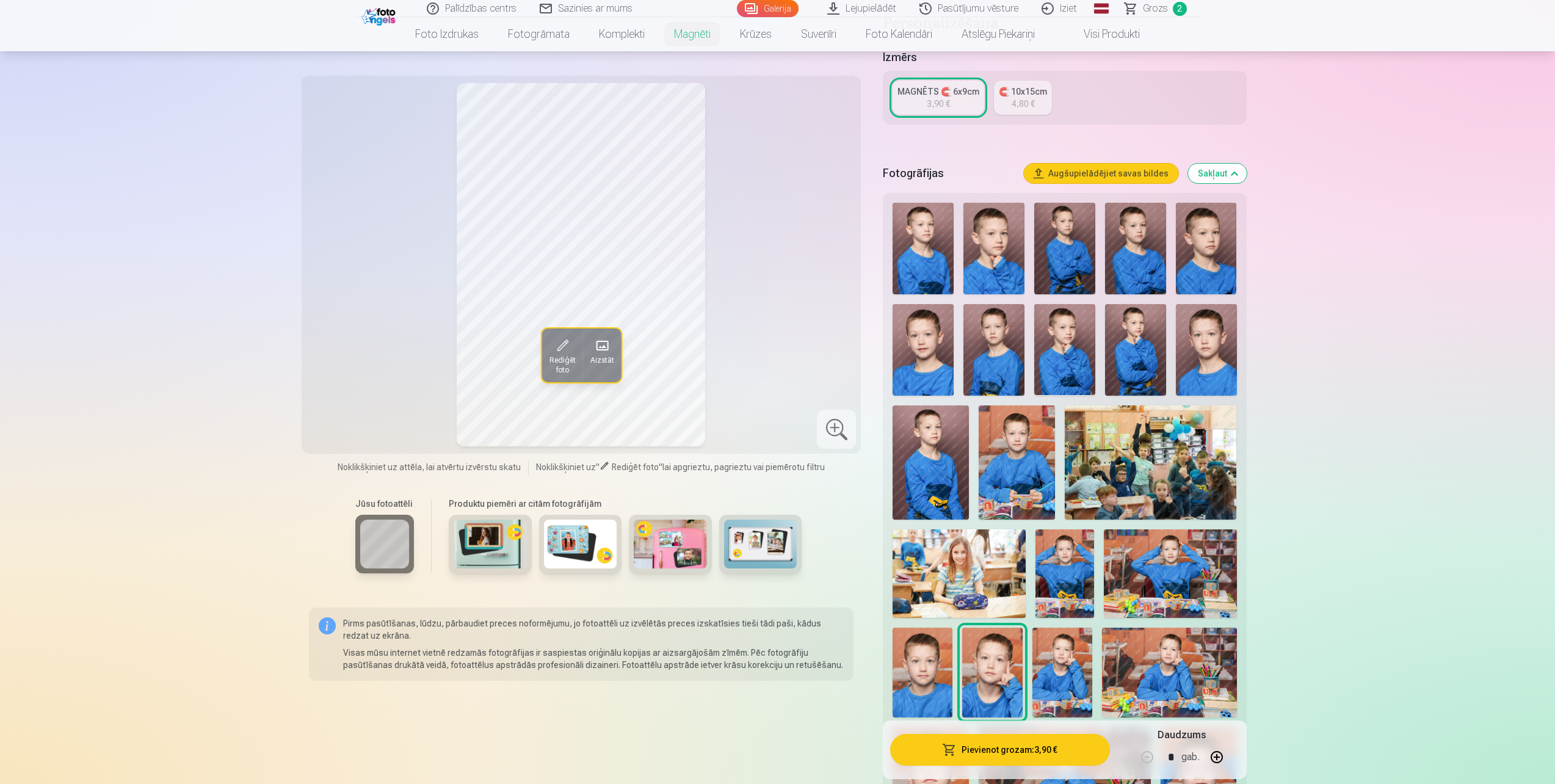
click at [1210, 231] on img at bounding box center [1206, 249] width 61 height 92
click at [997, 241] on img at bounding box center [994, 249] width 61 height 92
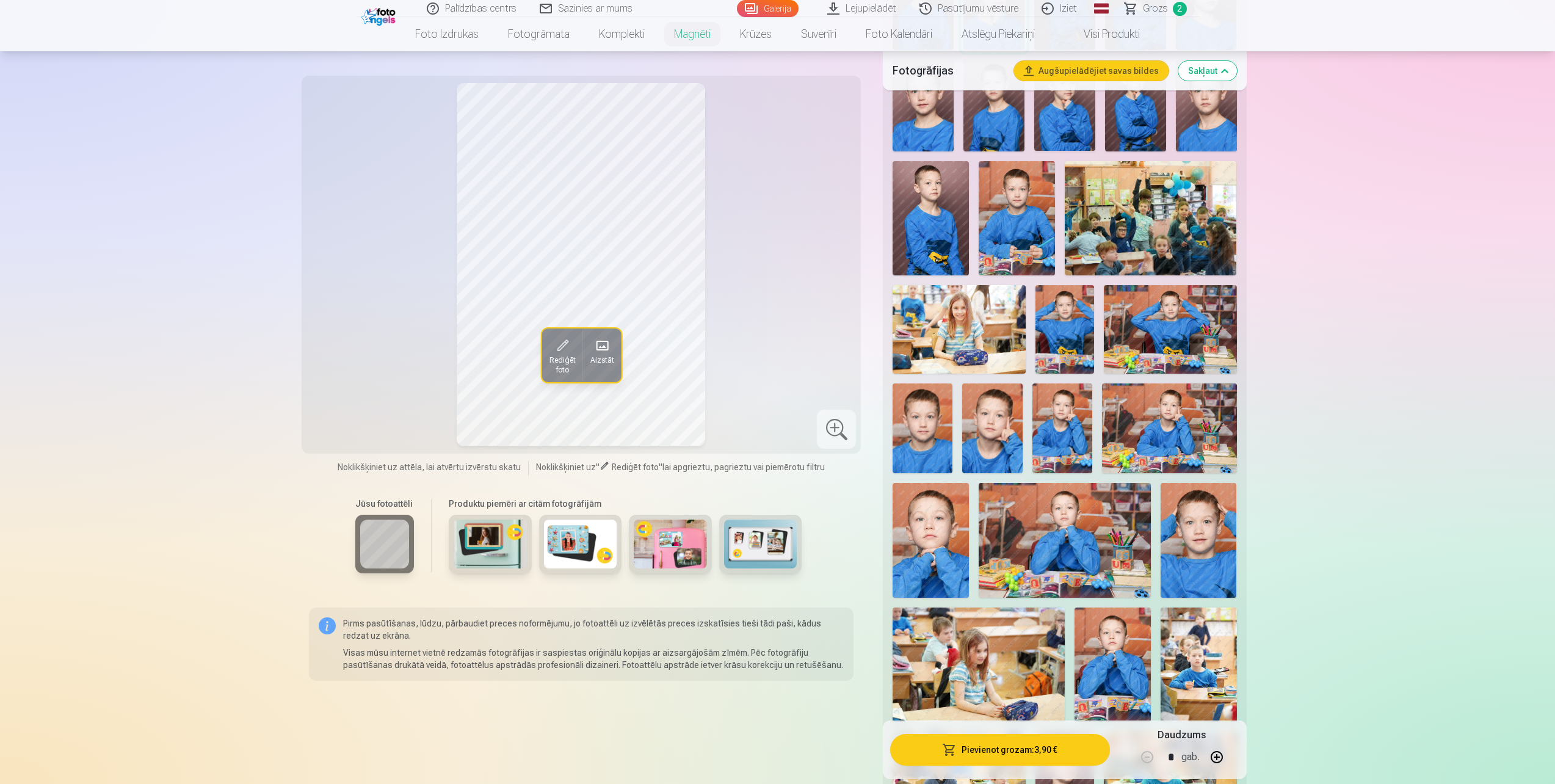
click at [1003, 423] on img at bounding box center [992, 428] width 60 height 90
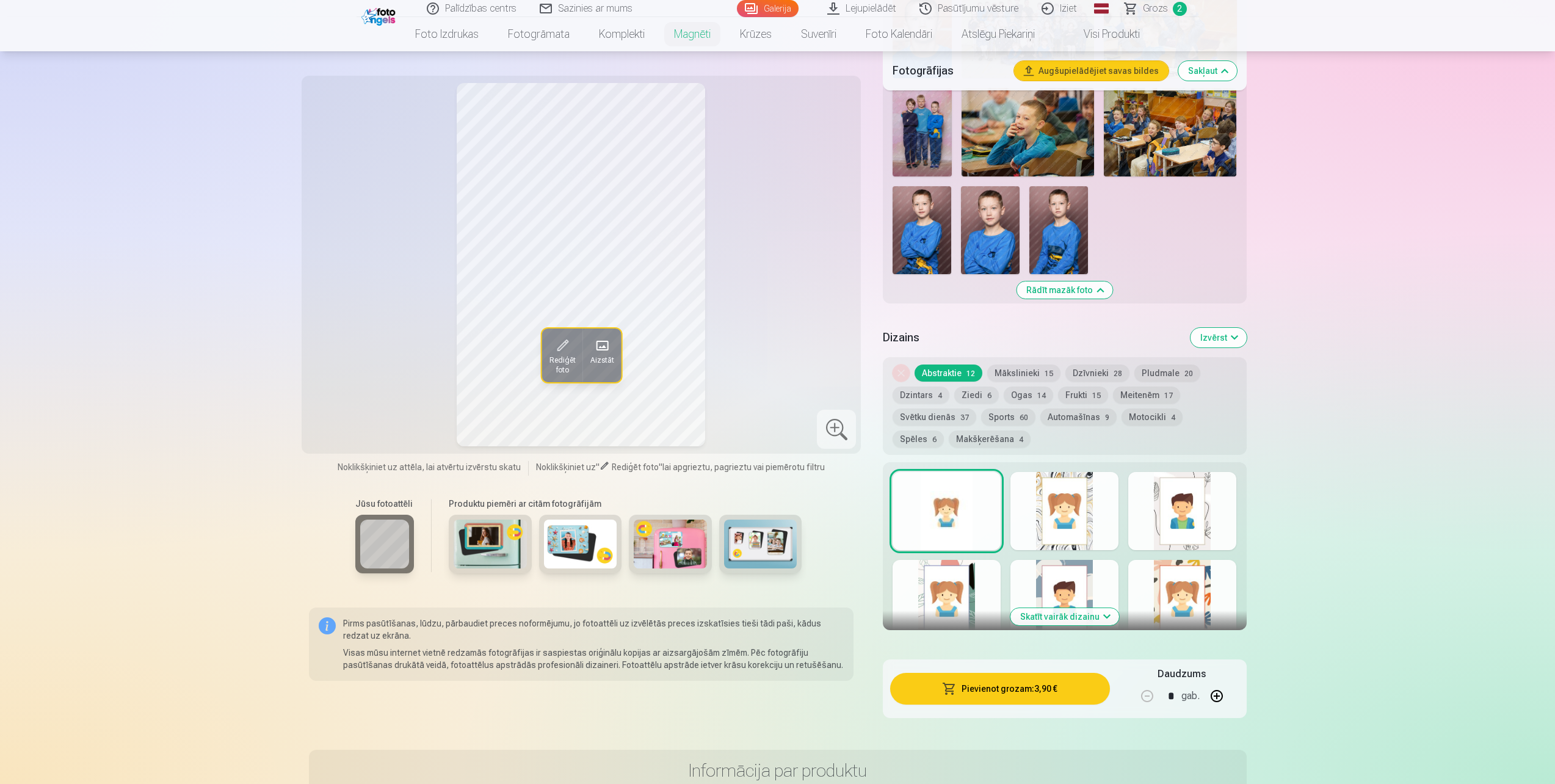
scroll to position [1770, 0]
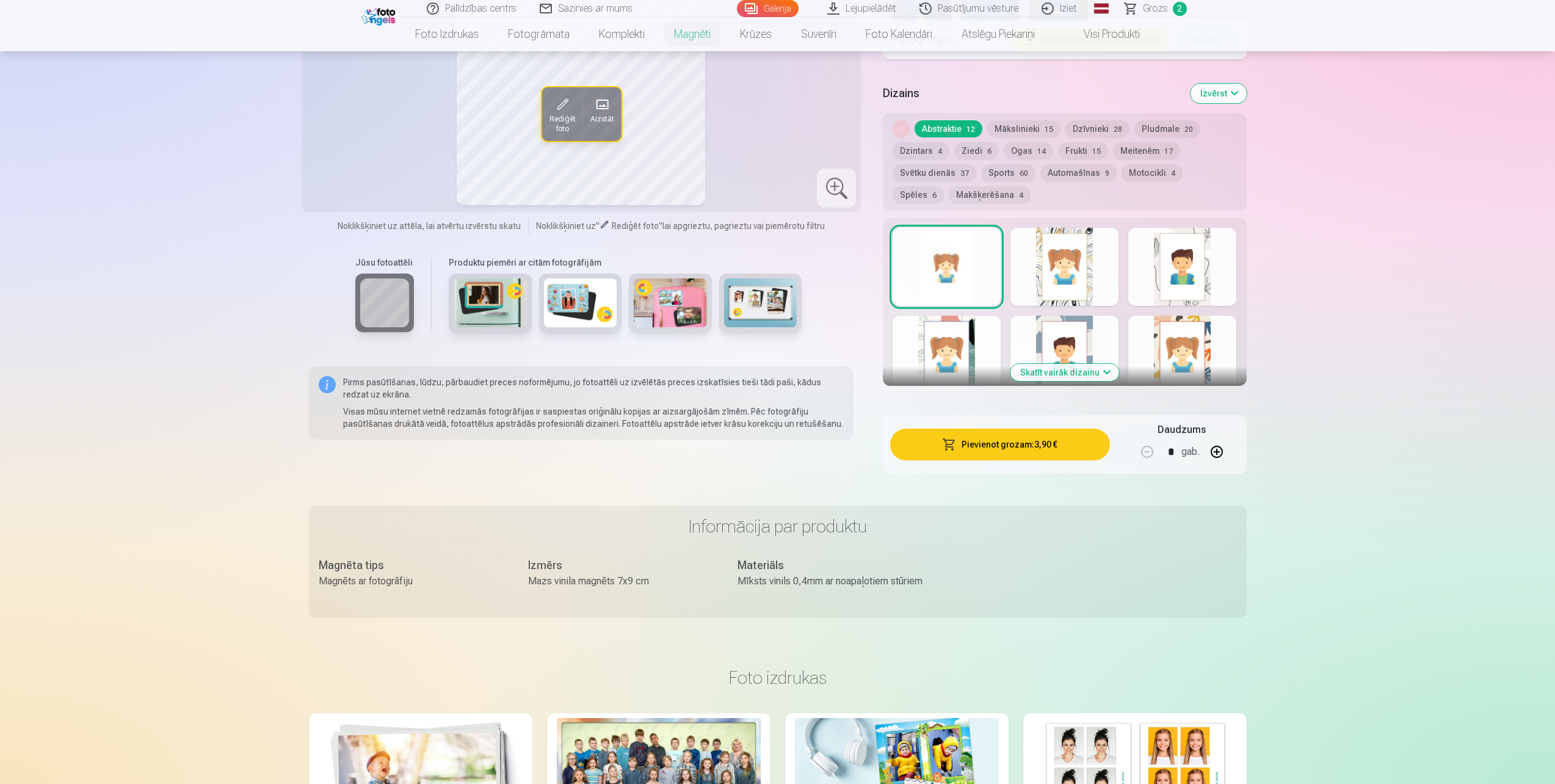
click at [1065, 364] on button "Skatīt vairāk dizainu" at bounding box center [1065, 372] width 109 height 17
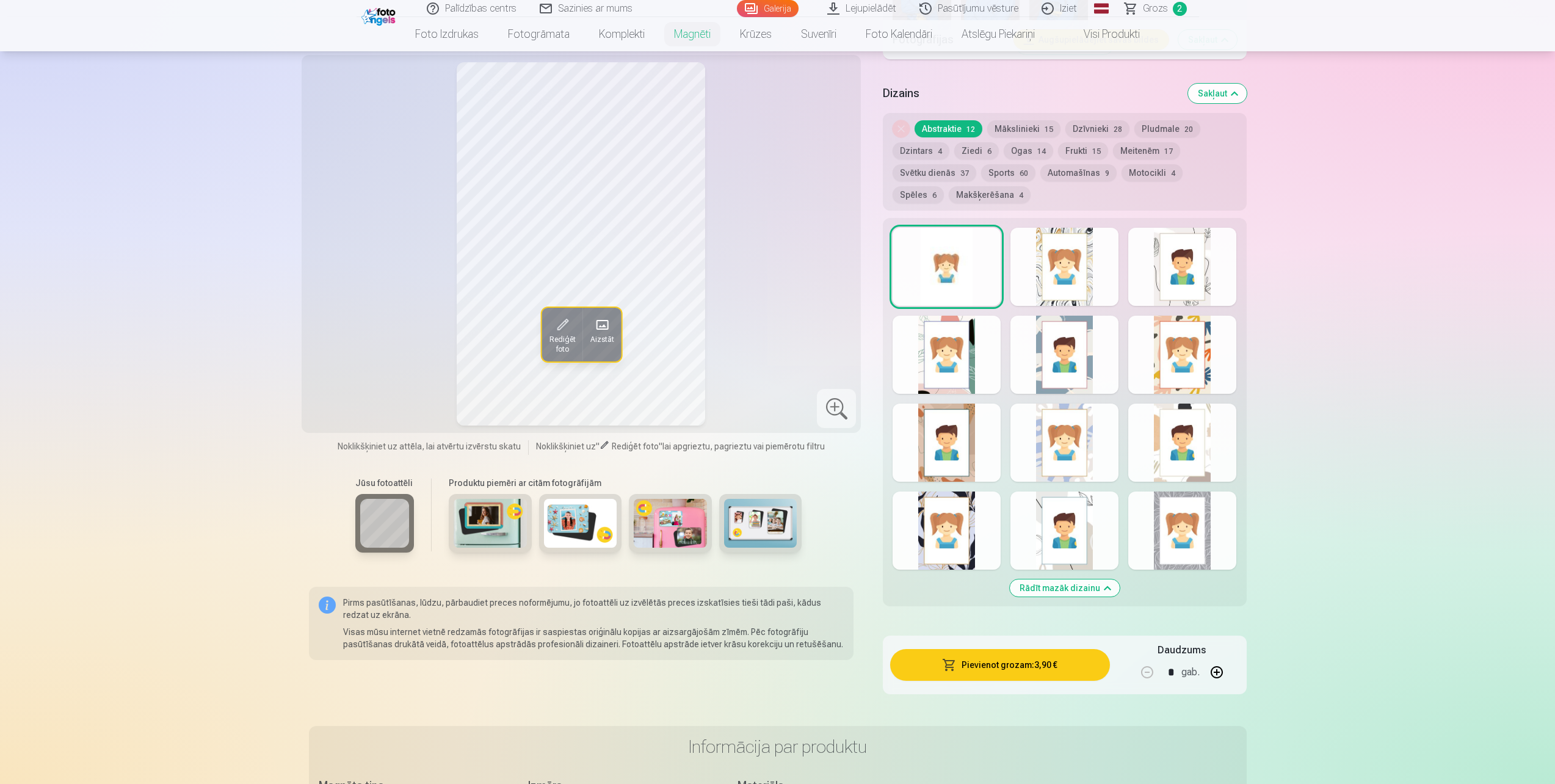
scroll to position [1648, 0]
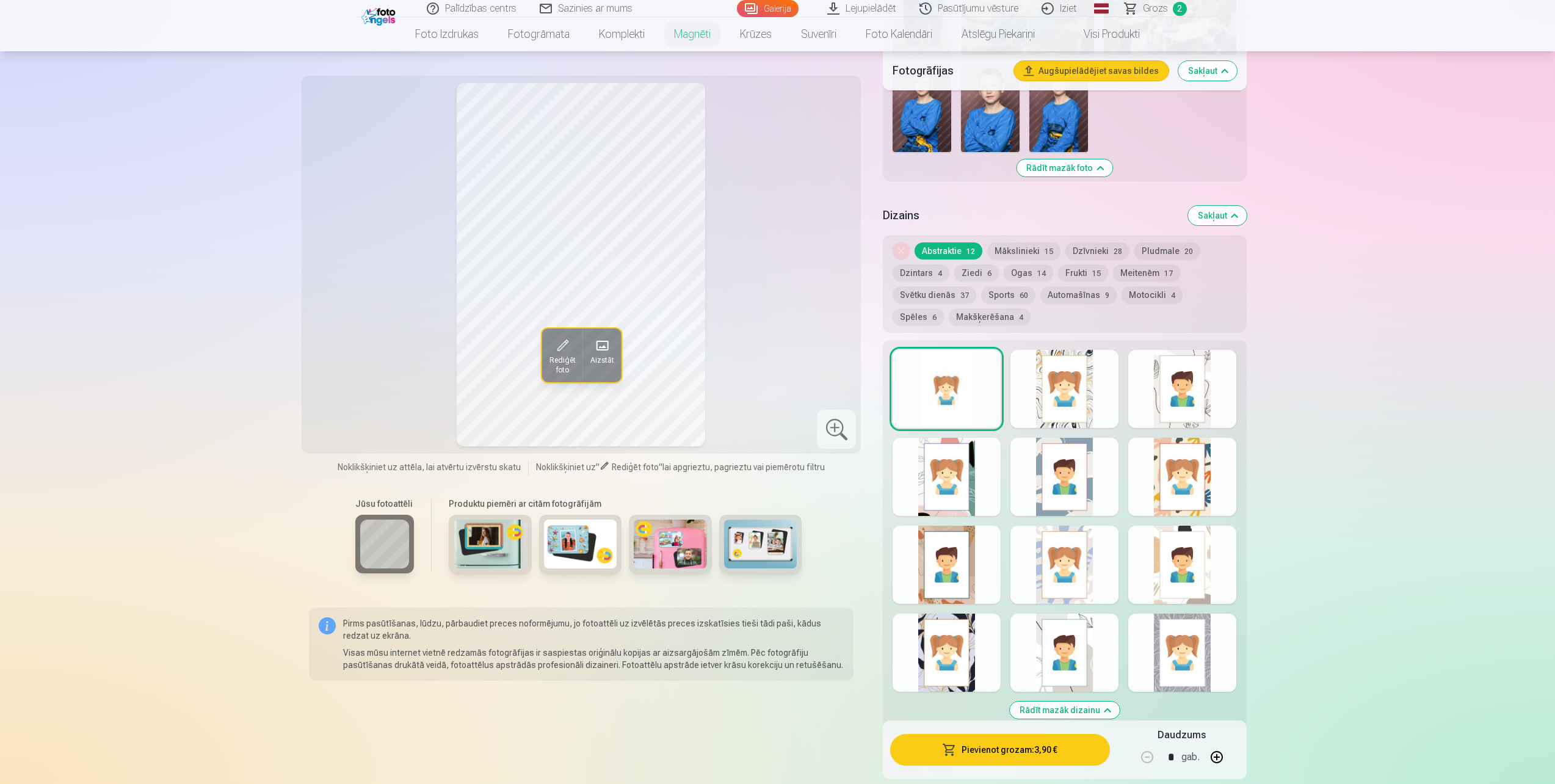
click at [1193, 564] on div at bounding box center [1182, 564] width 108 height 78
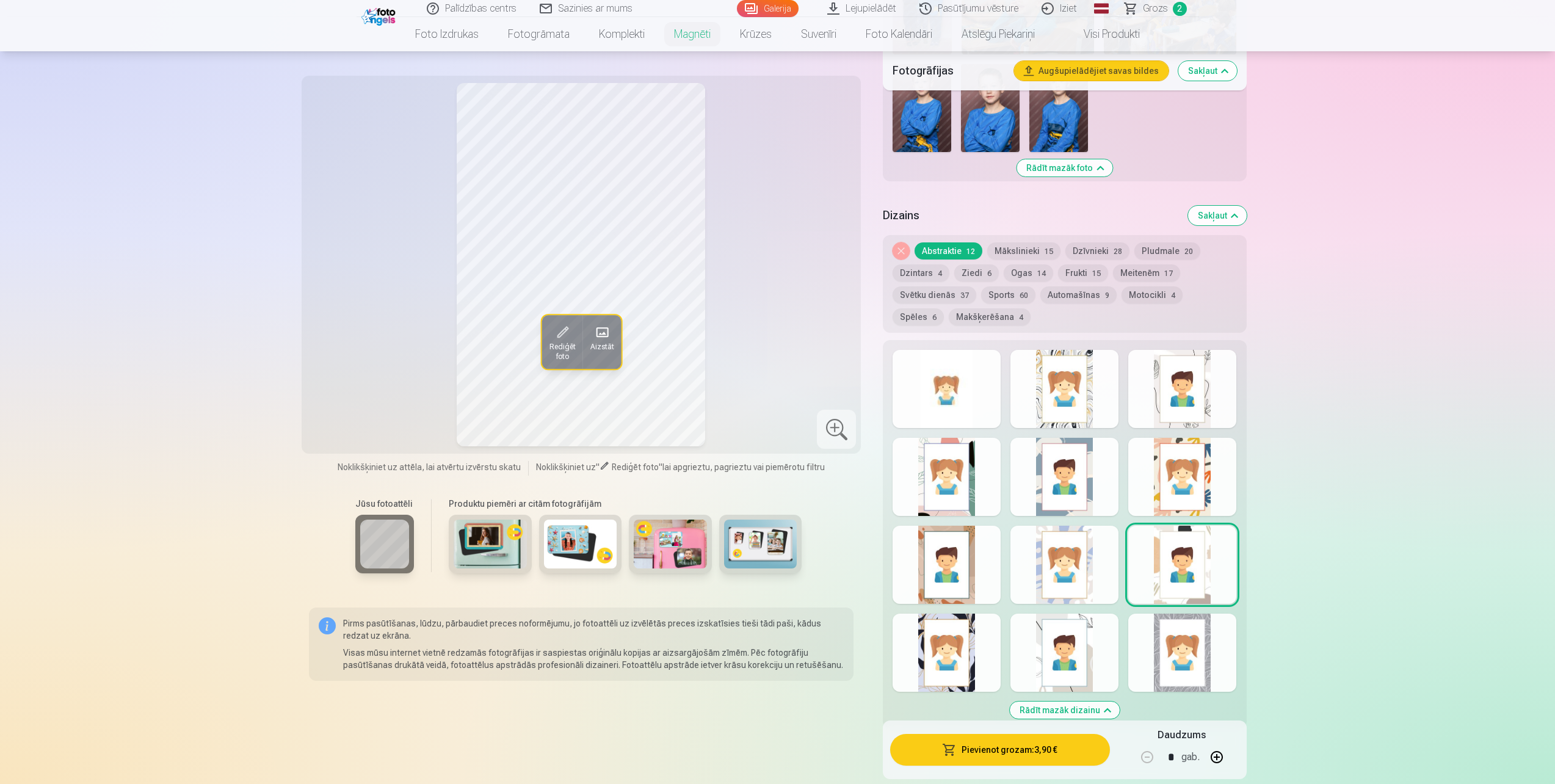
click at [1193, 620] on div at bounding box center [1182, 653] width 108 height 78
click at [1086, 633] on div at bounding box center [1065, 653] width 108 height 78
click at [956, 636] on div at bounding box center [947, 653] width 108 height 78
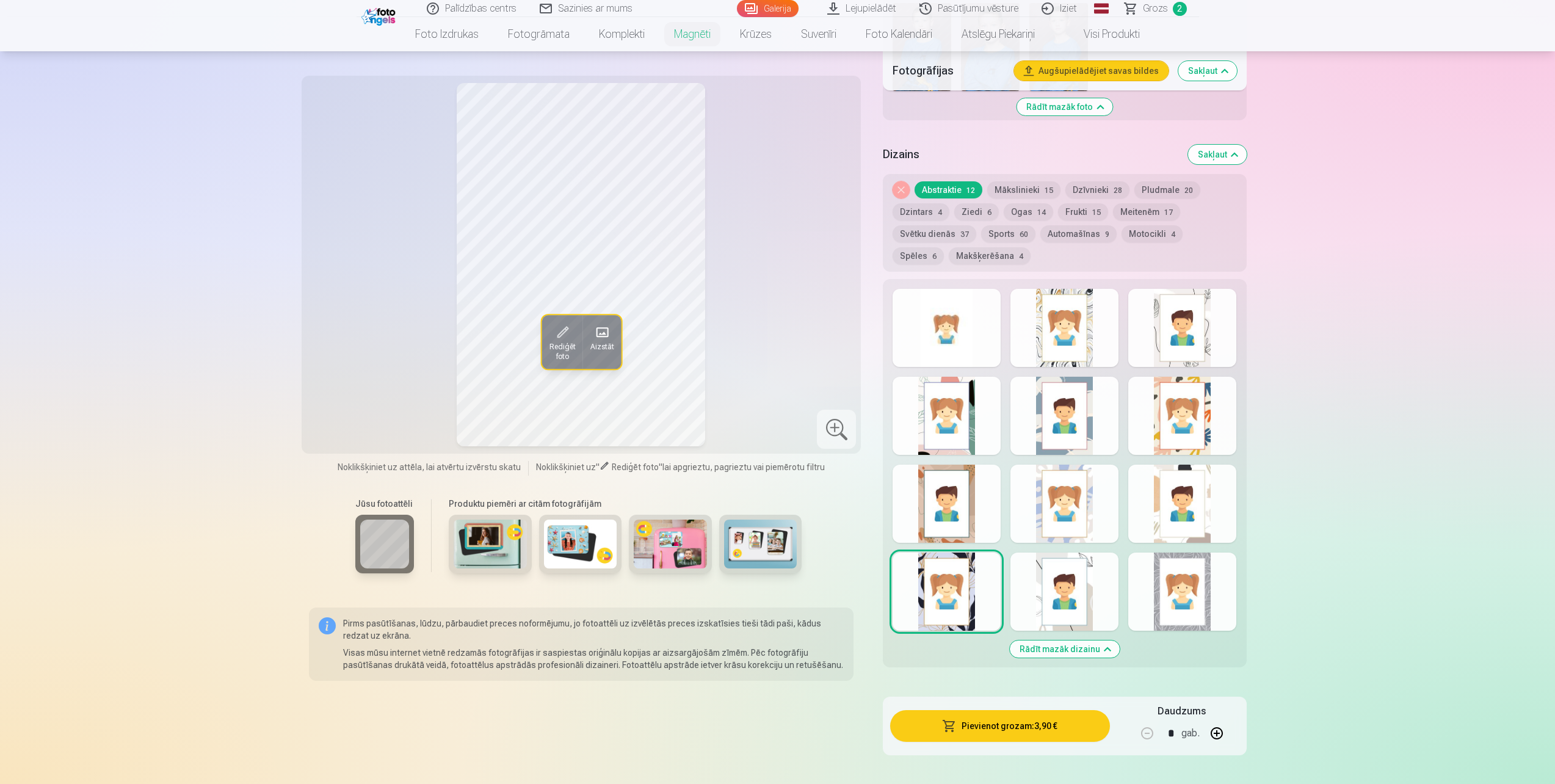
click at [923, 296] on div at bounding box center [947, 328] width 108 height 78
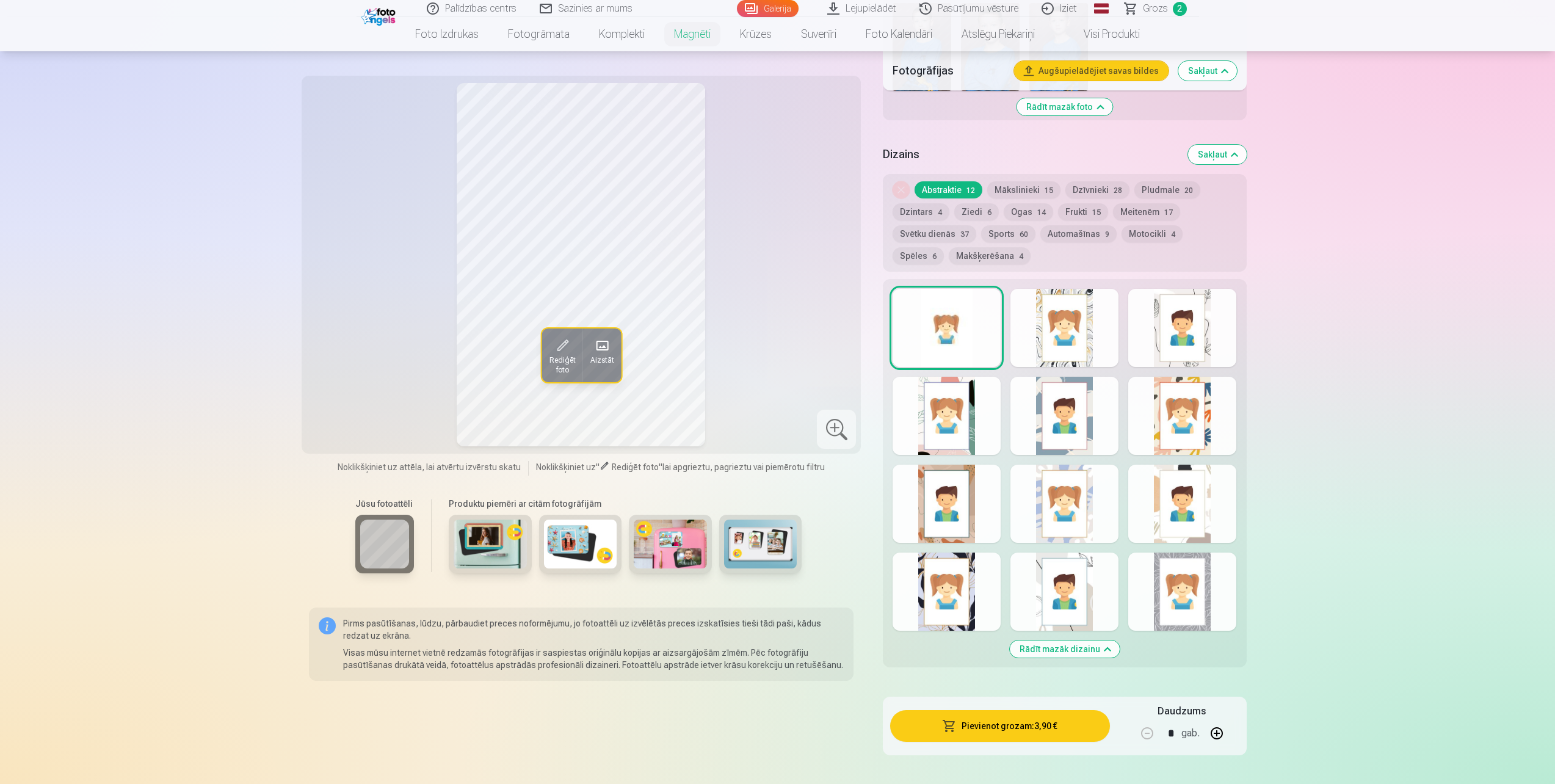
click at [941, 405] on div at bounding box center [947, 416] width 108 height 78
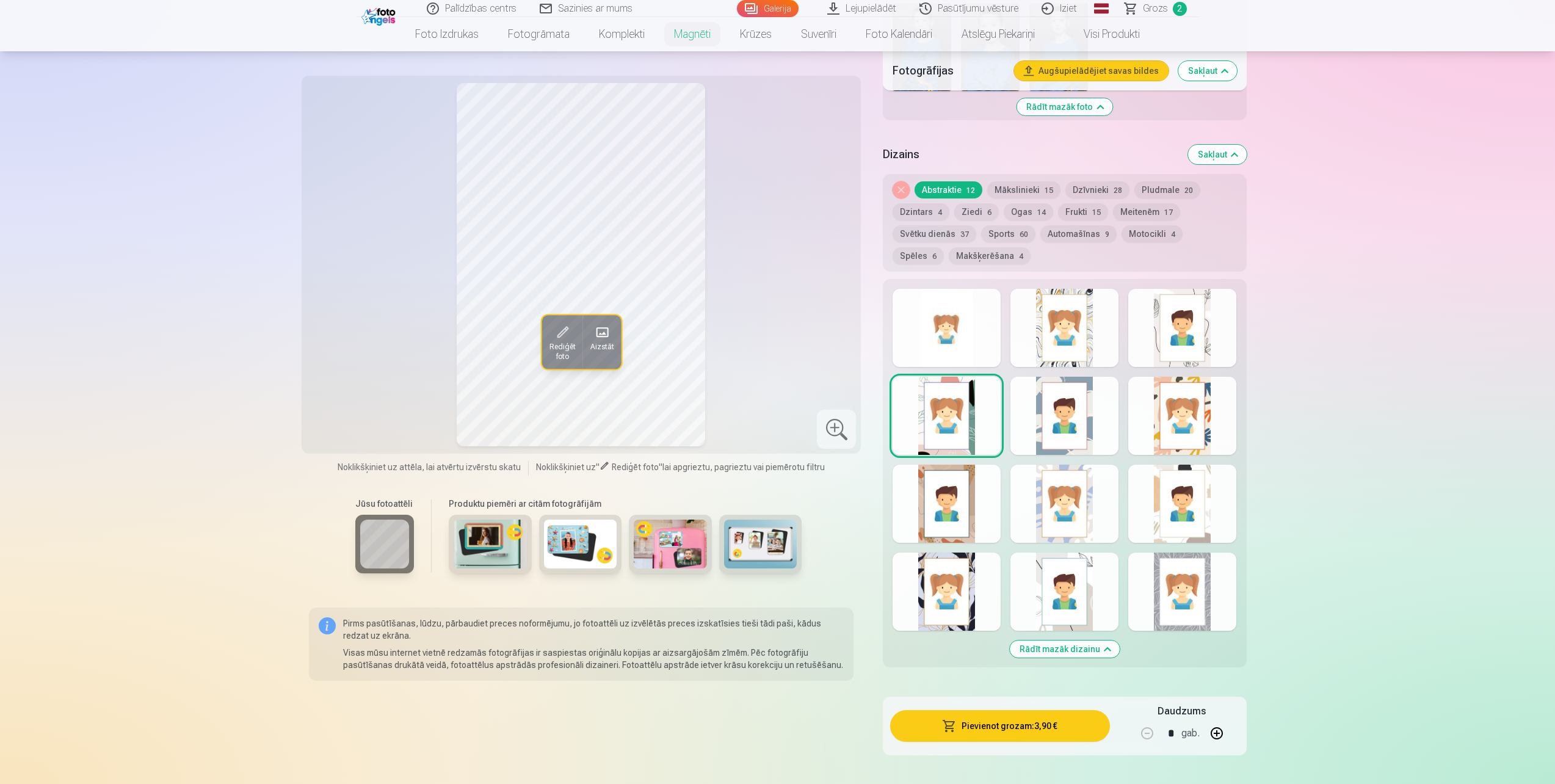
click at [954, 500] on div at bounding box center [947, 503] width 108 height 78
click at [959, 565] on div at bounding box center [947, 592] width 108 height 78
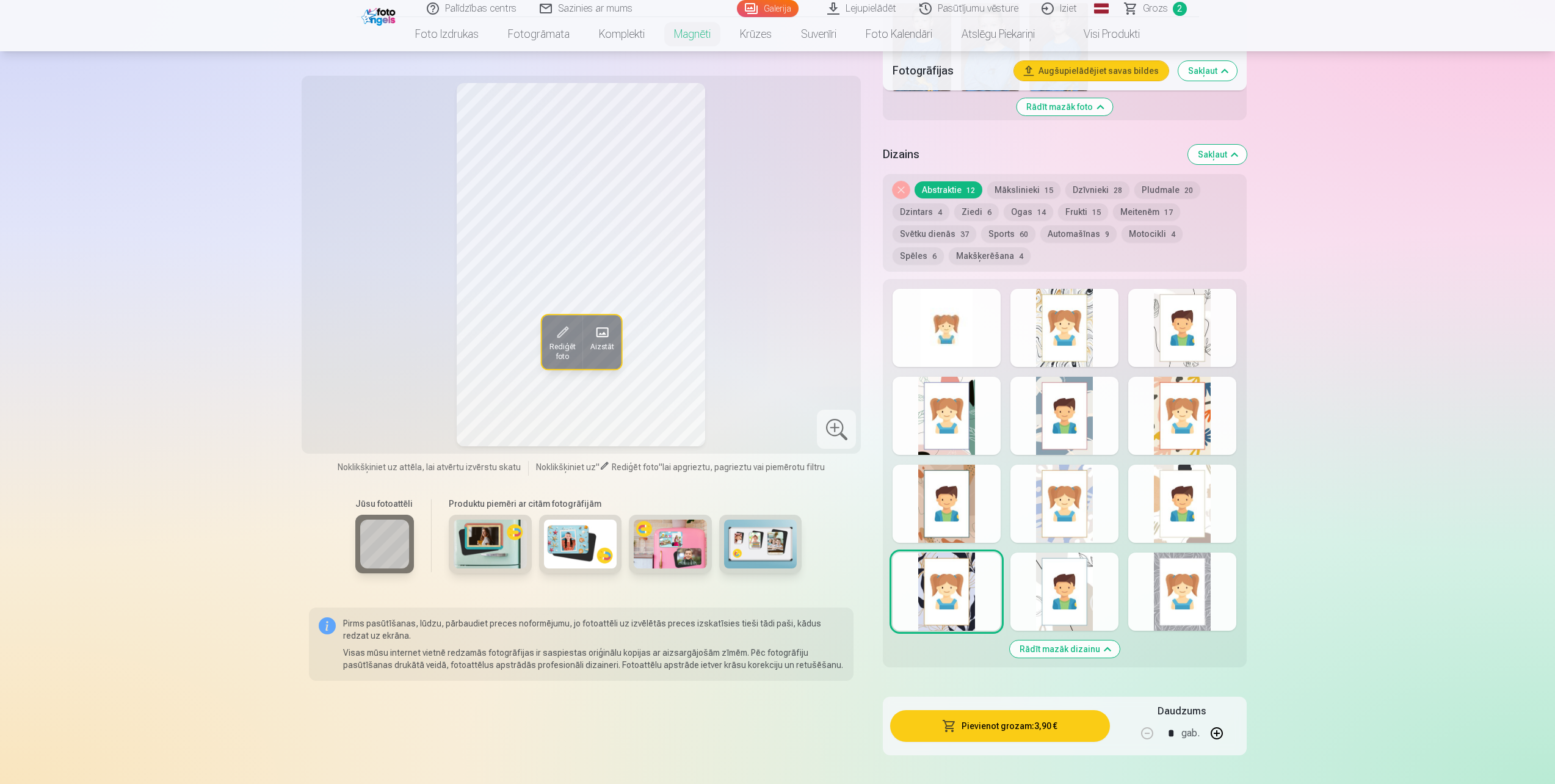
click at [1044, 564] on div at bounding box center [1065, 592] width 108 height 78
click at [1075, 472] on div at bounding box center [1065, 503] width 108 height 78
click at [1043, 403] on div at bounding box center [1065, 416] width 108 height 78
drag, startPoint x: 1057, startPoint y: 314, endPoint x: 1077, endPoint y: 307, distance: 21.2
click at [1057, 312] on div at bounding box center [1065, 328] width 108 height 78
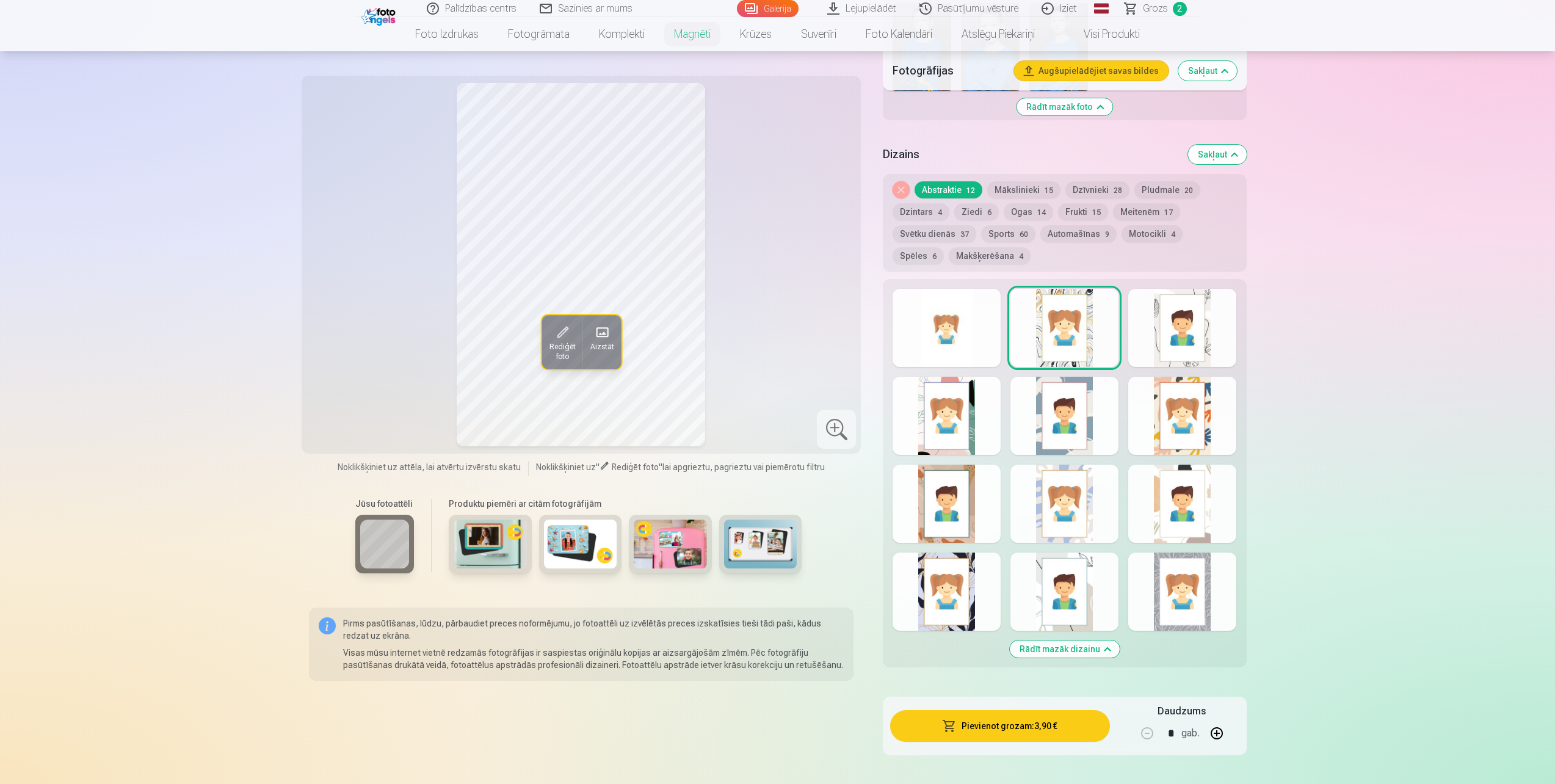
click at [1190, 309] on div at bounding box center [1182, 328] width 108 height 78
click at [1210, 377] on div at bounding box center [1182, 416] width 108 height 78
click at [1176, 479] on div at bounding box center [1182, 503] width 108 height 78
click at [1195, 559] on div at bounding box center [1182, 592] width 108 height 78
click at [1125, 558] on div "Rādīt mazāk dizainu" at bounding box center [1065, 472] width 363 height 388
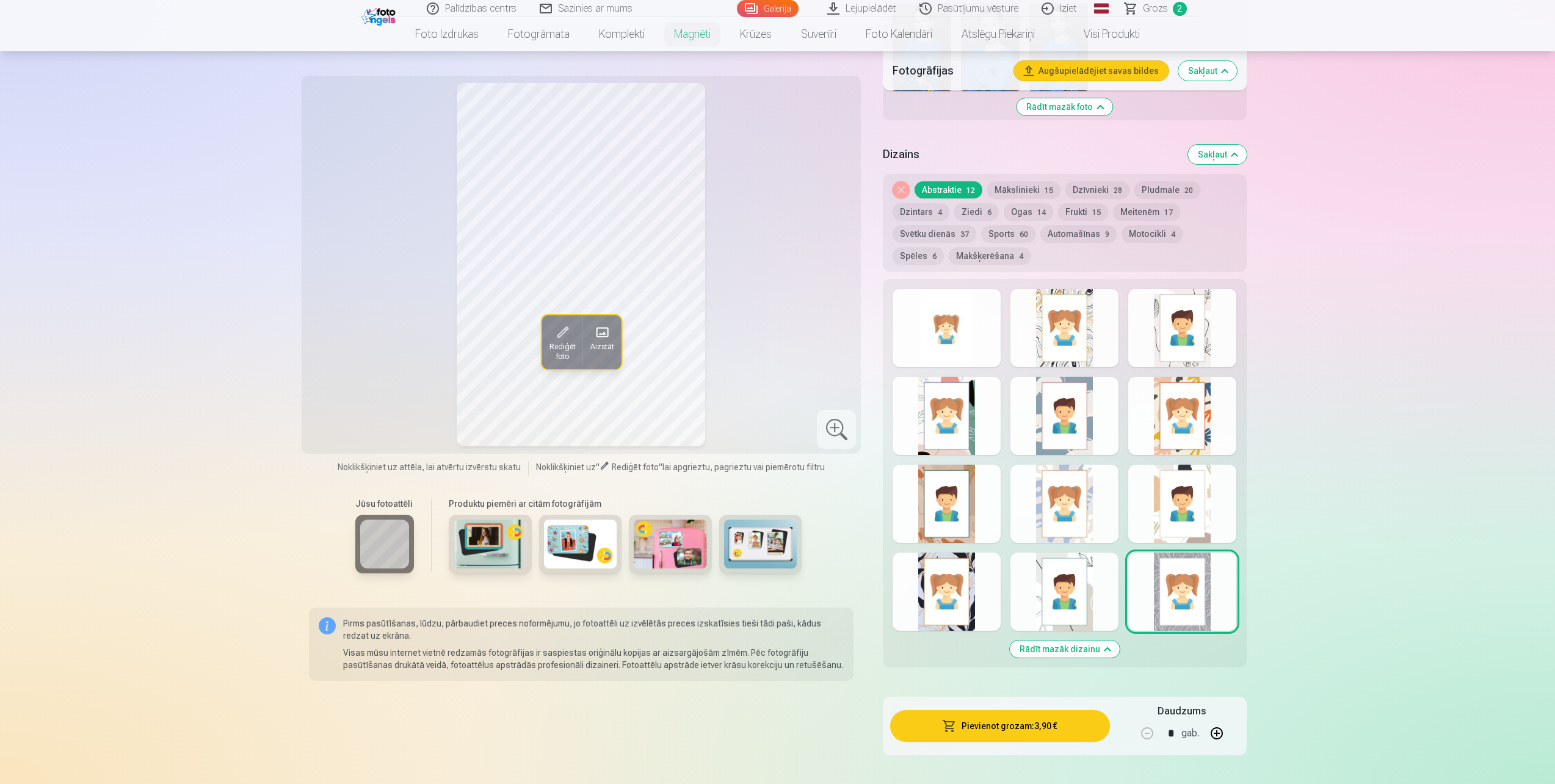
click at [1088, 567] on div at bounding box center [1065, 592] width 108 height 78
click at [938, 570] on div at bounding box center [947, 592] width 108 height 78
click at [928, 481] on div at bounding box center [947, 503] width 108 height 78
click at [937, 416] on div at bounding box center [947, 416] width 108 height 78
click at [1042, 407] on div at bounding box center [1065, 416] width 108 height 78
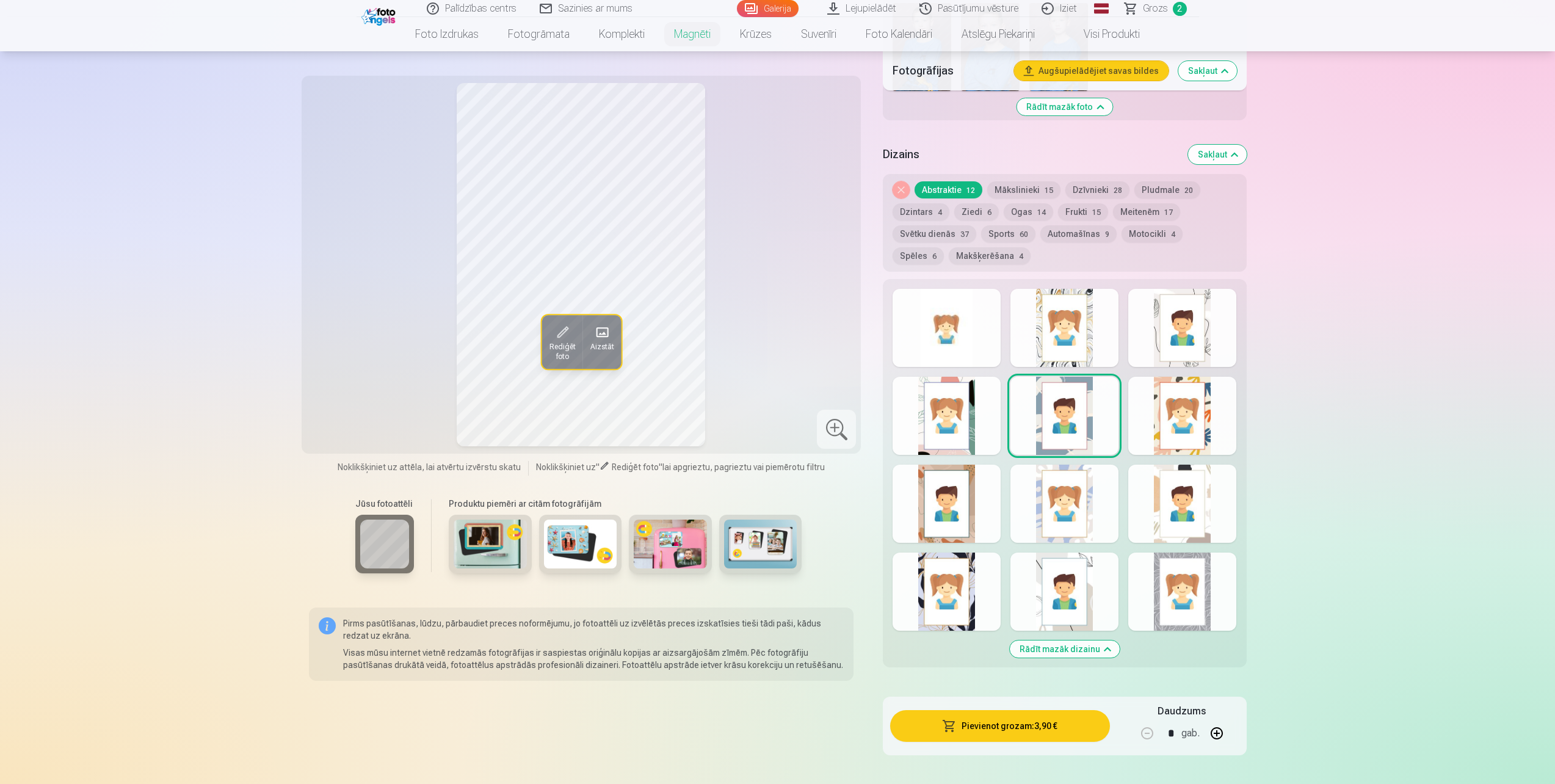
click at [1069, 491] on div at bounding box center [1065, 503] width 108 height 78
click at [1051, 318] on div at bounding box center [1065, 328] width 108 height 78
click at [964, 306] on div at bounding box center [947, 328] width 108 height 78
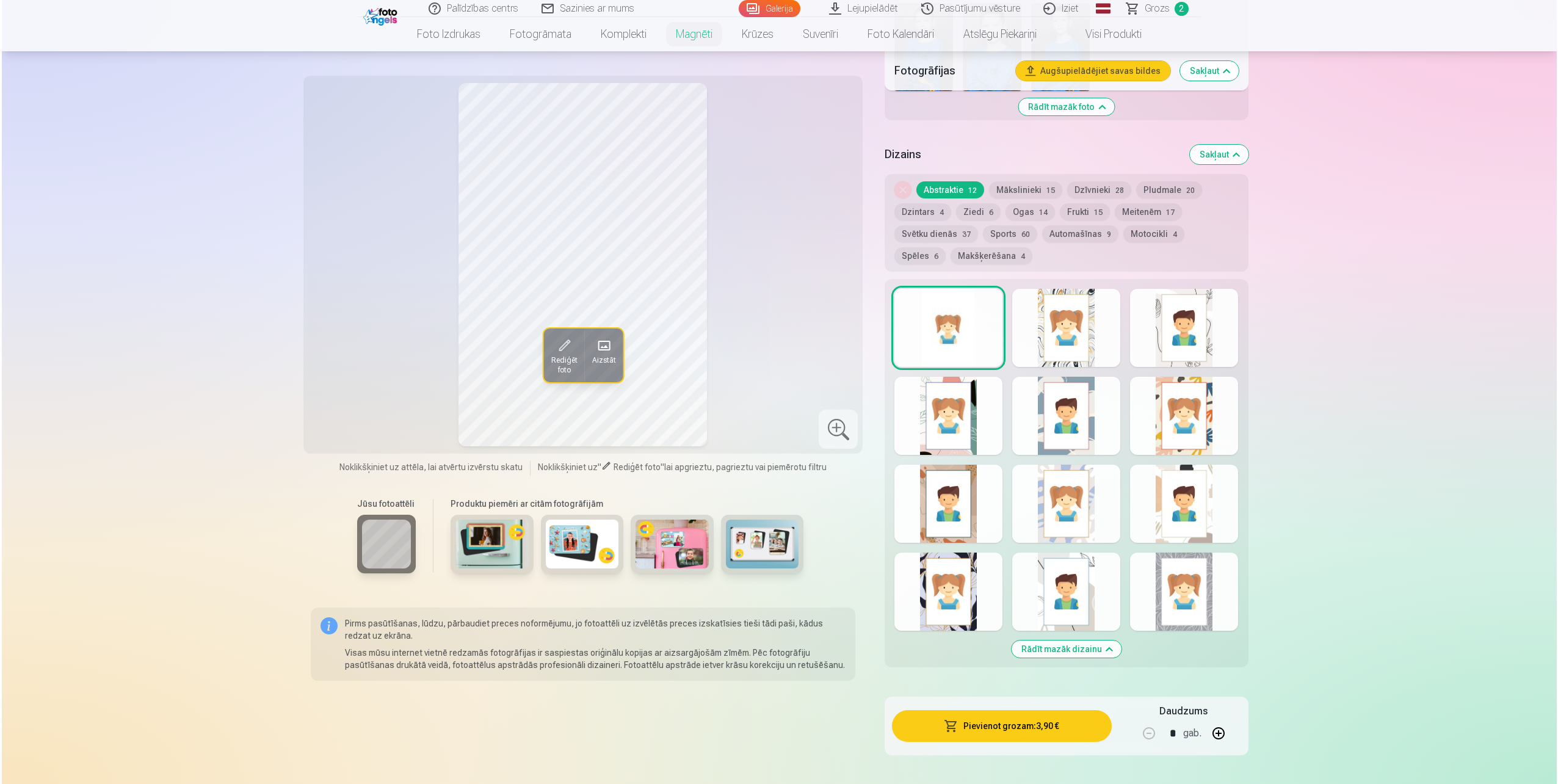
scroll to position [1770, 0]
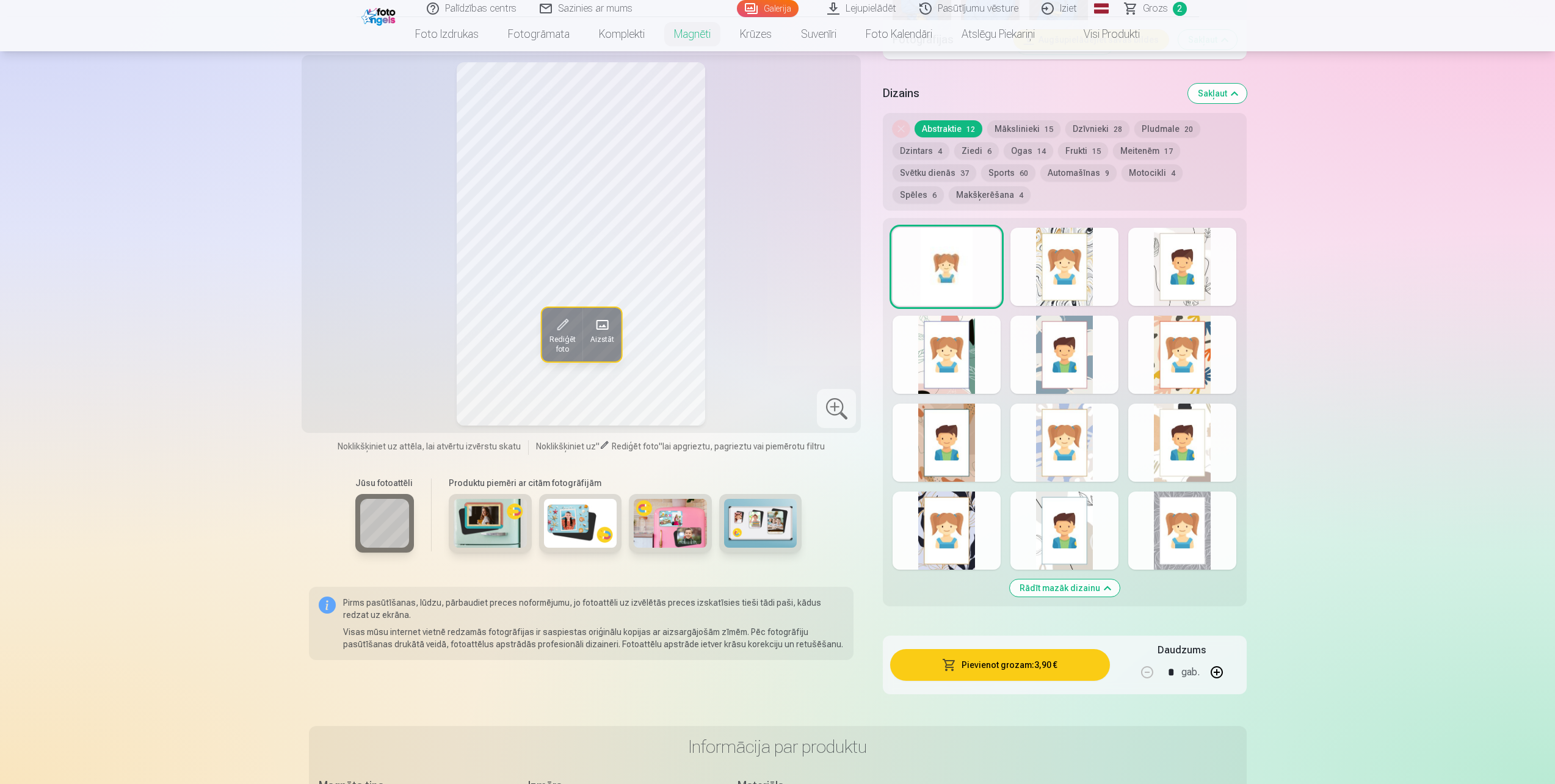
click at [1212, 659] on button "button" at bounding box center [1217, 672] width 29 height 29
type input "*"
click at [1047, 649] on button "Pievienot grozam : 7,80 €" at bounding box center [1000, 665] width 219 height 31
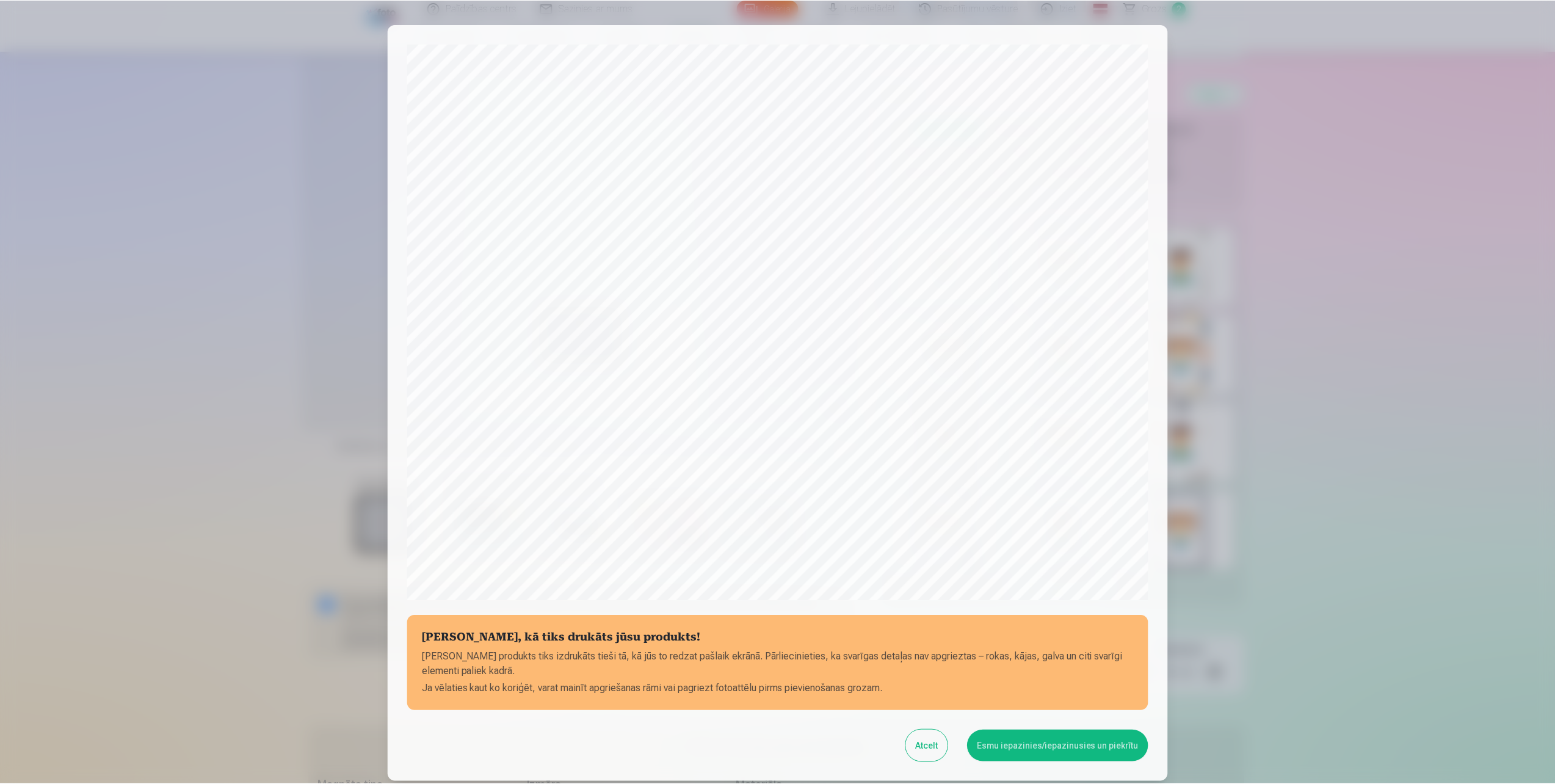
scroll to position [95, 0]
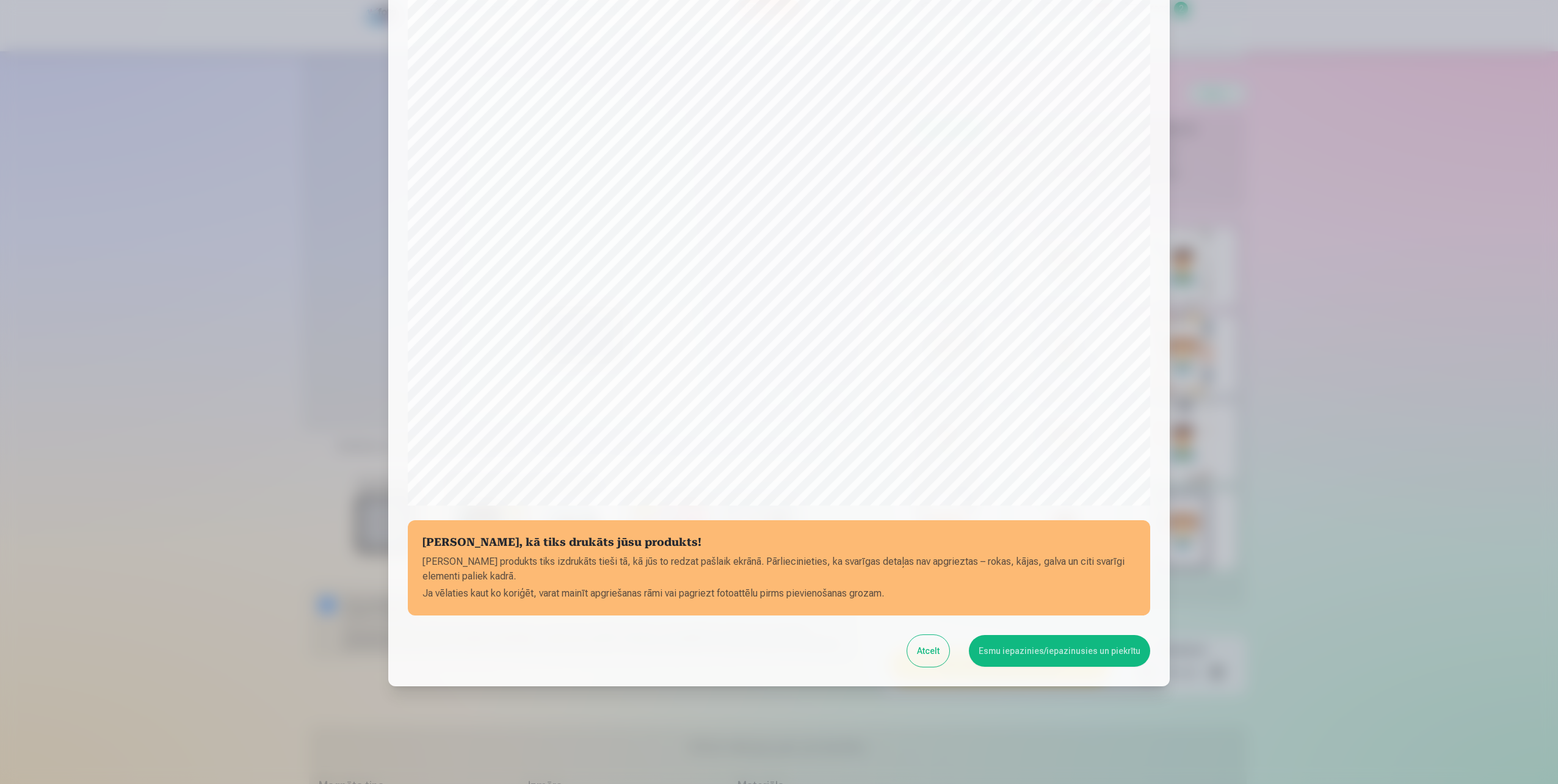
click at [1028, 650] on button "Esmu iepazinies/iepazinusies un piekrītu" at bounding box center [1059, 650] width 181 height 31
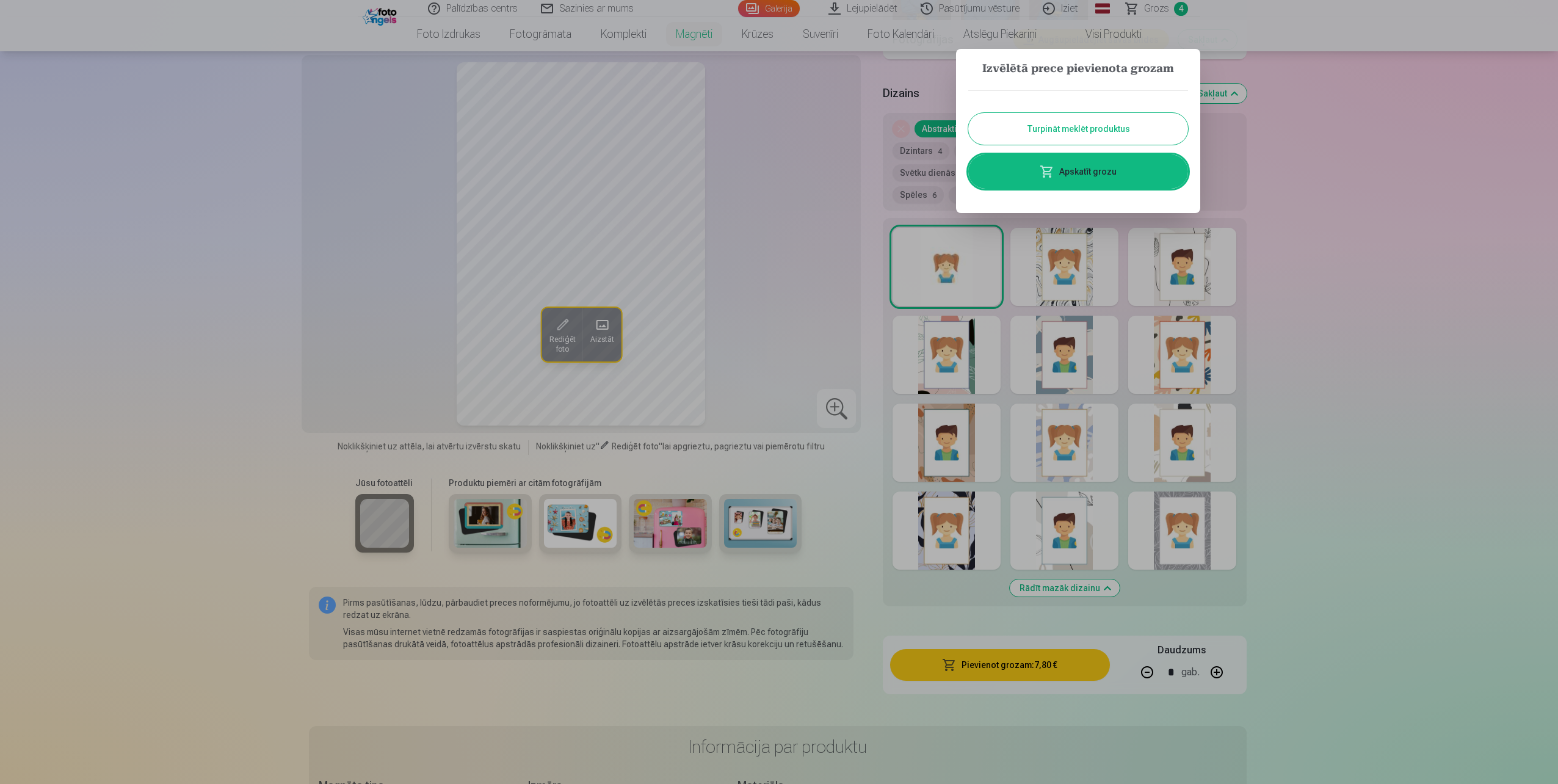
click at [1068, 129] on button "Turpināt meklēt produktus" at bounding box center [1078, 129] width 220 height 31
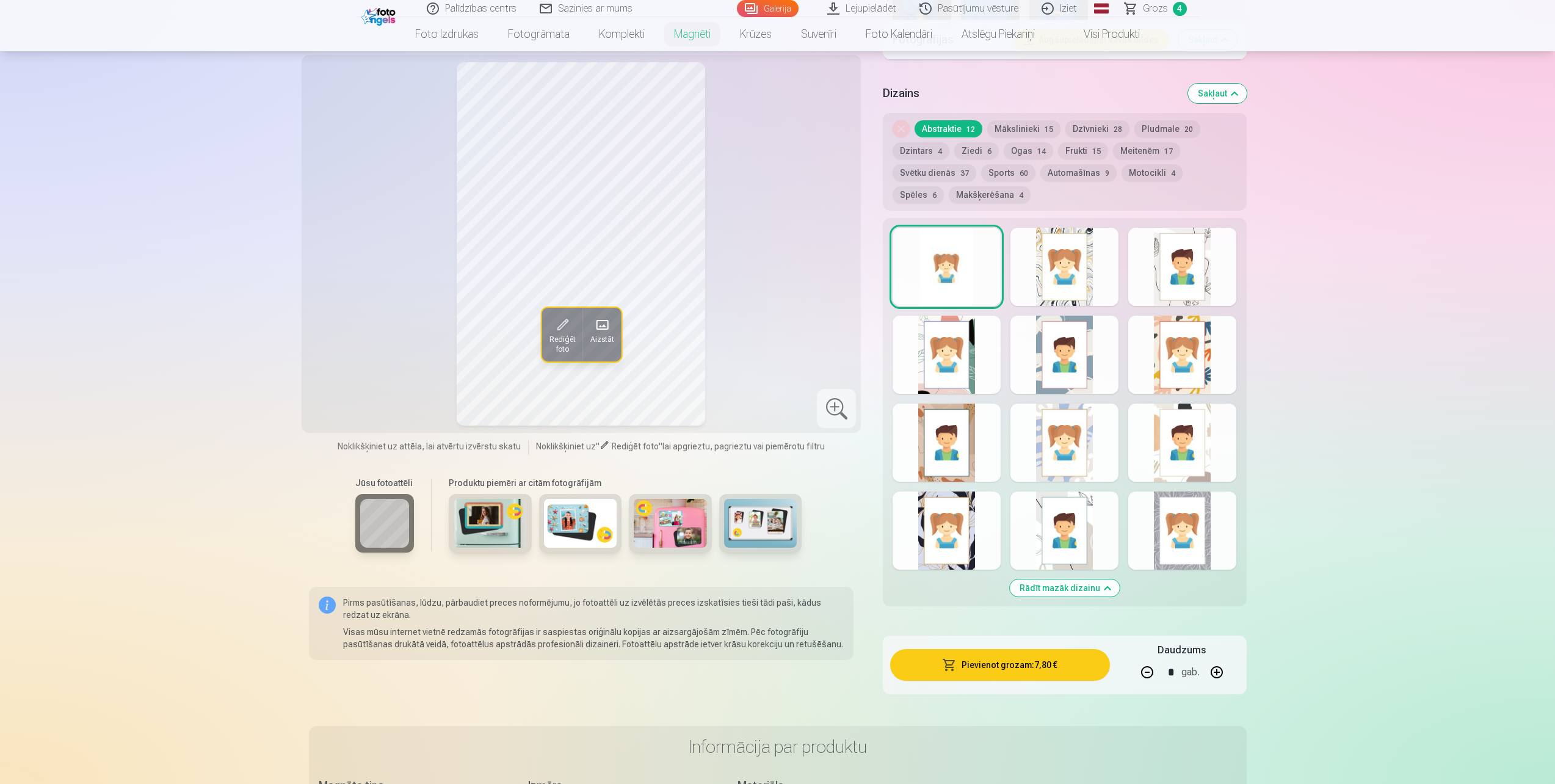
scroll to position [1526, 0]
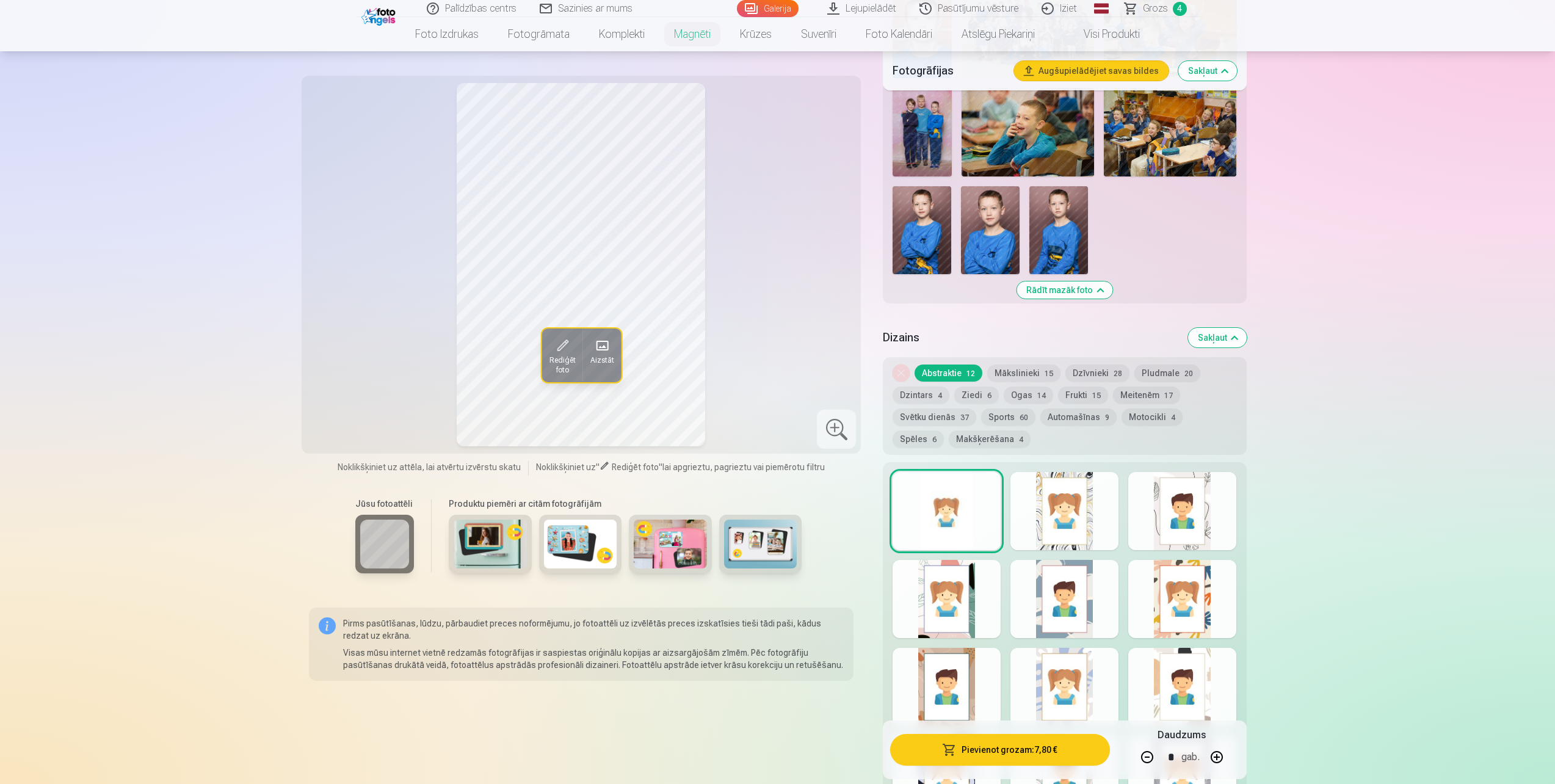
click at [1159, 8] on span "Grozs" at bounding box center [1156, 8] width 25 height 14
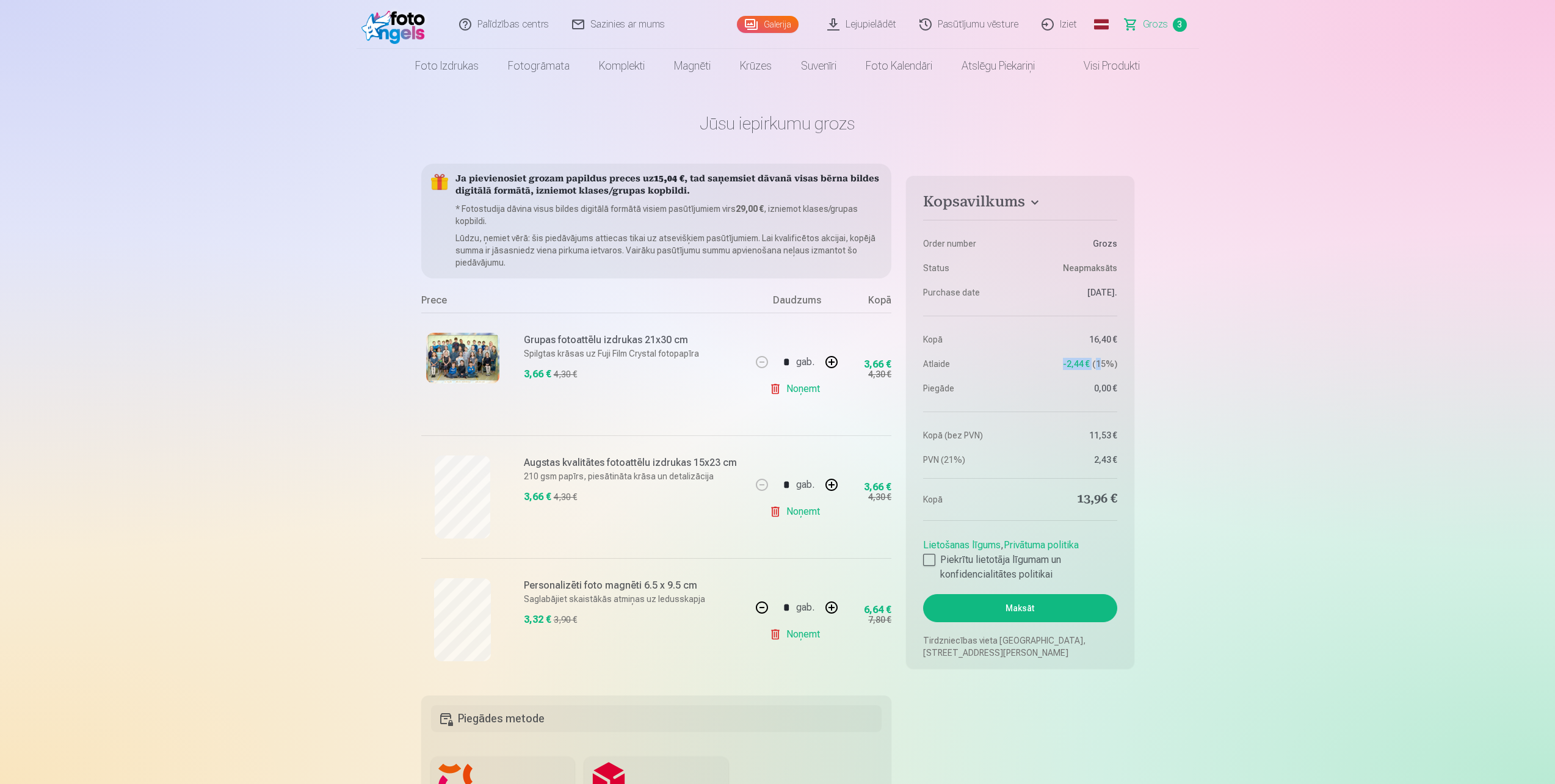
drag, startPoint x: 1101, startPoint y: 362, endPoint x: 1030, endPoint y: 361, distance: 71.0
click at [1030, 361] on dd "-2,44 € 15 %" at bounding box center [1071, 364] width 91 height 12
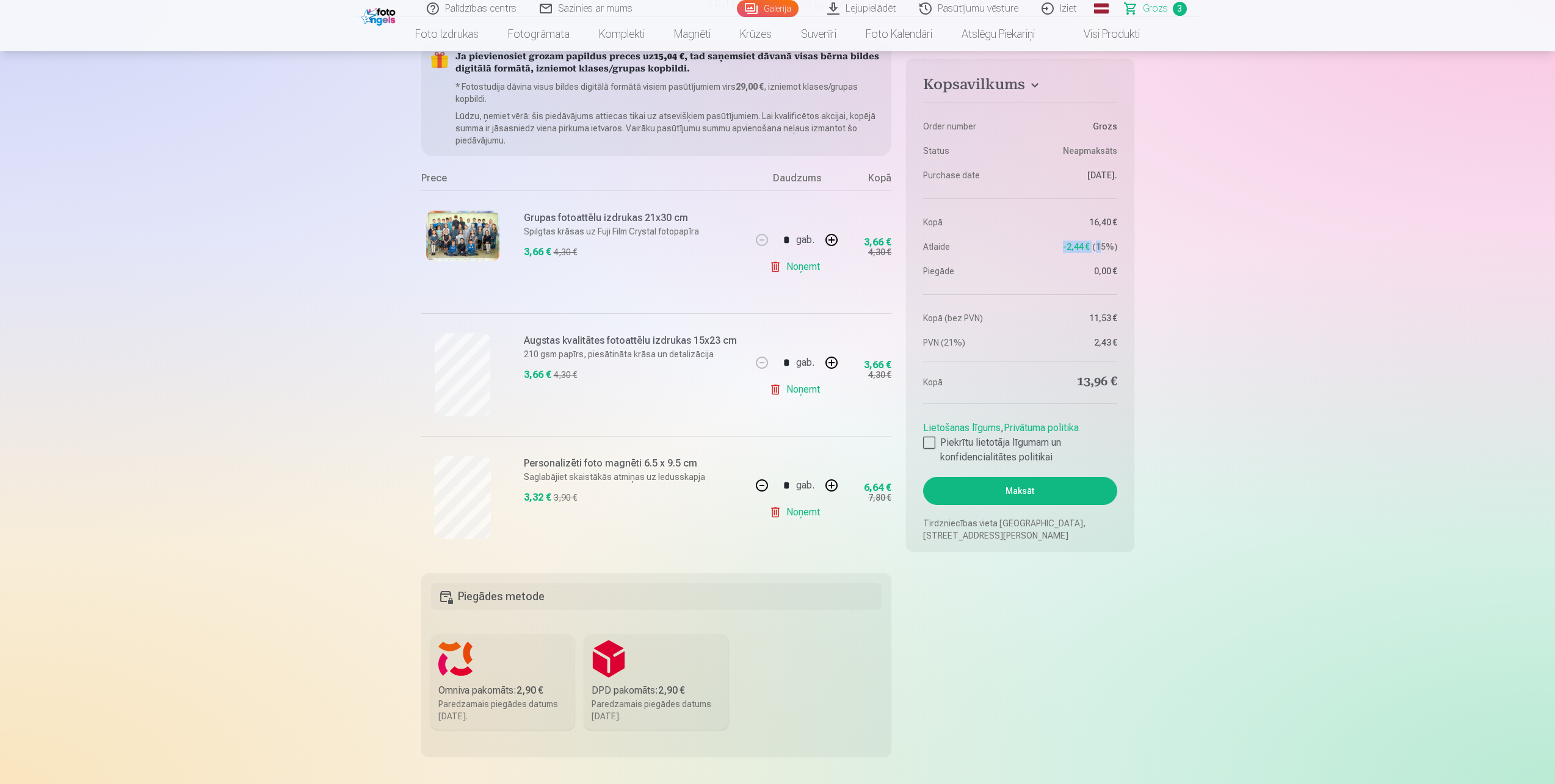
scroll to position [61, 0]
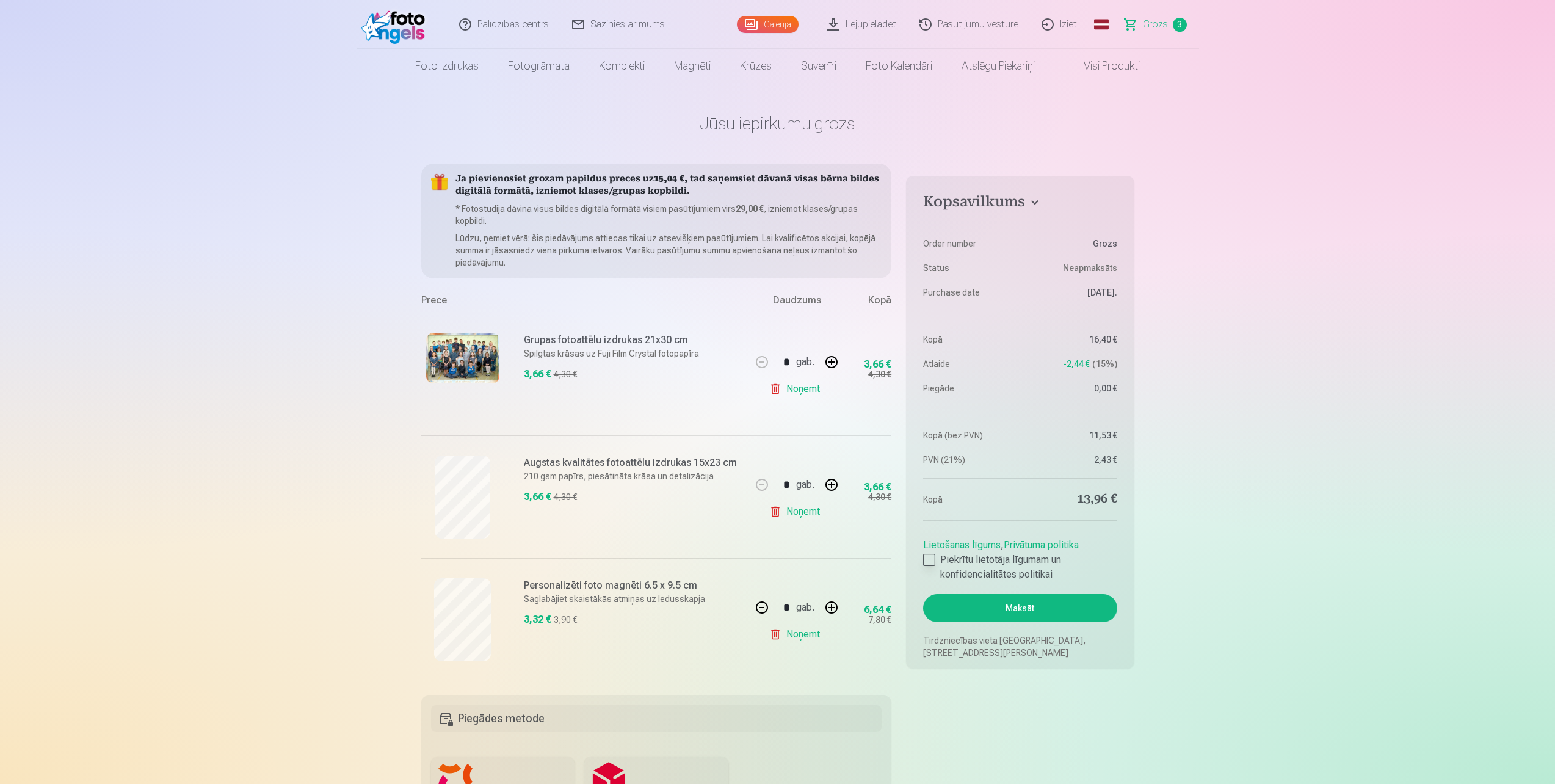
click at [928, 565] on div at bounding box center [930, 559] width 12 height 12
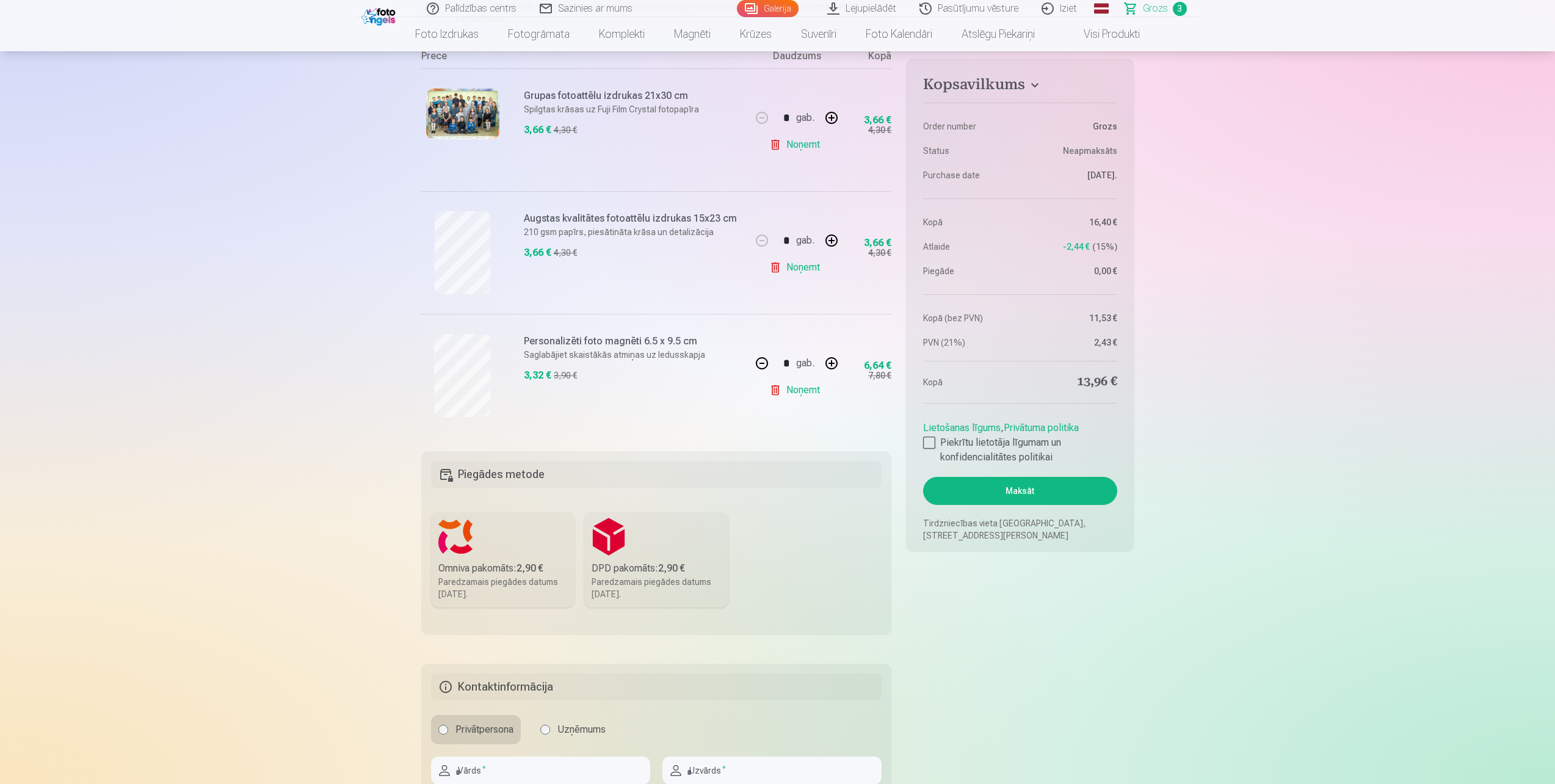
scroll to position [427, 0]
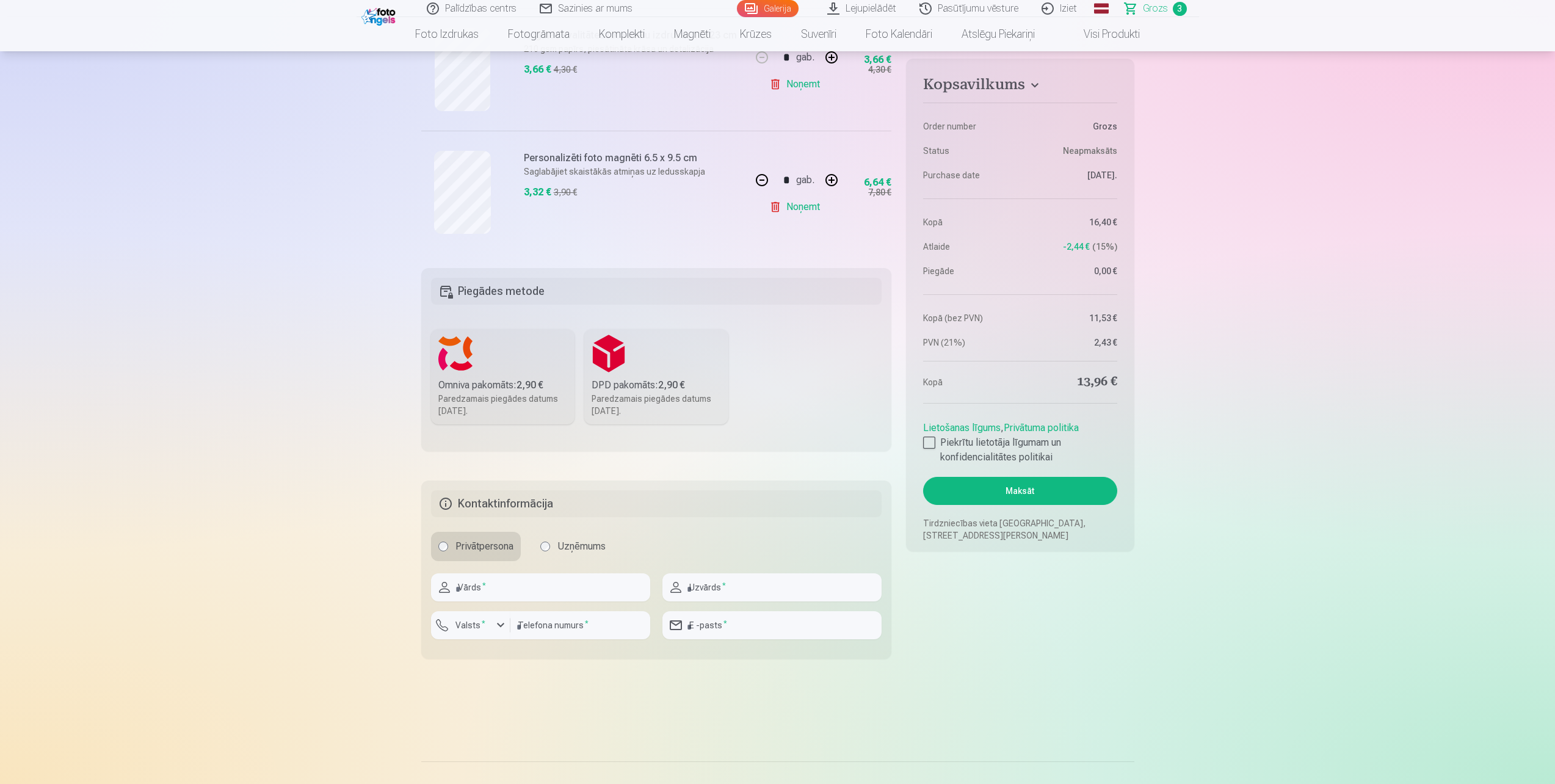
click at [651, 374] on label "DPD pakomāts : 2,90 € Paredzamais piegādes datums 1.11.2025." at bounding box center [656, 376] width 144 height 95
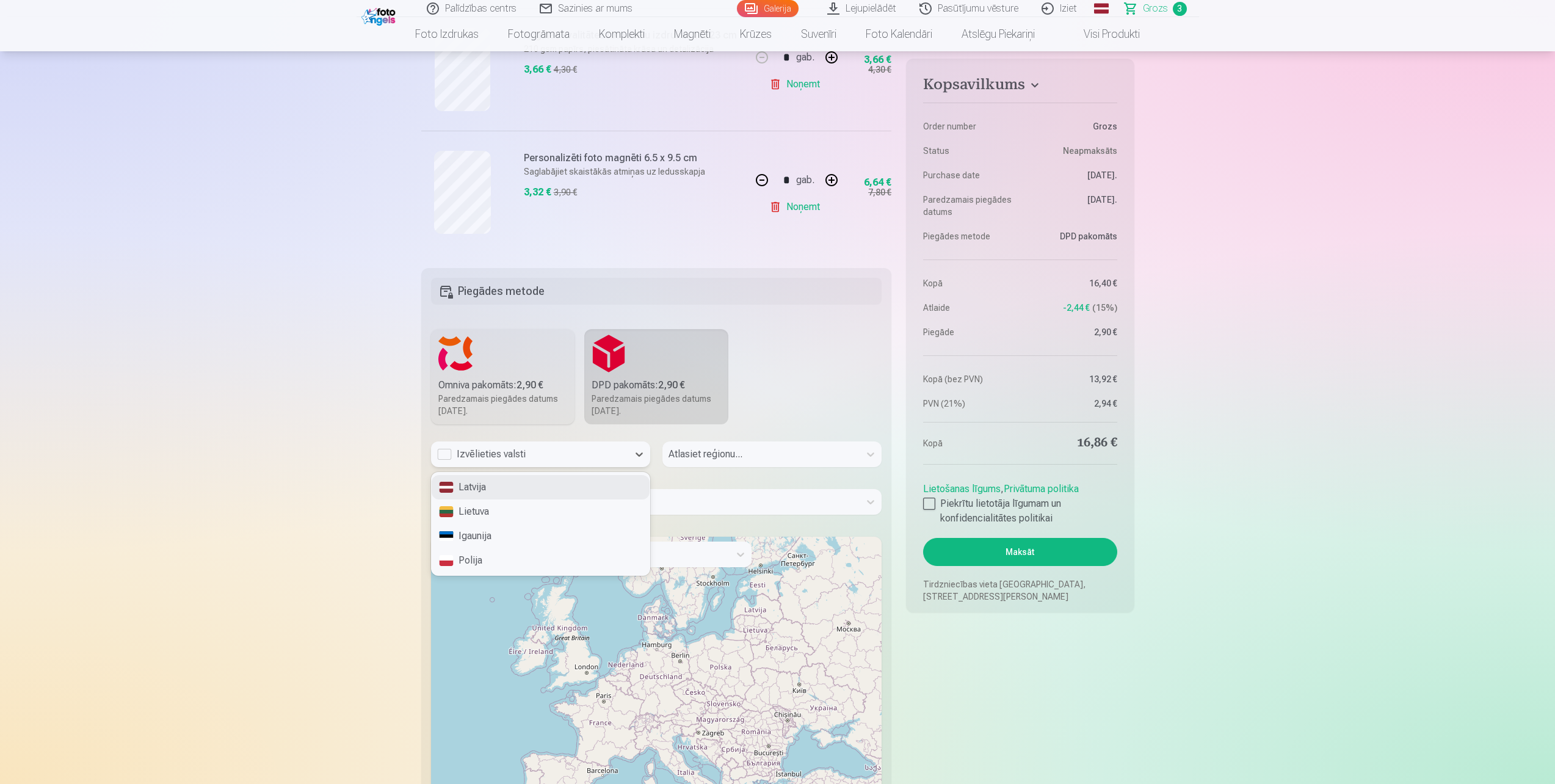
click at [447, 455] on div "Izvēlieties valsti" at bounding box center [530, 454] width 185 height 14
click at [484, 492] on div "Latvija" at bounding box center [540, 488] width 218 height 25
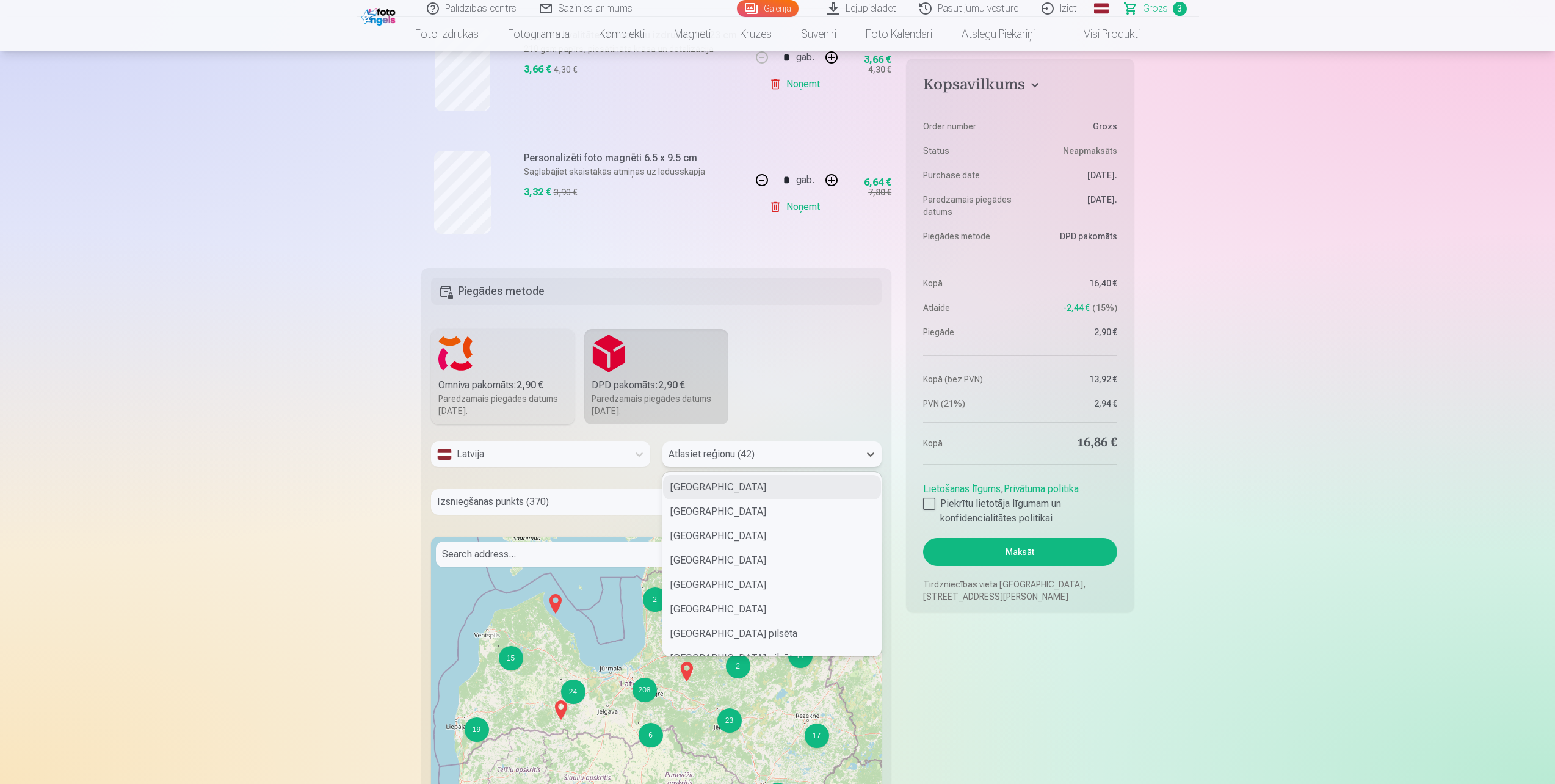
click at [769, 456] on div at bounding box center [761, 454] width 185 height 17
click at [721, 544] on div "Rīgas pilsēta" at bounding box center [772, 548] width 218 height 25
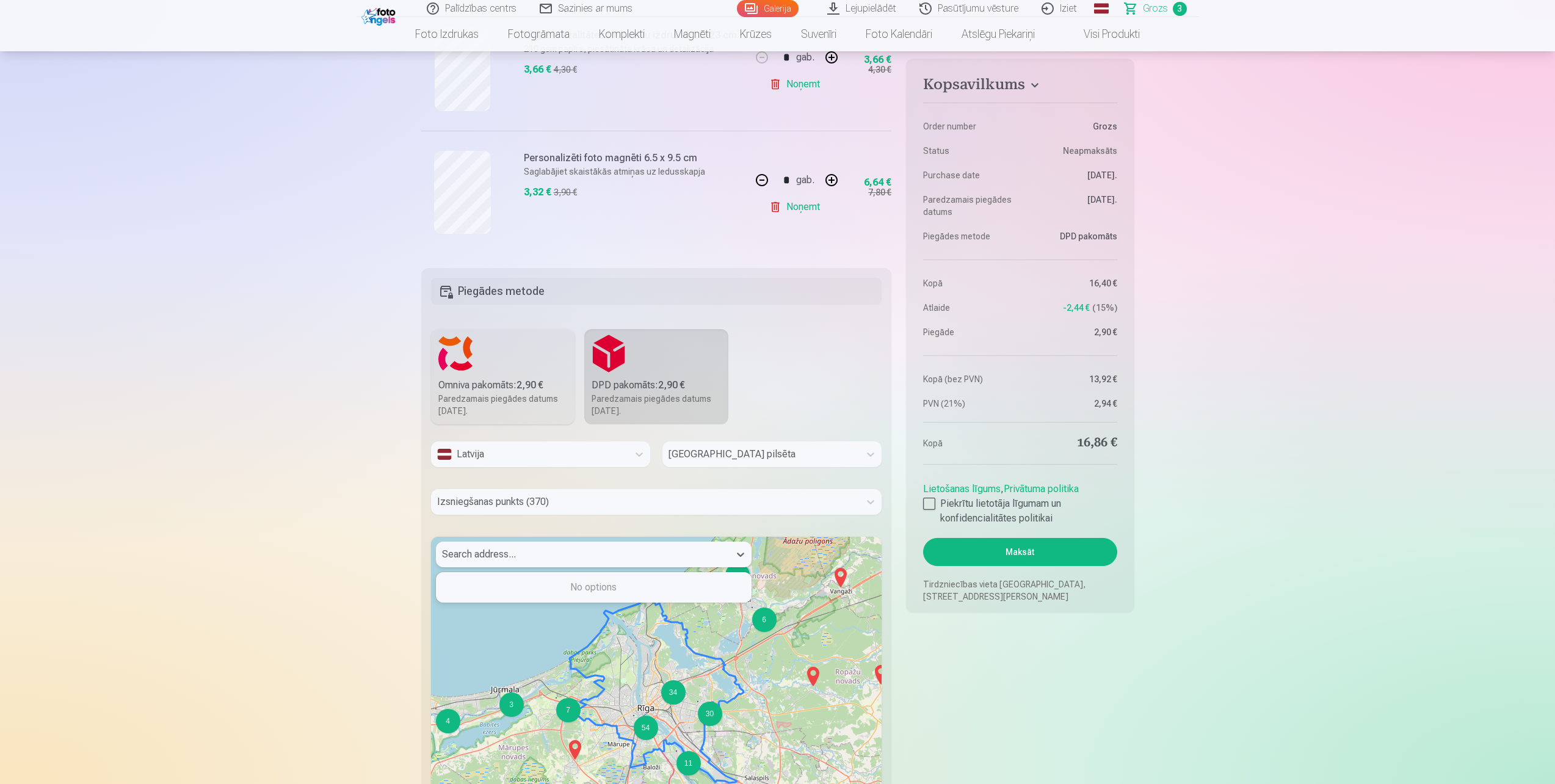
click at [549, 551] on div at bounding box center [582, 554] width 282 height 17
click at [543, 551] on div at bounding box center [582, 554] width 282 height 17
type input "**********"
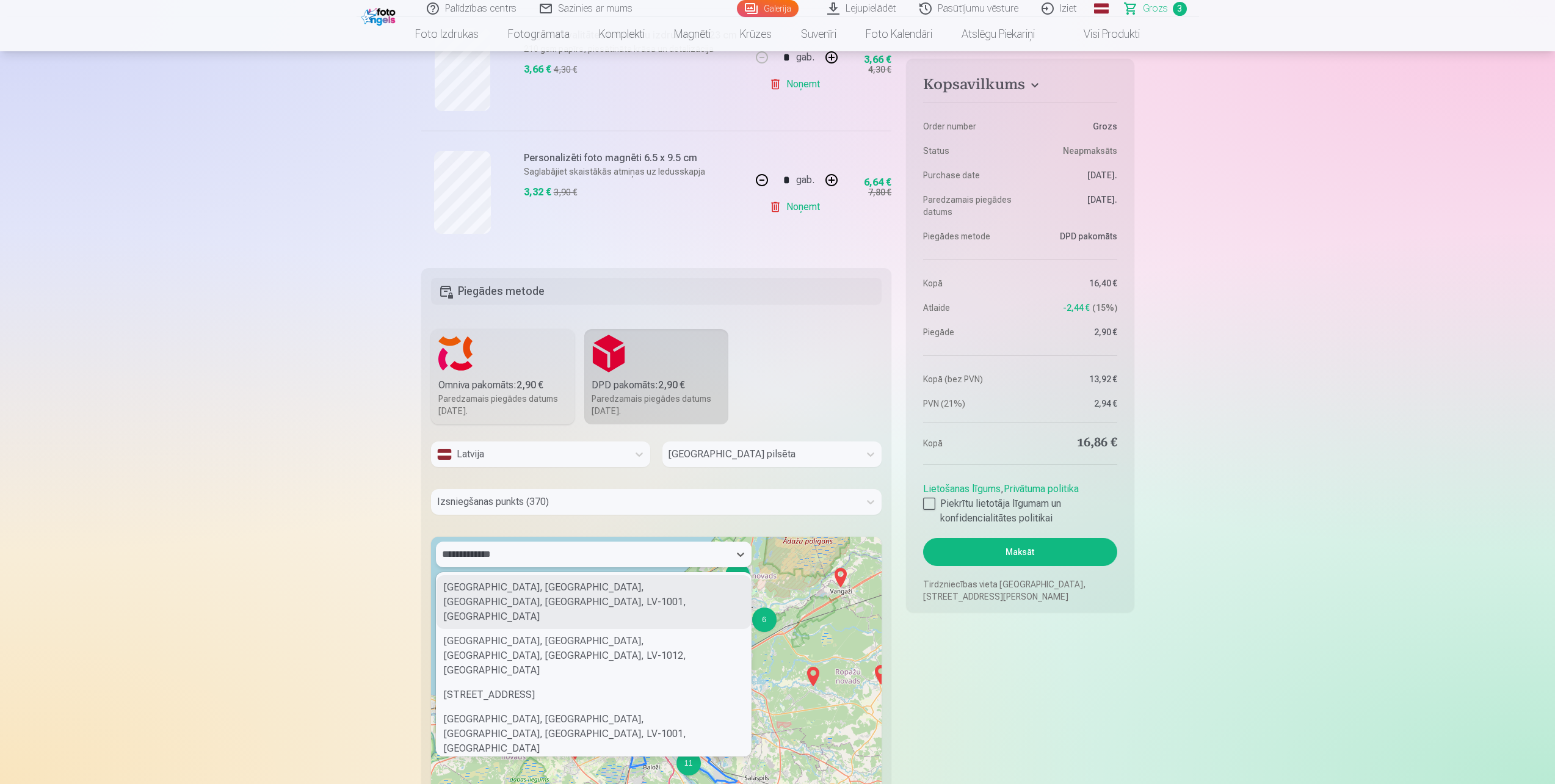
click at [543, 590] on div "Tallinas iela, Centre, Centra apkaime, Riga, LV-1001, Latvia" at bounding box center [593, 602] width 314 height 53
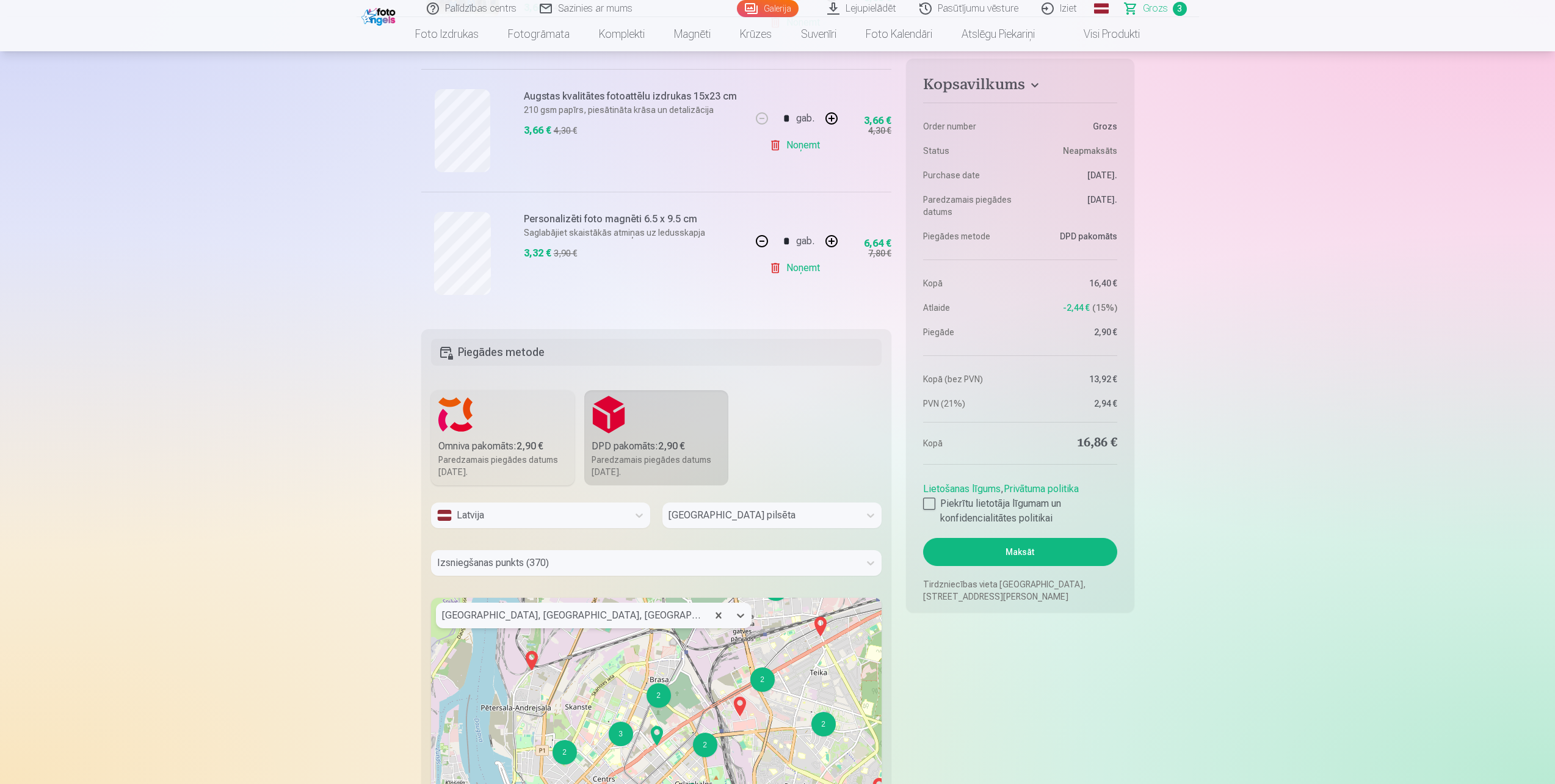
scroll to position [610, 0]
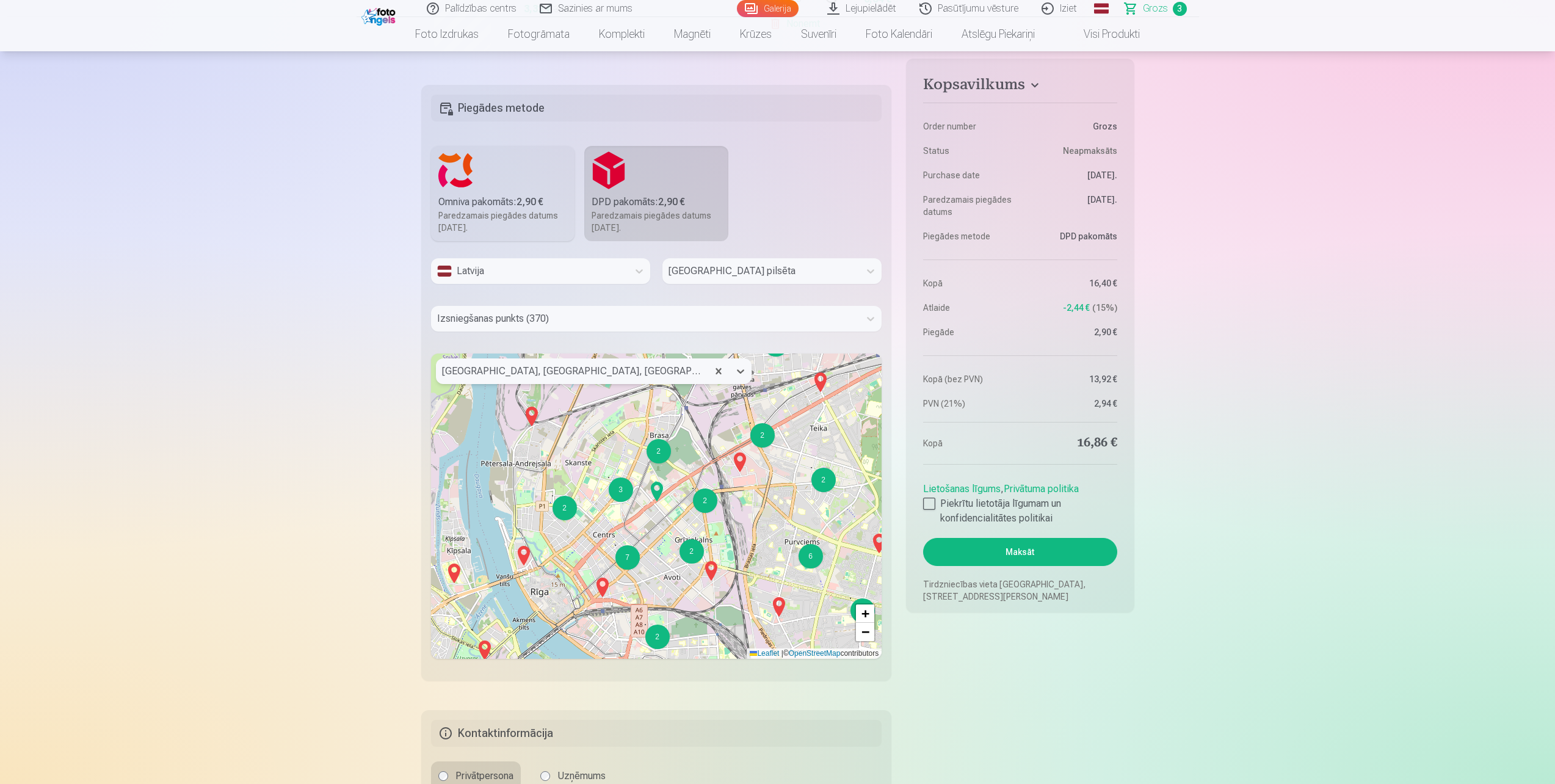
click at [707, 507] on div "2" at bounding box center [706, 501] width 25 height 25
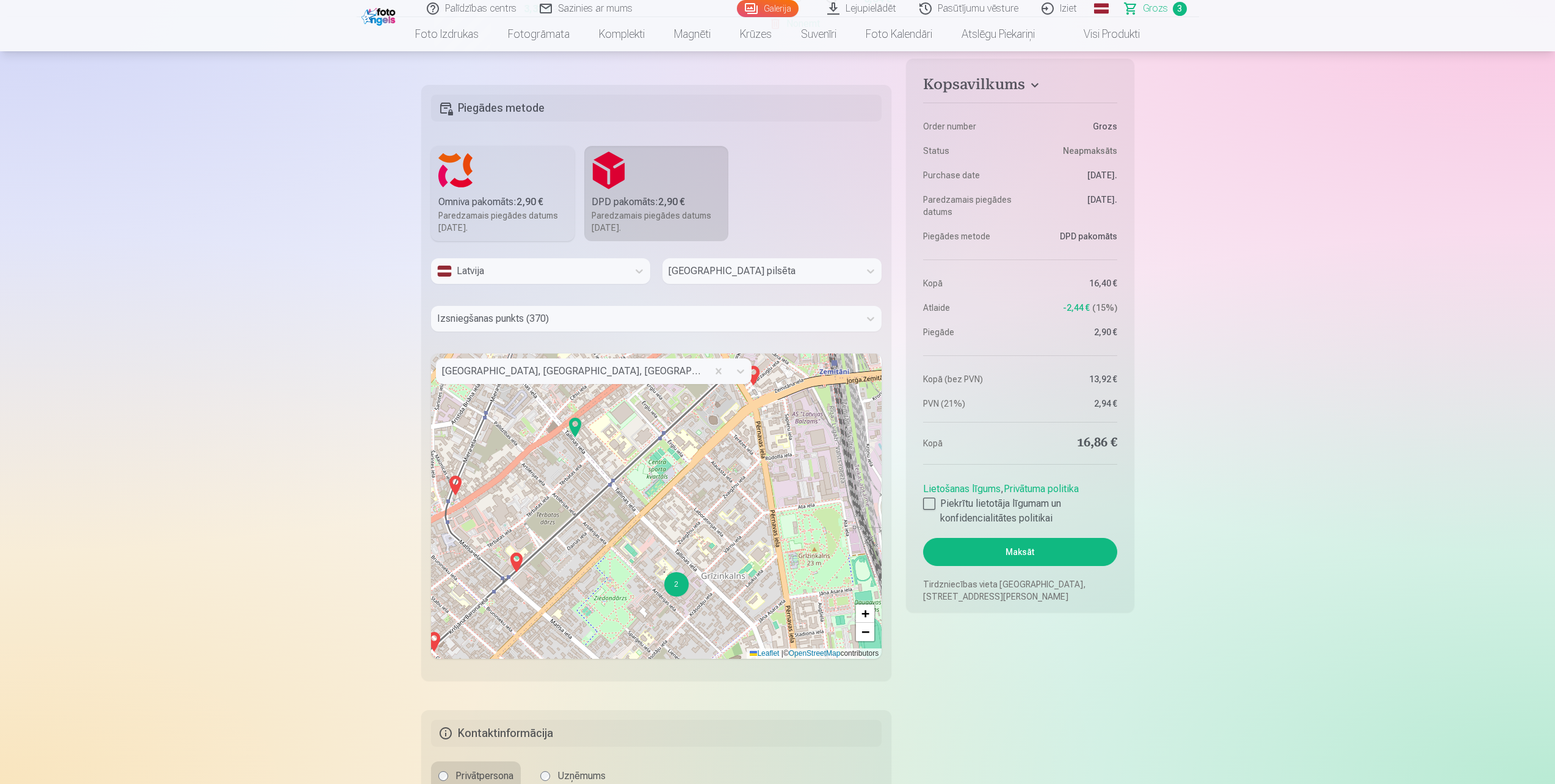
drag, startPoint x: 669, startPoint y: 591, endPoint x: 732, endPoint y: 459, distance: 146.3
click at [732, 450] on div "2 2 2 + − Leaflet | © OpenStreetMap contributors" at bounding box center [656, 506] width 451 height 305
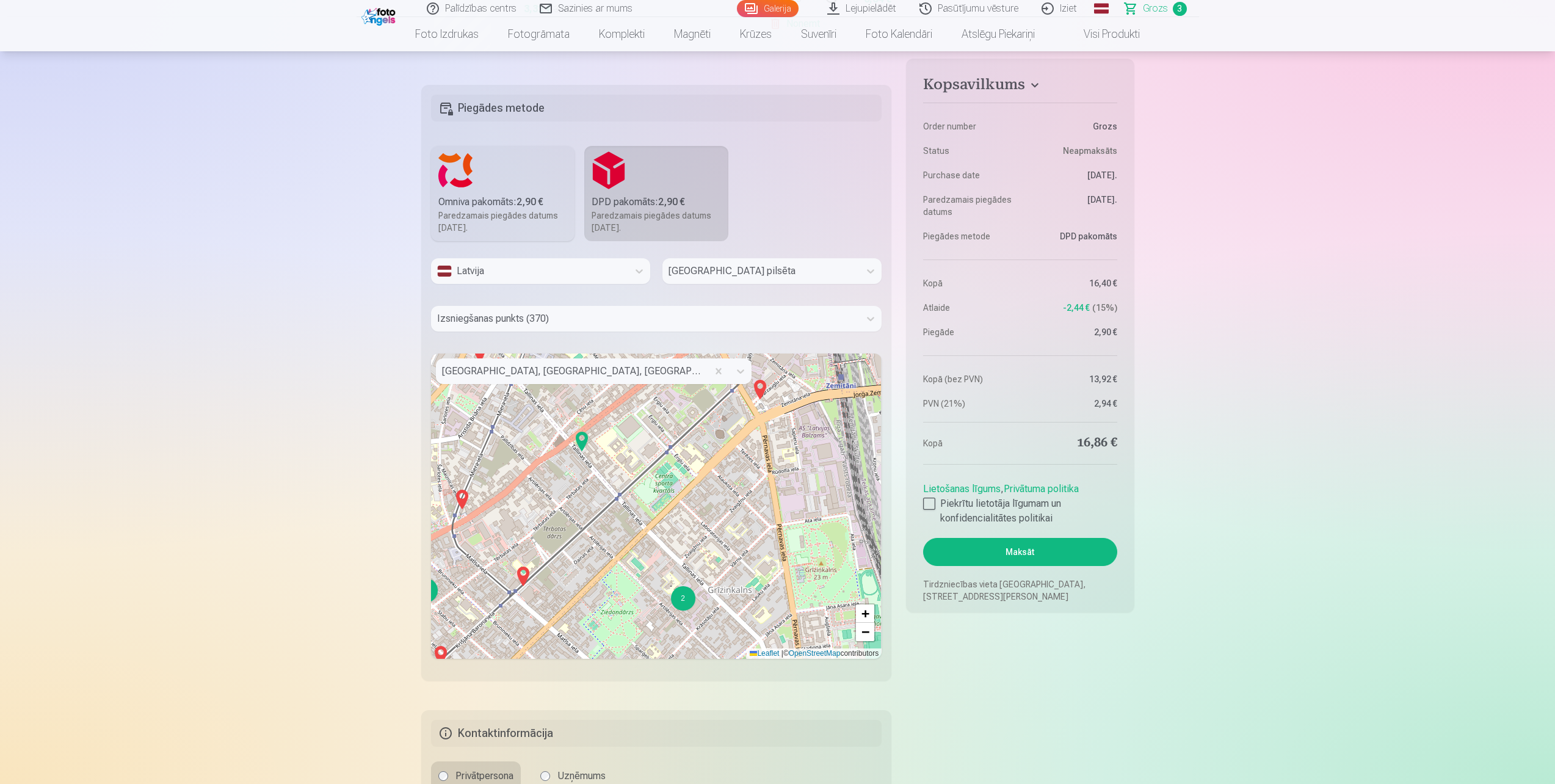
drag, startPoint x: 731, startPoint y: 594, endPoint x: 743, endPoint y: 622, distance: 30.5
click at [743, 622] on div "2 2 2 + − Leaflet | © OpenStreetMap contributors" at bounding box center [656, 506] width 451 height 305
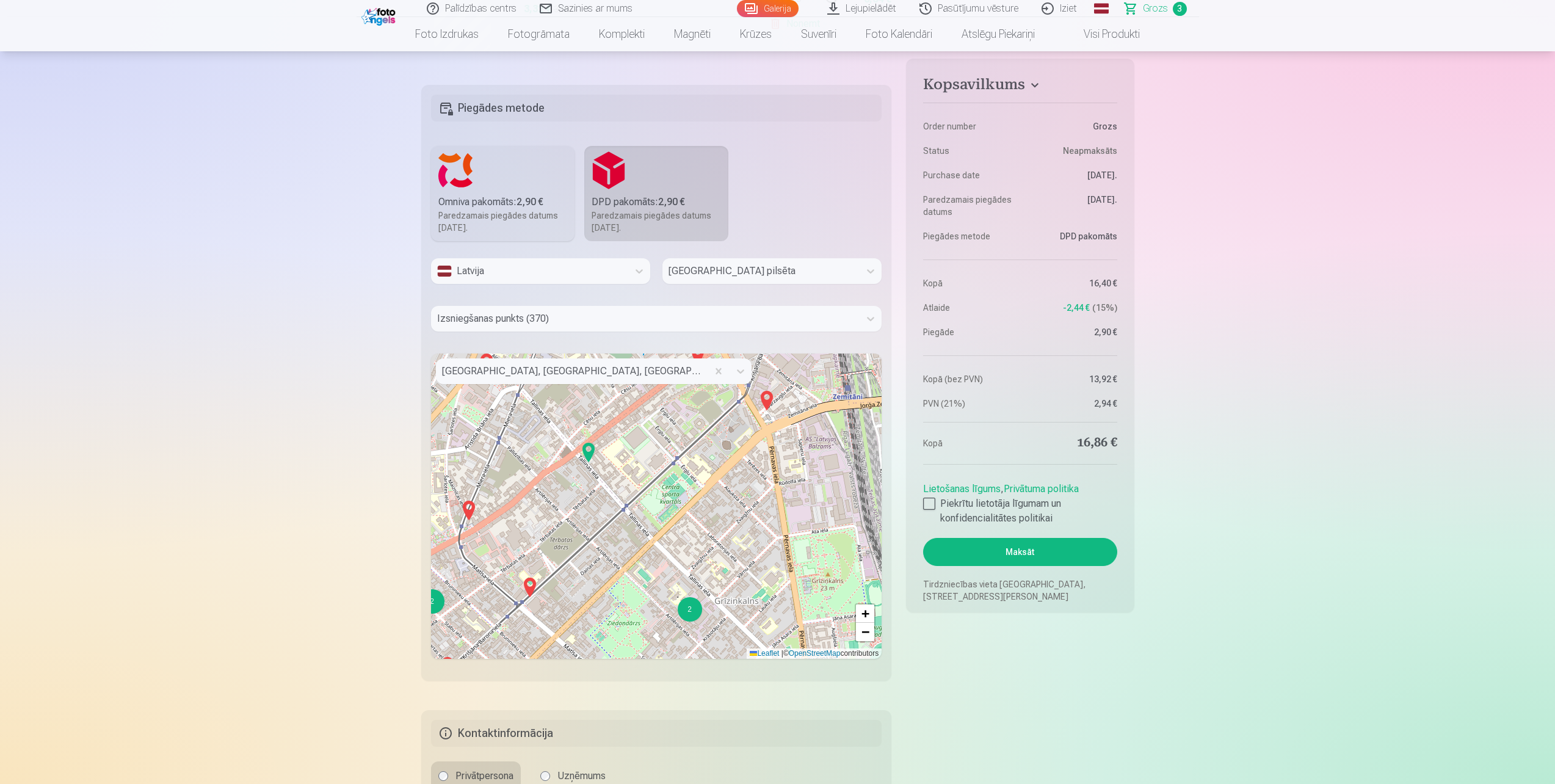
scroll to position [549, 0]
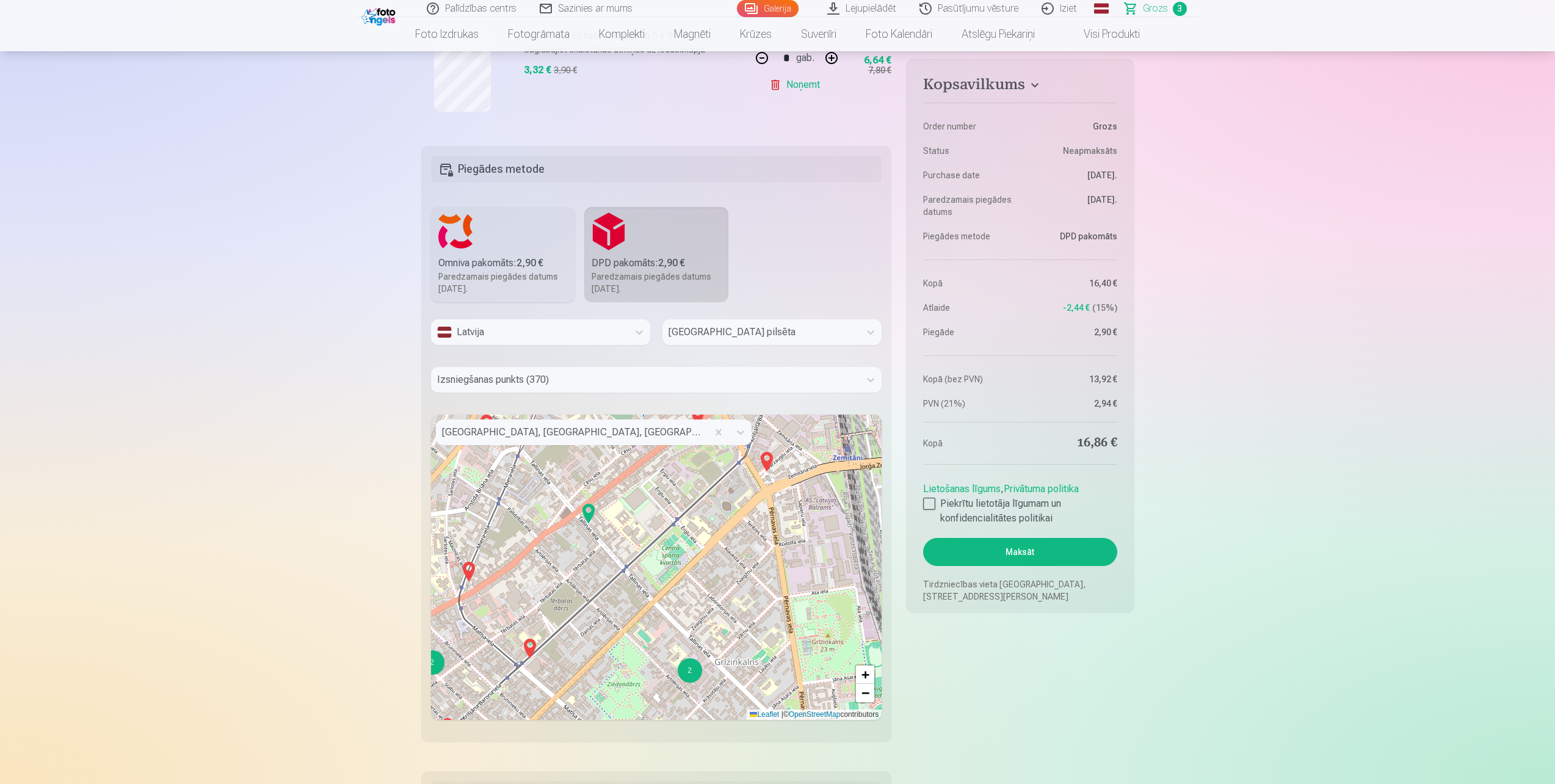
click at [590, 511] on img at bounding box center [588, 513] width 20 height 29
click at [584, 507] on img at bounding box center [588, 513] width 20 height 29
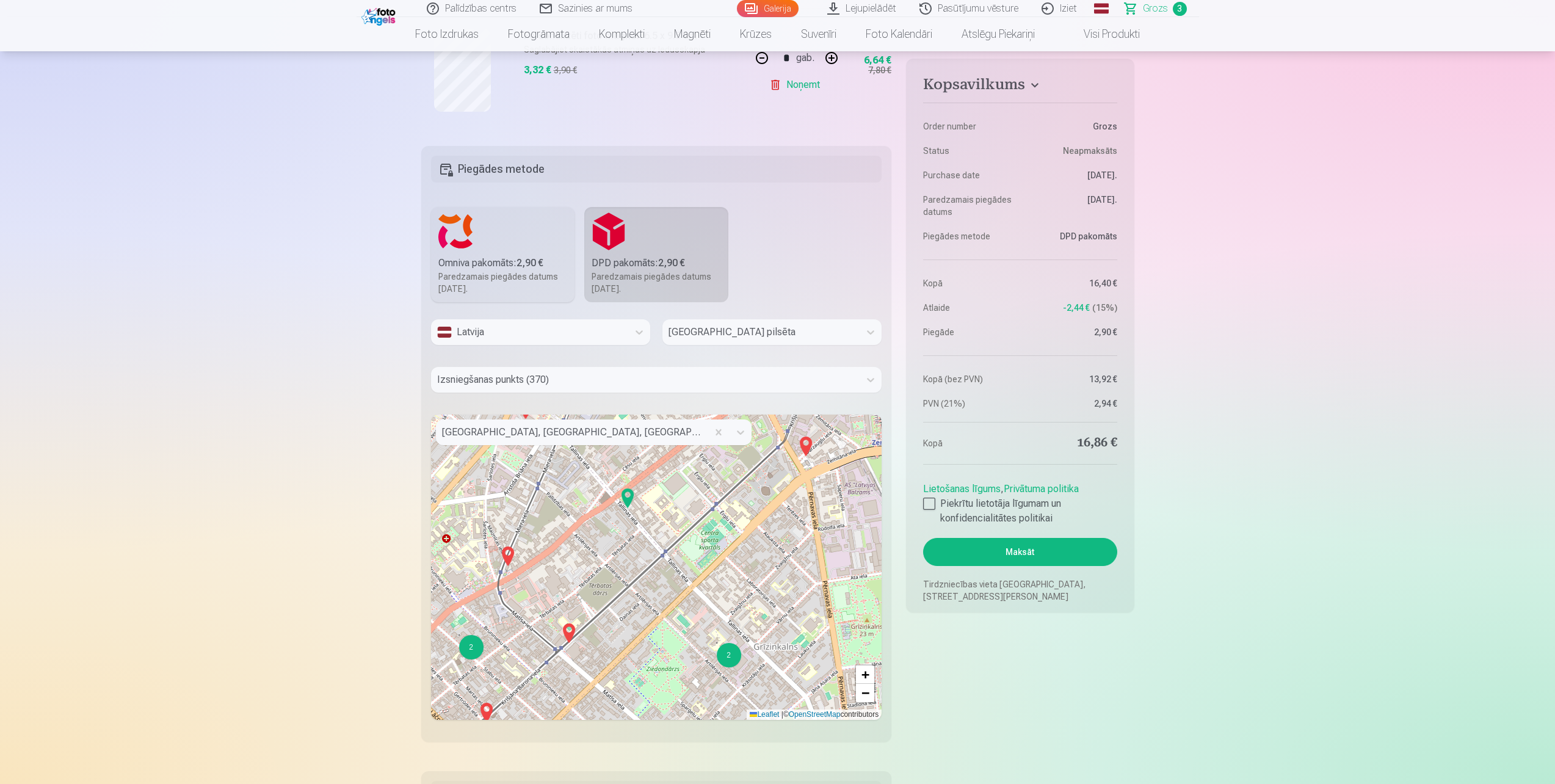
drag, startPoint x: 627, startPoint y: 542, endPoint x: 634, endPoint y: 489, distance: 53.5
click at [634, 489] on div "2 2 2 + − Leaflet | © OpenStreetMap contributors" at bounding box center [656, 567] width 451 height 305
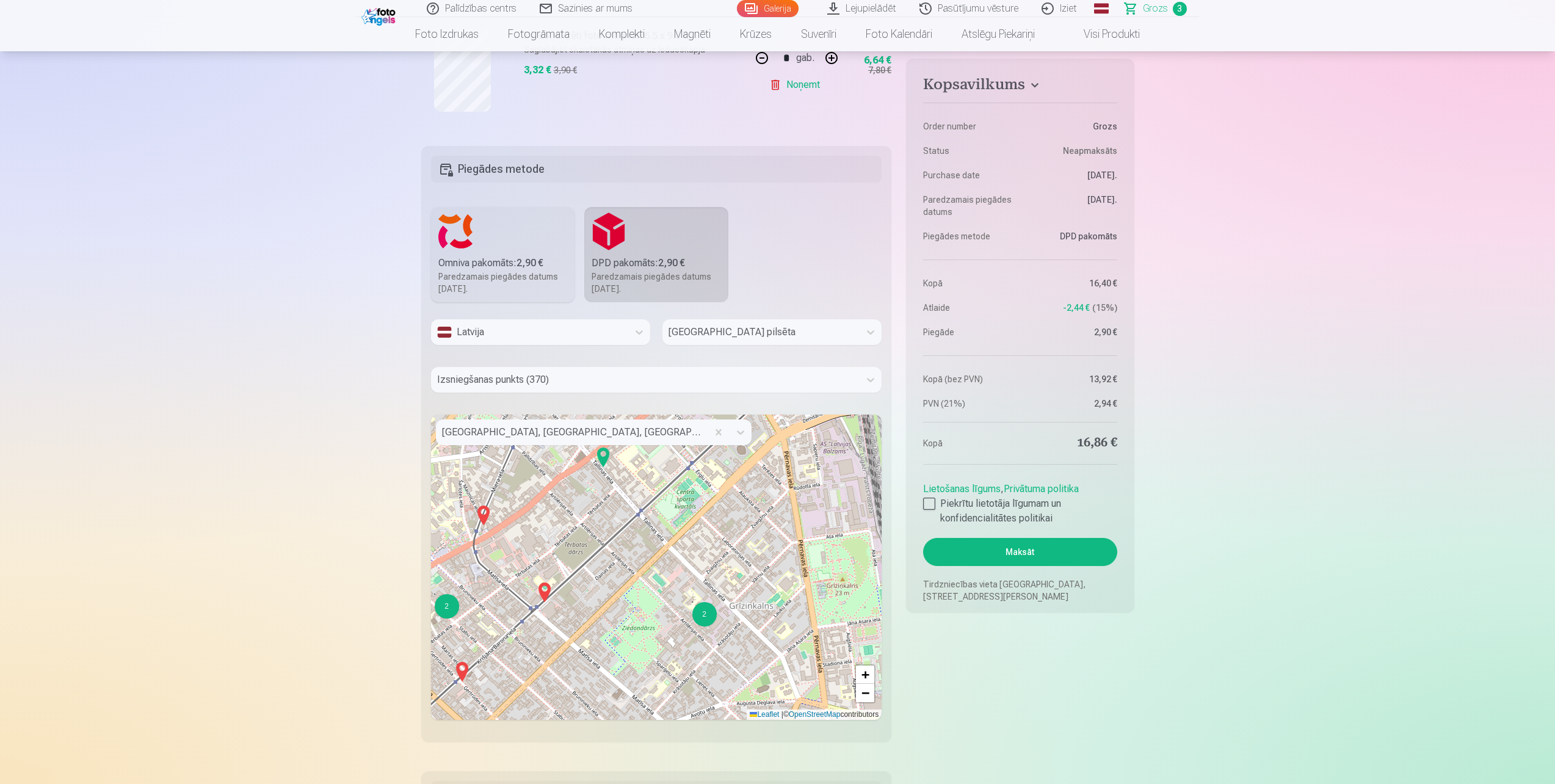
click at [706, 619] on div "2" at bounding box center [705, 614] width 25 height 25
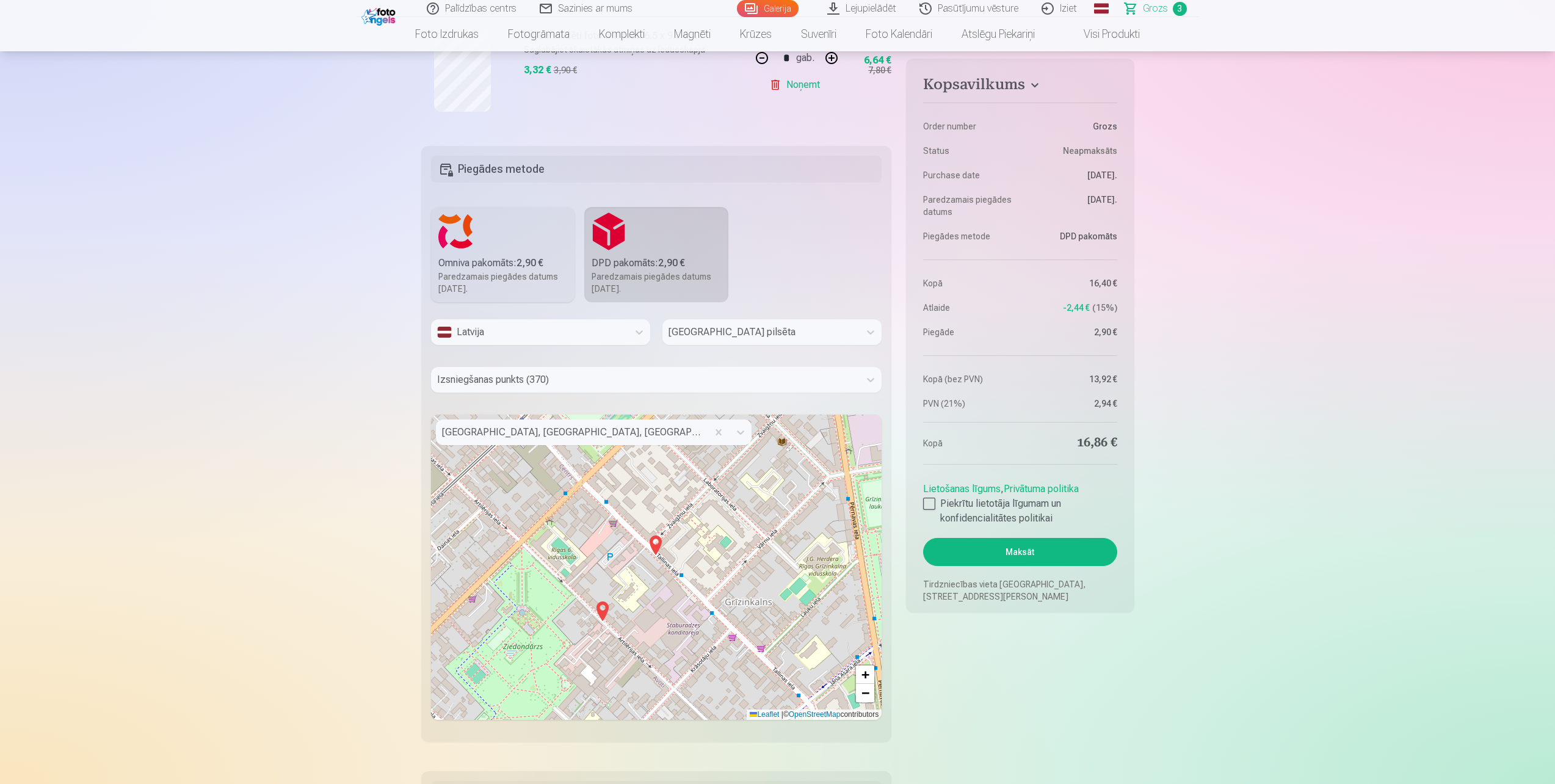
drag, startPoint x: 700, startPoint y: 573, endPoint x: 673, endPoint y: 599, distance: 37.5
click at [673, 599] on div "2 + − Leaflet | © OpenStreetMap contributors" at bounding box center [656, 567] width 451 height 305
click at [654, 540] on img at bounding box center [656, 546] width 20 height 29
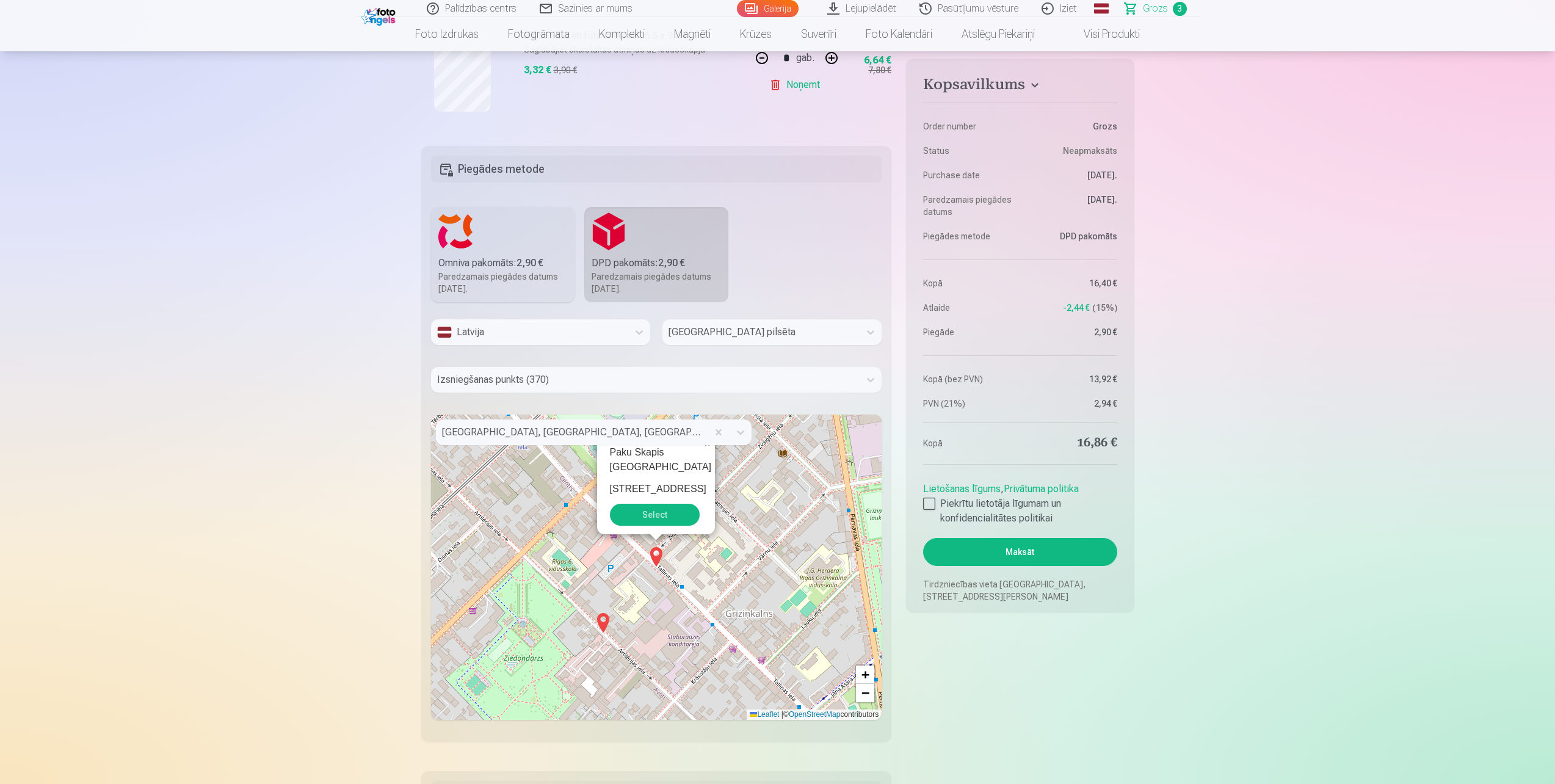
click at [655, 514] on button "Select" at bounding box center [655, 514] width 90 height 22
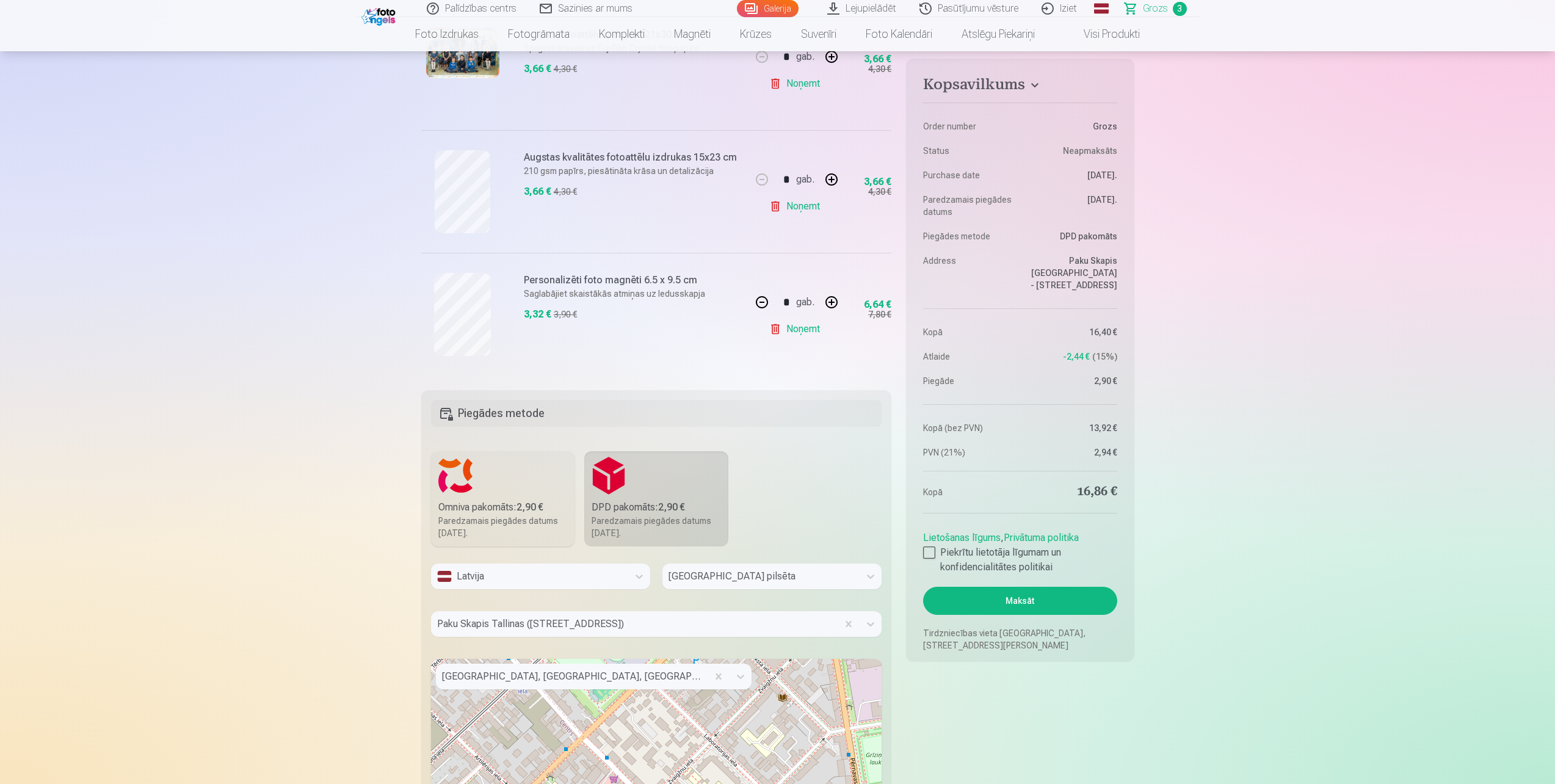
scroll to position [122, 0]
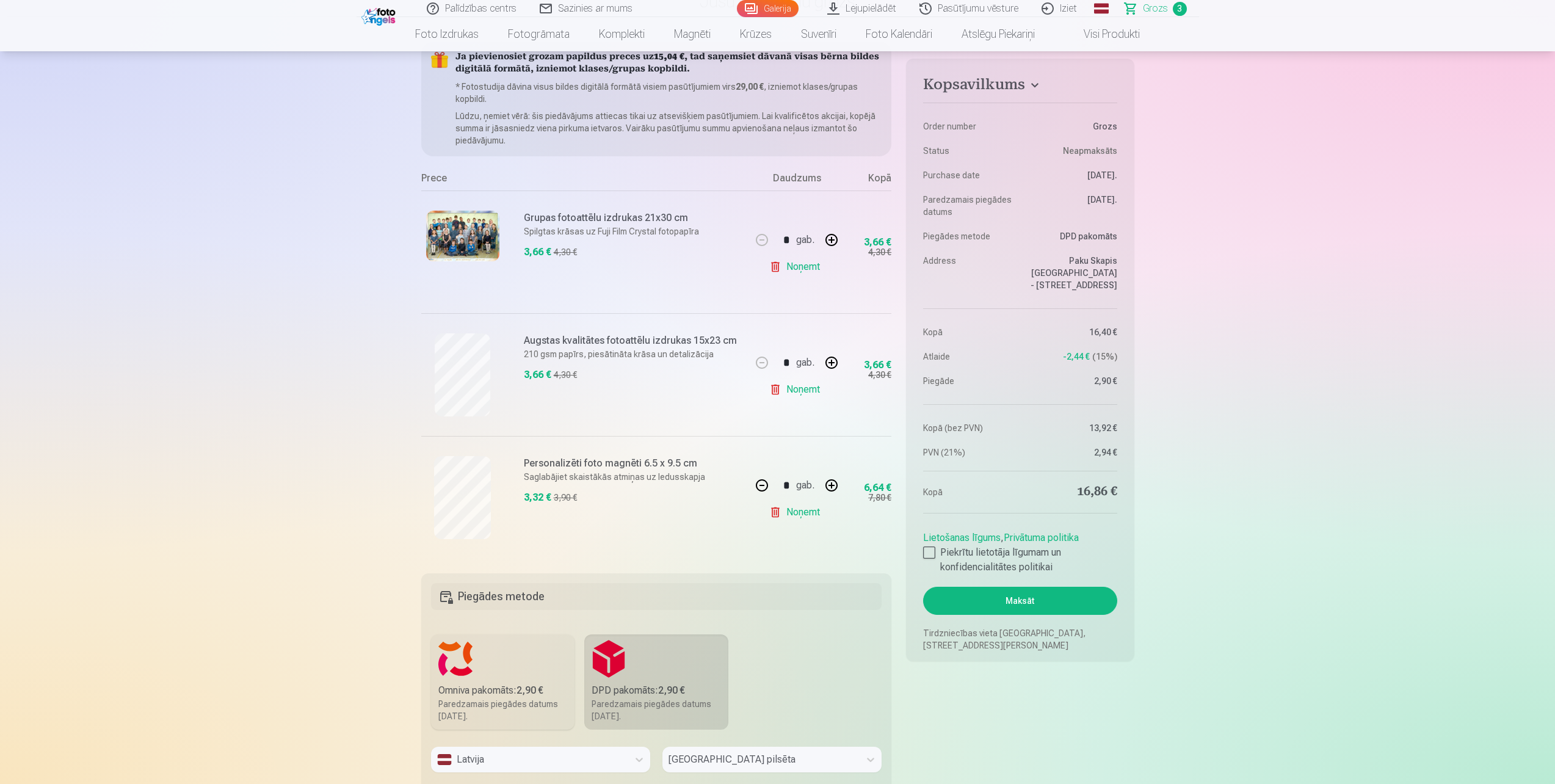
click at [1071, 598] on button "Maksāt" at bounding box center [1020, 600] width 194 height 28
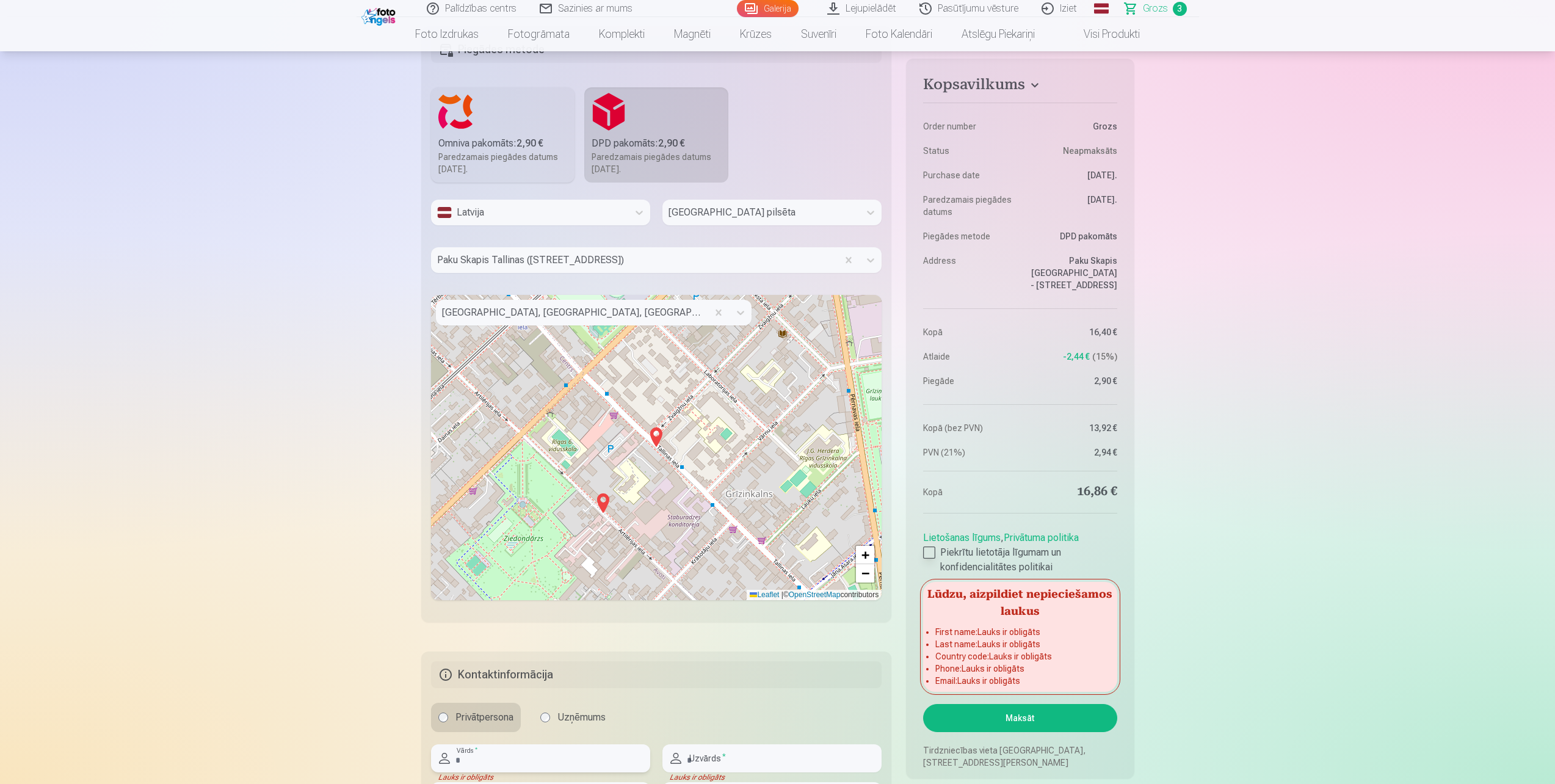
scroll to position [791, 0]
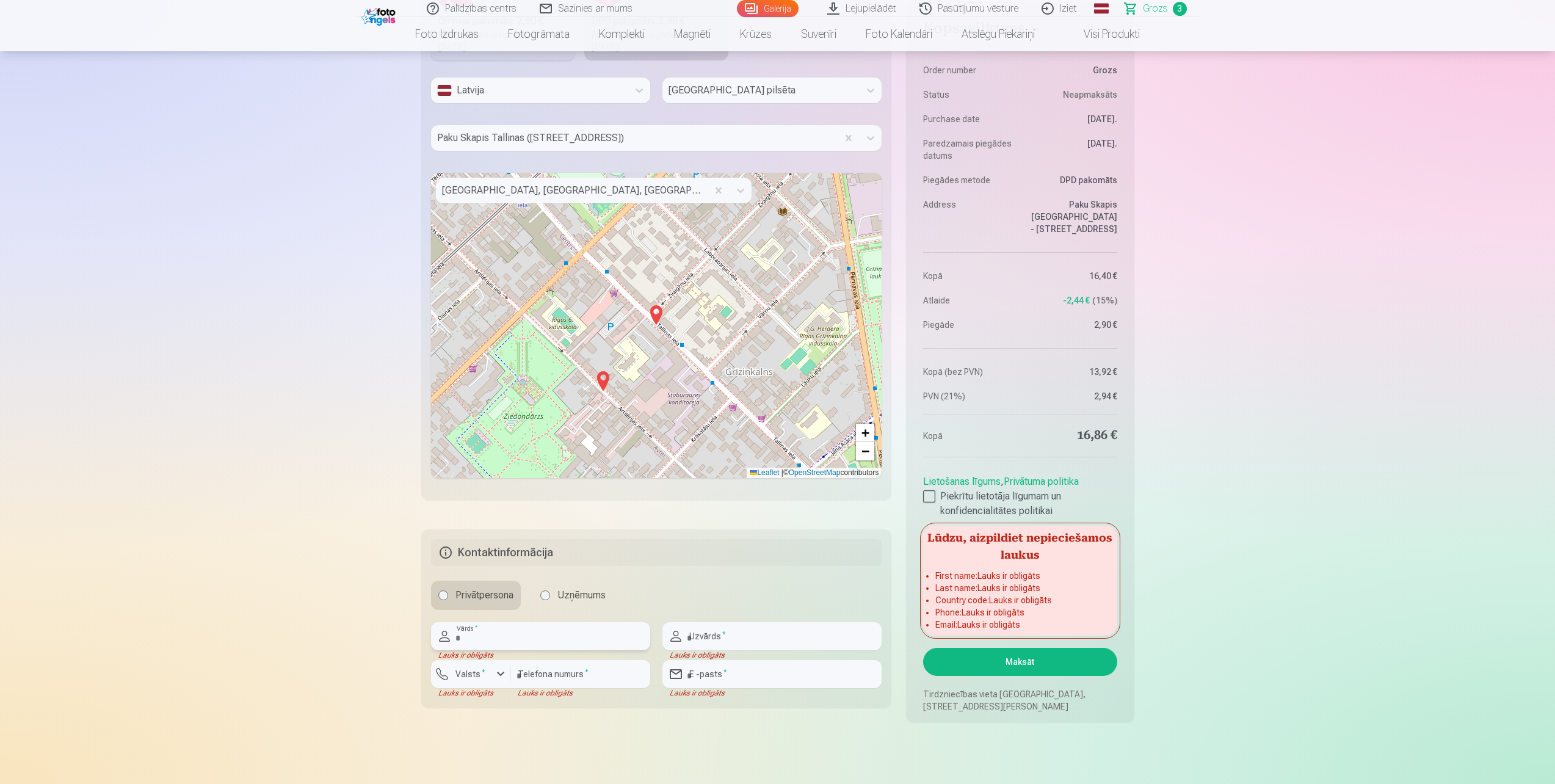
click at [471, 641] on input "text" at bounding box center [540, 635] width 219 height 28
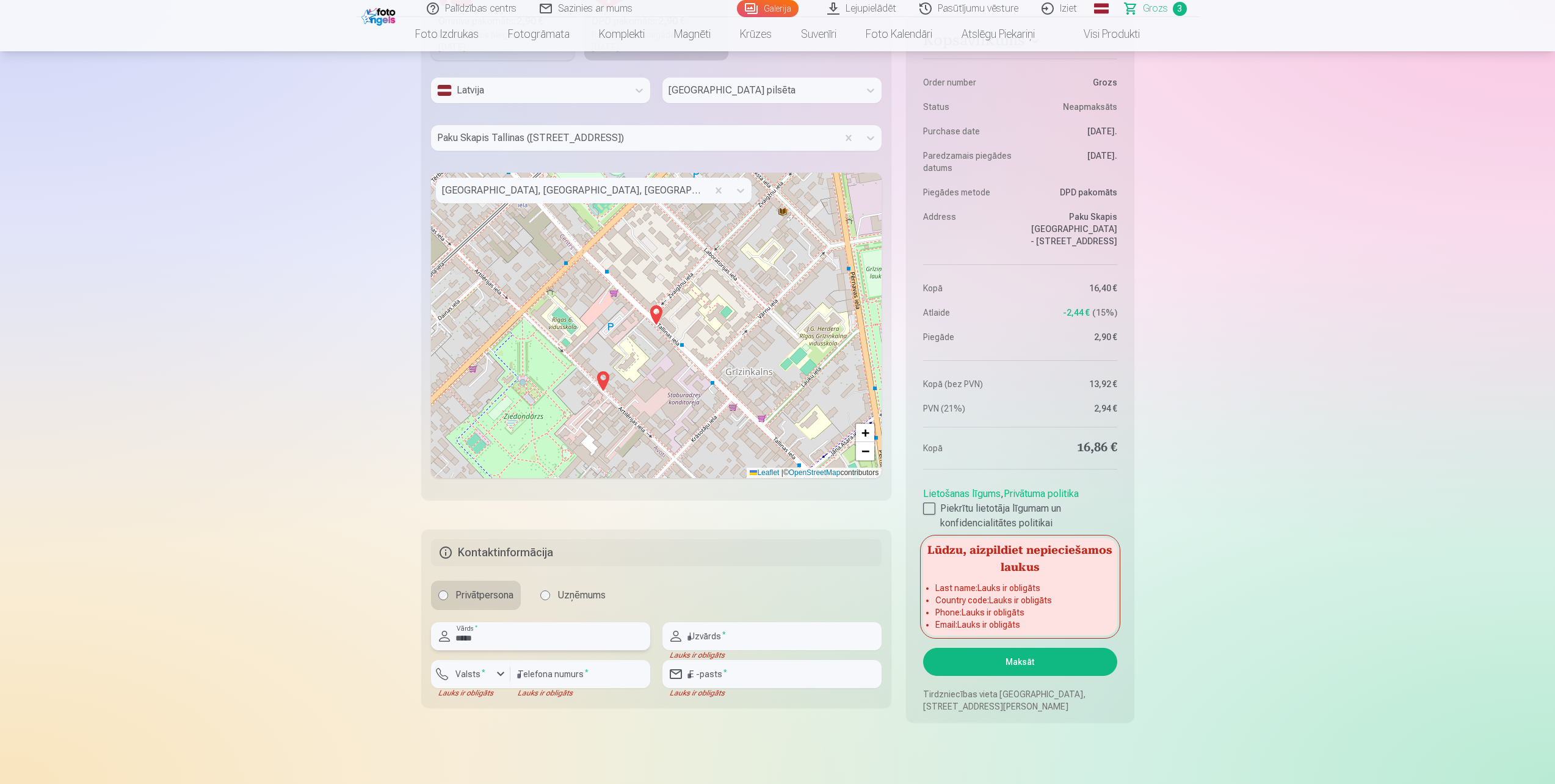
type input "*****"
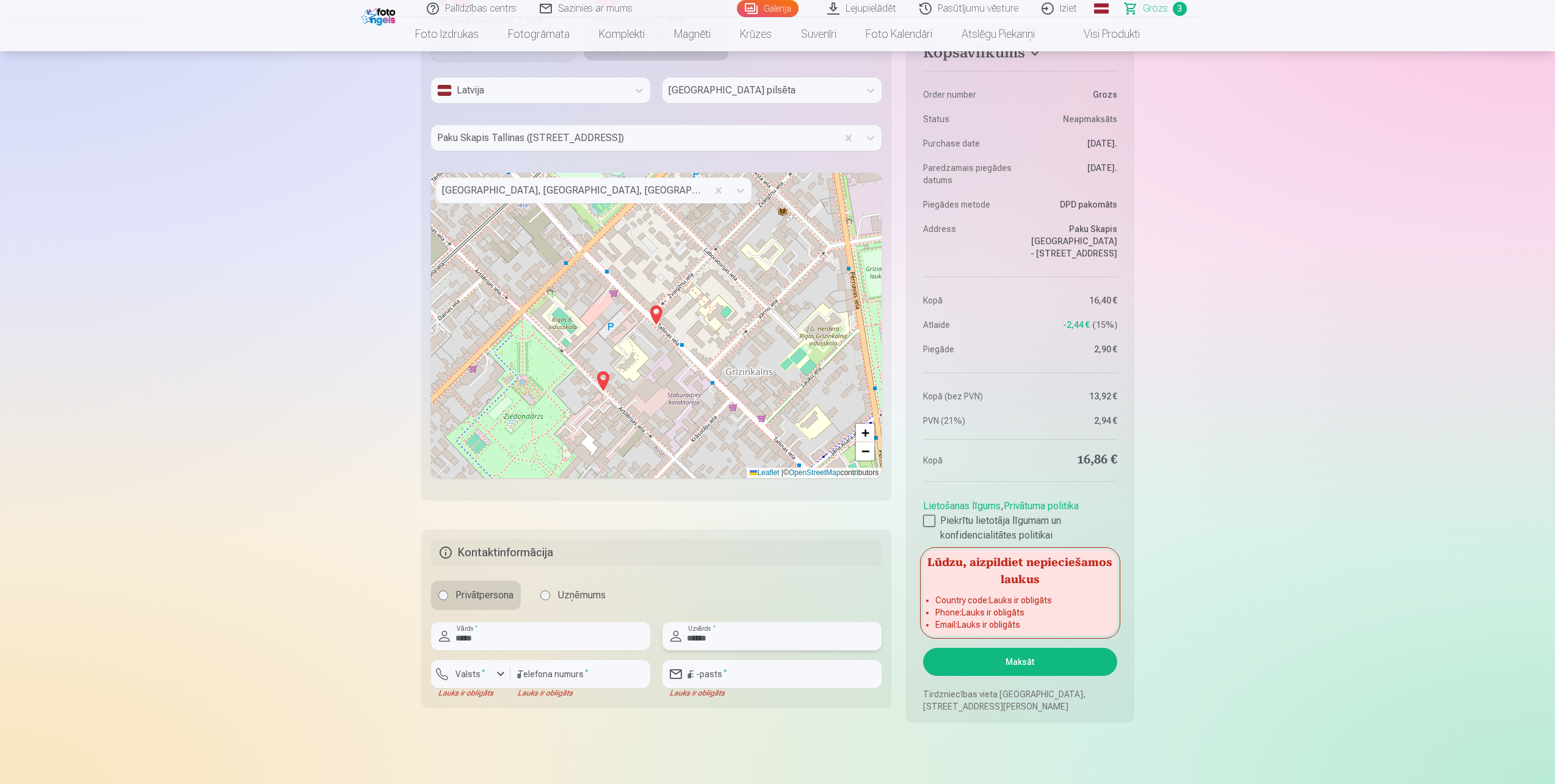
type input "******"
click at [543, 672] on input "number" at bounding box center [580, 674] width 140 height 28
type input "********"
type input "**********"
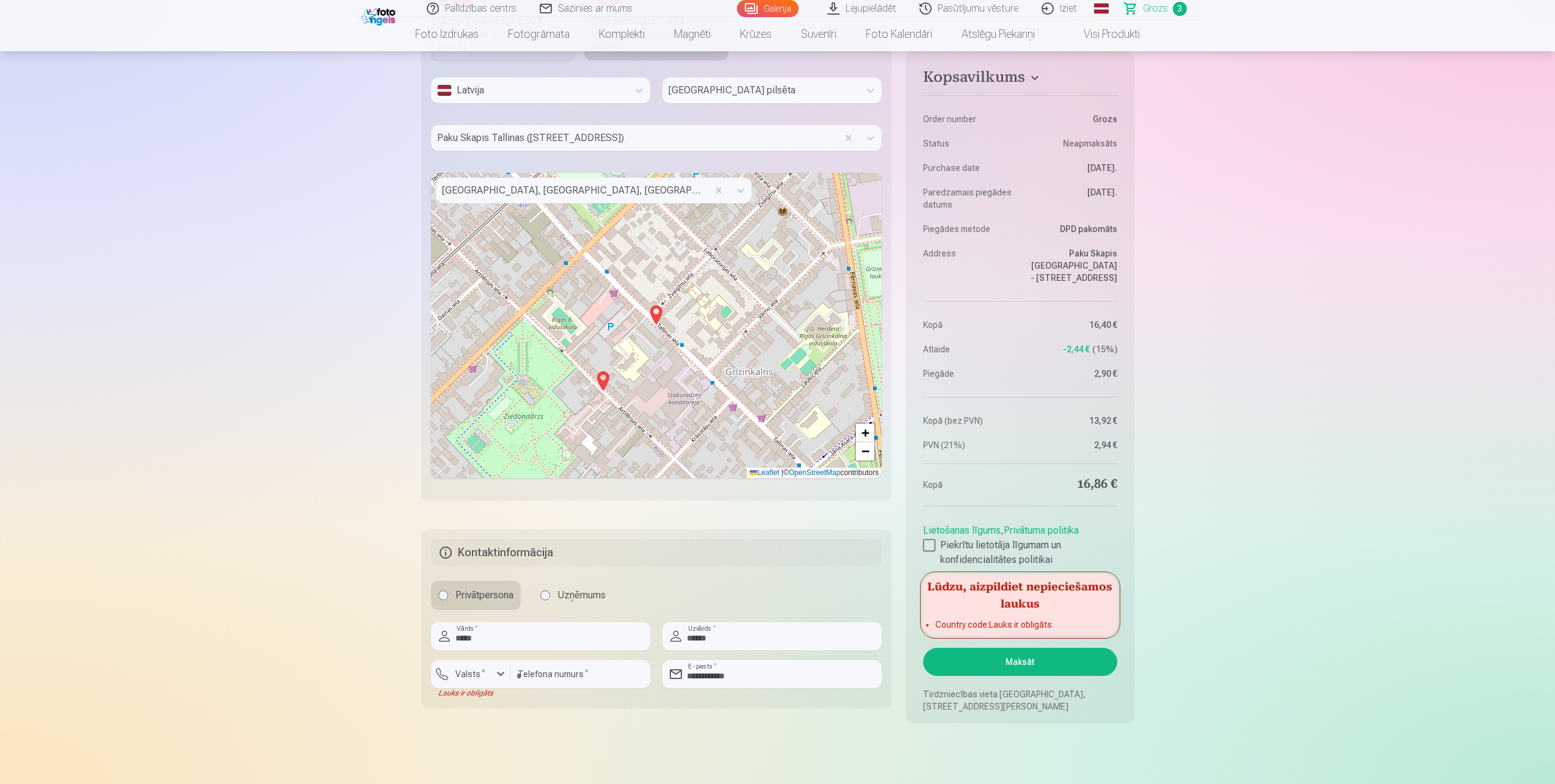
click at [820, 759] on main "Jūsu iepirkumu grozs Kopsavilkums Order number Grozs Status Neapmaksāts Purchas…" at bounding box center [778, 36] width 713 height 1489
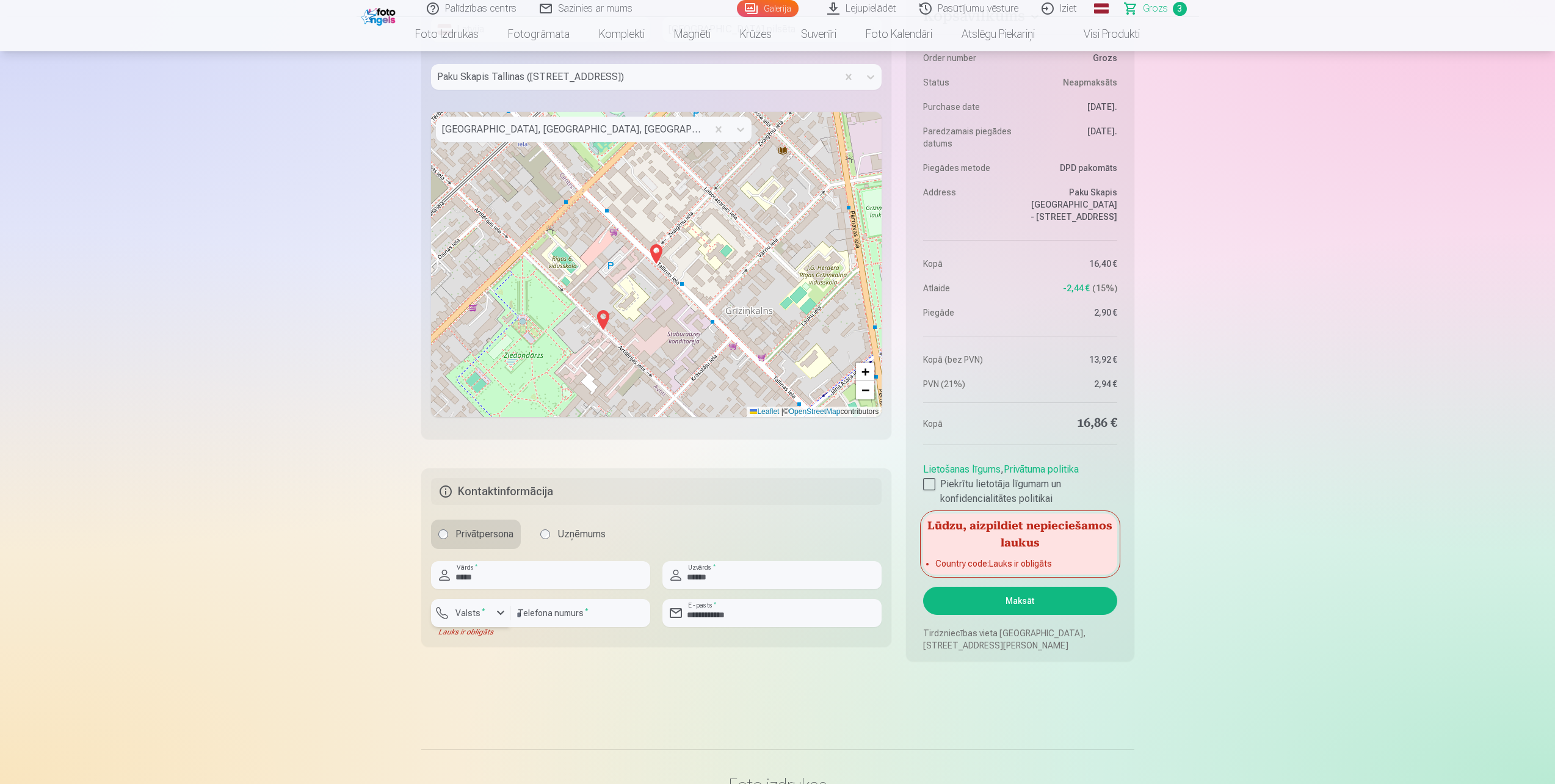
click at [473, 616] on label "Valsts *" at bounding box center [471, 613] width 40 height 12
click at [502, 638] on li "+371 Latvija" at bounding box center [484, 642] width 87 height 25
click at [1027, 595] on button "Maksāt" at bounding box center [1020, 600] width 194 height 28
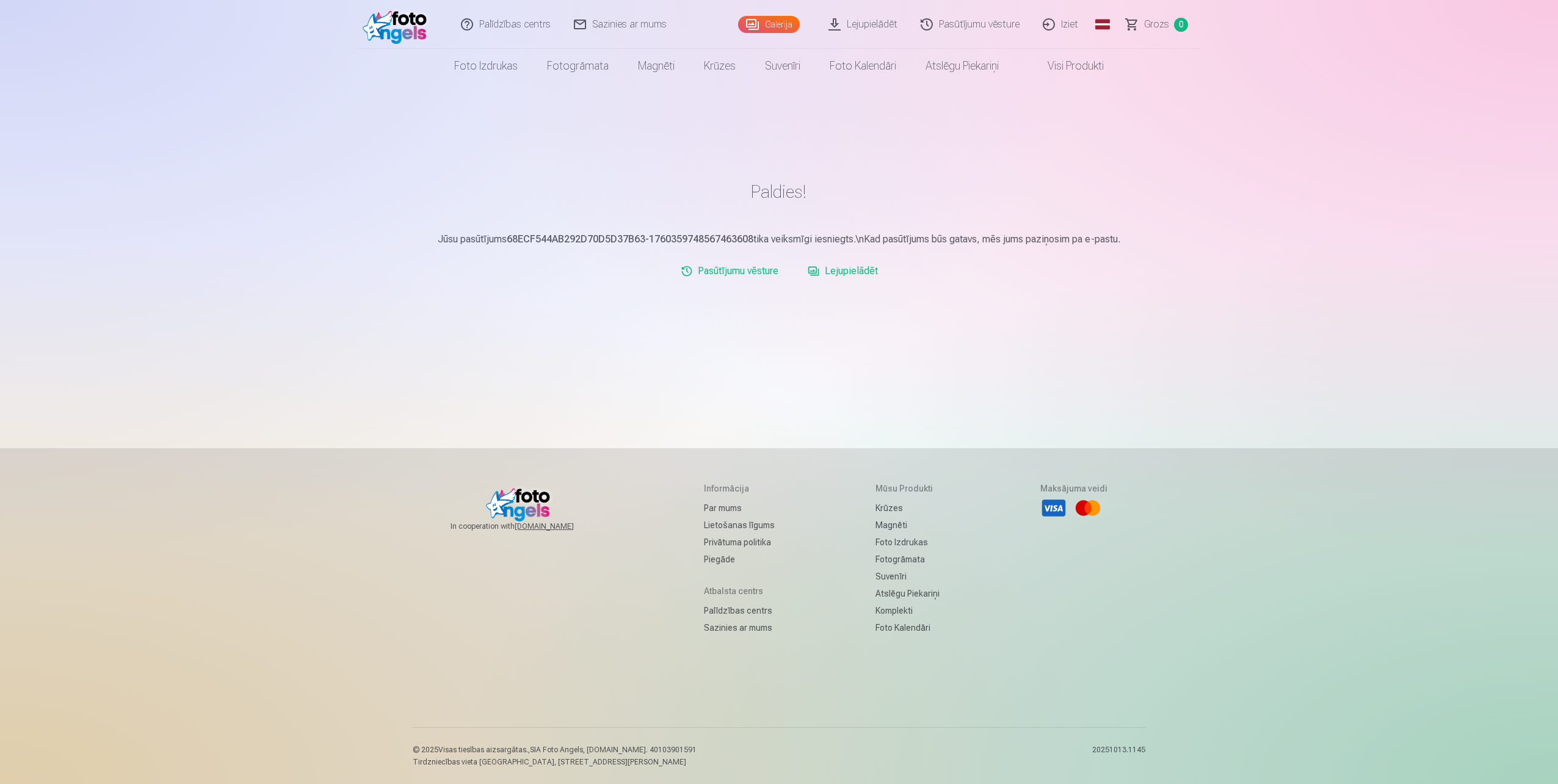
click at [742, 275] on link "Pasūtījumu vēsture" at bounding box center [729, 271] width 108 height 25
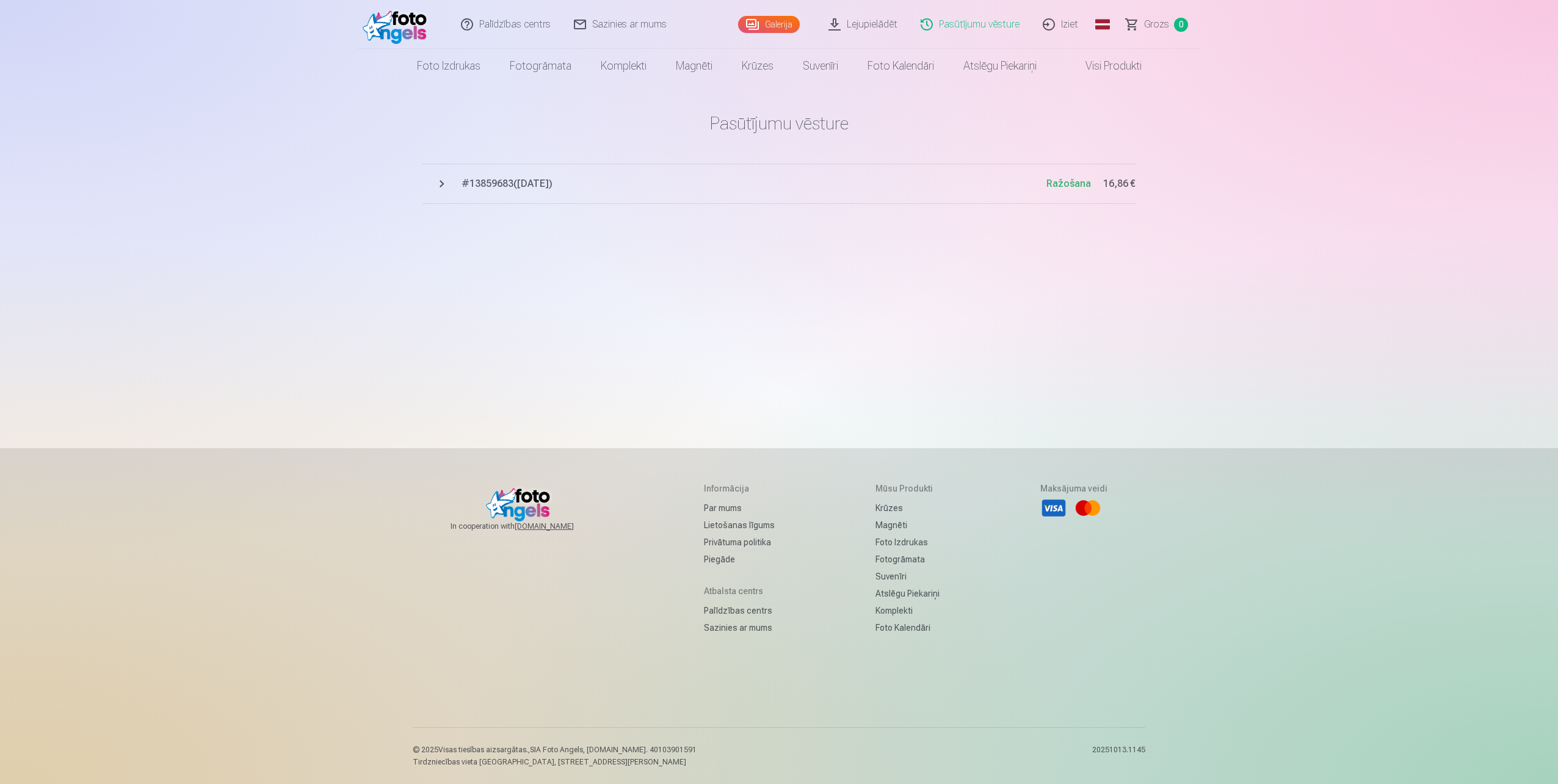
click at [396, 23] on img at bounding box center [397, 24] width 71 height 39
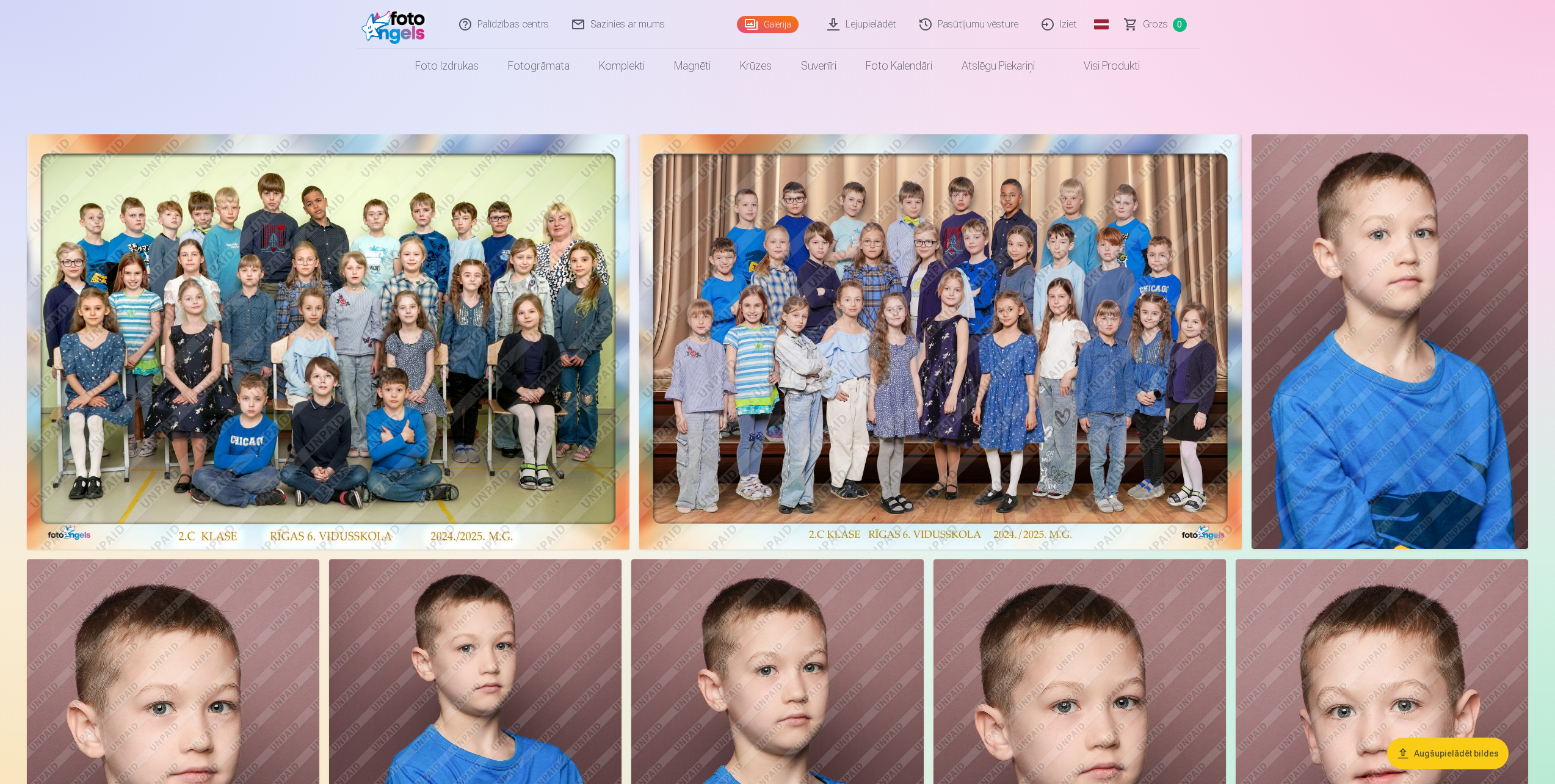
click at [1056, 24] on link "Iziet" at bounding box center [1060, 24] width 59 height 49
